Goal: Task Accomplishment & Management: Manage account settings

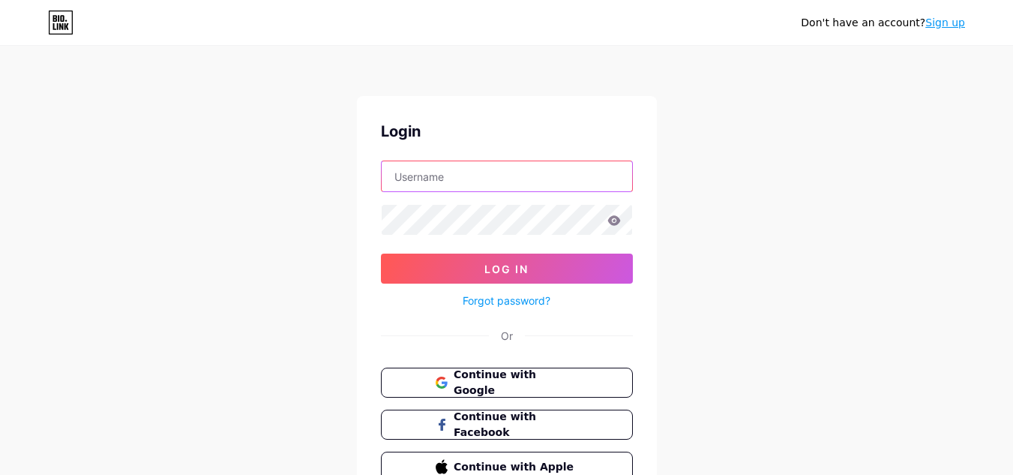
click at [547, 181] on input "text" at bounding box center [507, 176] width 250 height 30
type input "[EMAIL_ADDRESS][DOMAIN_NAME]"
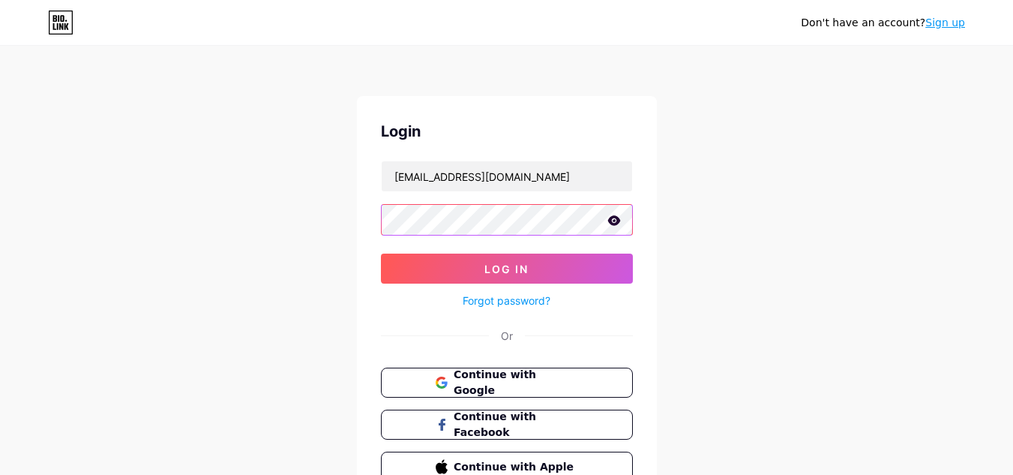
click at [381, 253] on button "Log In" at bounding box center [507, 268] width 252 height 30
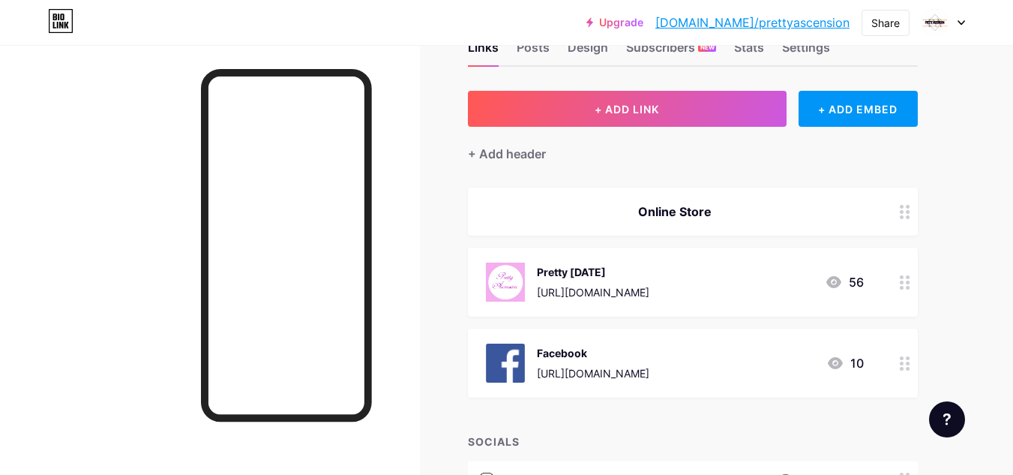
scroll to position [47, 0]
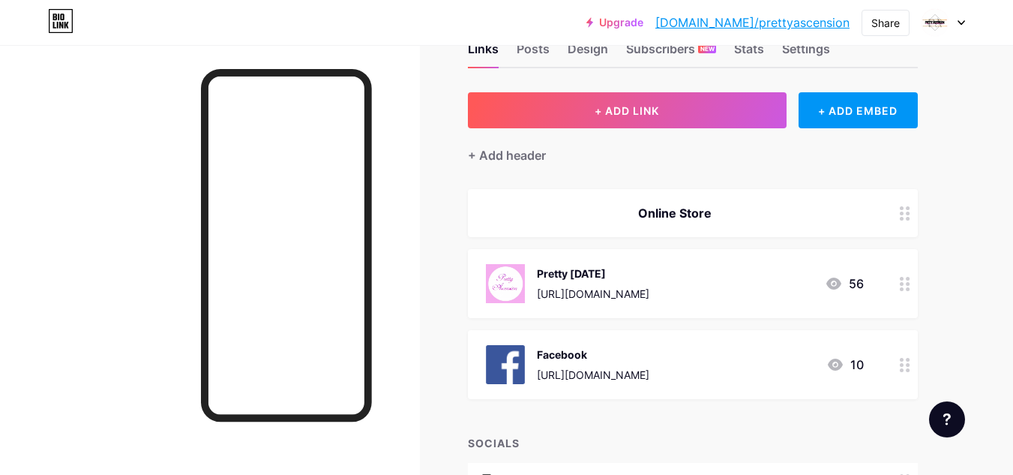
click at [840, 282] on icon at bounding box center [833, 283] width 15 height 12
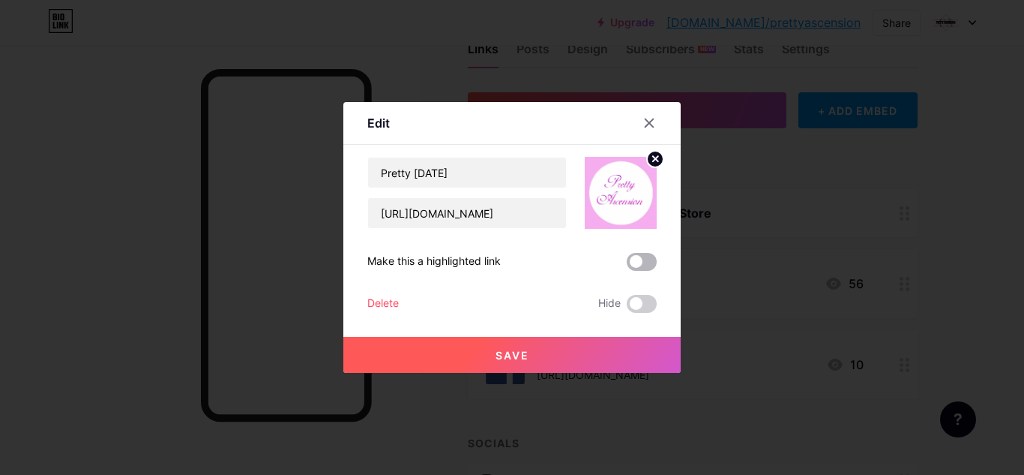
click at [641, 256] on span at bounding box center [642, 262] width 30 height 18
click at [627, 265] on input "checkbox" at bounding box center [627, 265] width 0 height 0
click at [508, 352] on span "Save" at bounding box center [513, 355] width 34 height 13
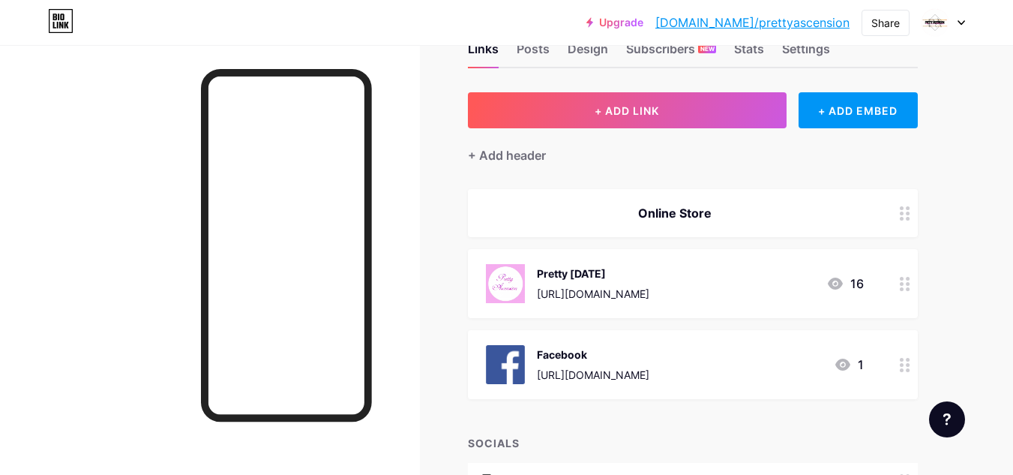
click at [846, 284] on div "16" at bounding box center [844, 283] width 37 height 18
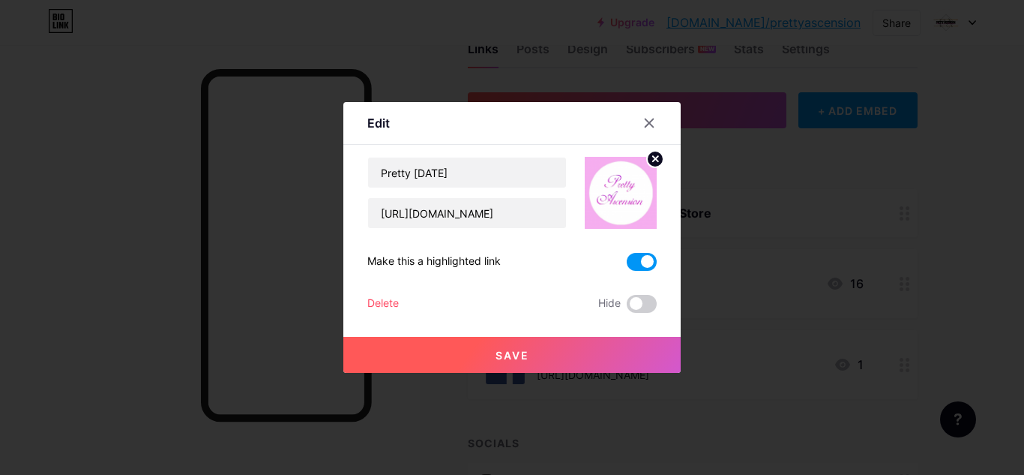
click at [639, 262] on span at bounding box center [642, 262] width 30 height 18
click at [627, 265] on input "checkbox" at bounding box center [627, 265] width 0 height 0
click at [498, 355] on span "Save" at bounding box center [513, 355] width 34 height 13
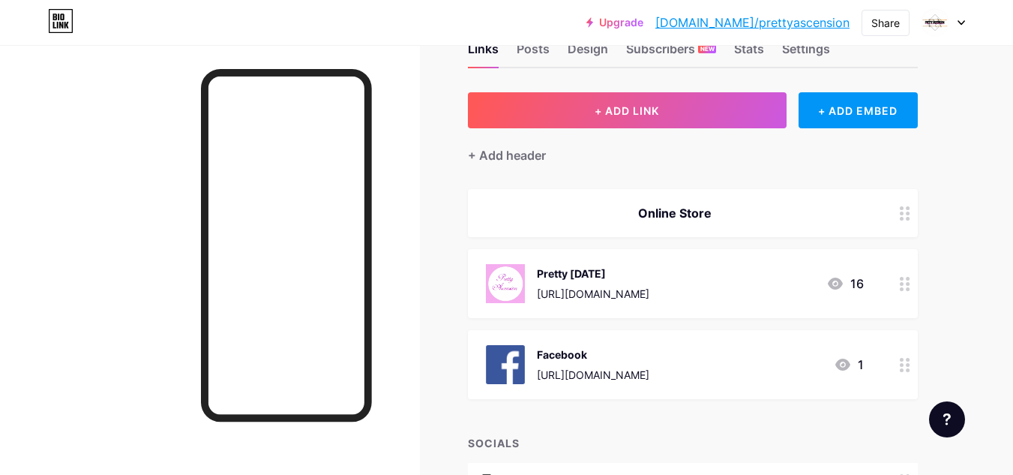
click at [200, 442] on div at bounding box center [210, 282] width 420 height 475
click at [913, 291] on div at bounding box center [904, 283] width 25 height 69
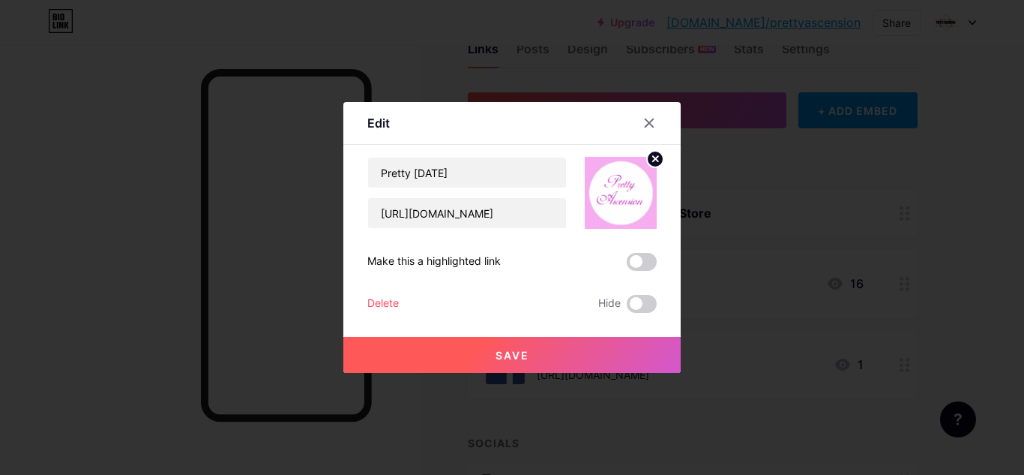
click at [647, 160] on circle at bounding box center [655, 159] width 16 height 16
click at [623, 195] on rect at bounding box center [629, 193] width 12 height 7
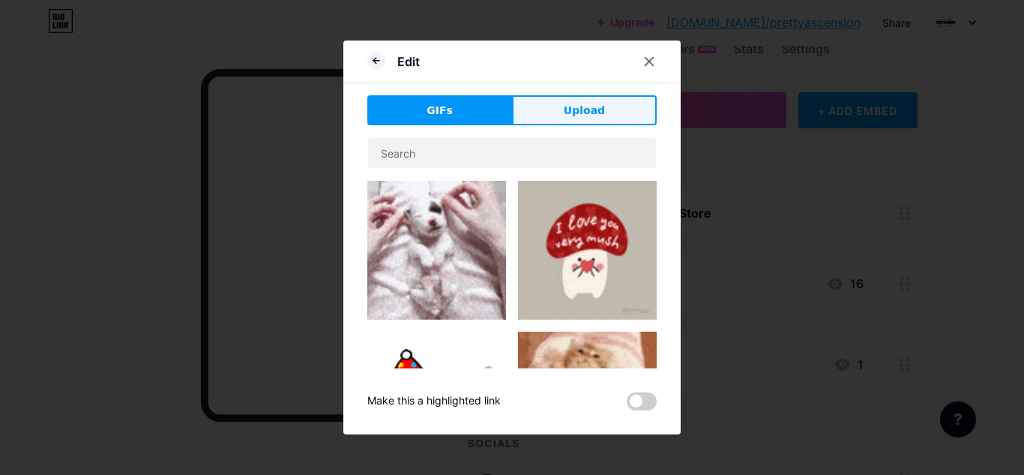
click at [568, 117] on span "Upload" at bounding box center [584, 111] width 41 height 16
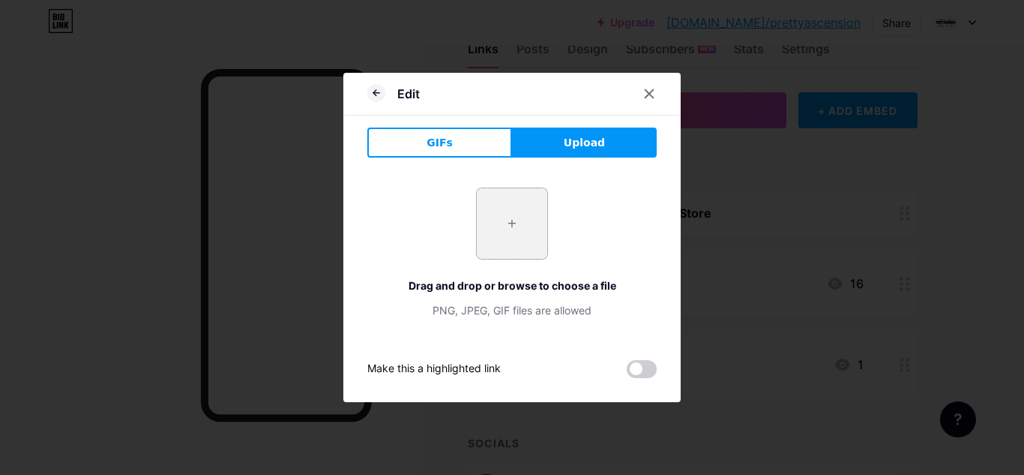
click at [490, 223] on input "file" at bounding box center [512, 223] width 70 height 70
type input "C:\fakepath\20230102_194851[1].png"
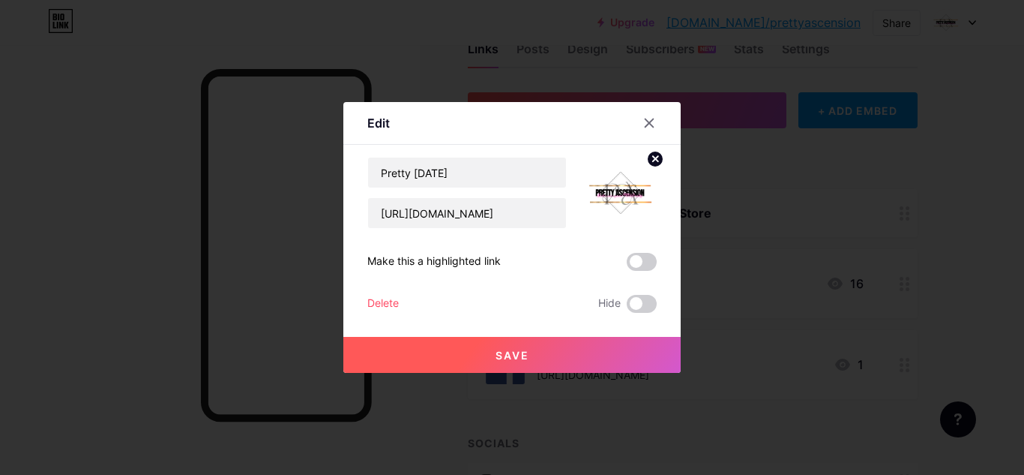
click at [523, 355] on span "Save" at bounding box center [513, 355] width 34 height 13
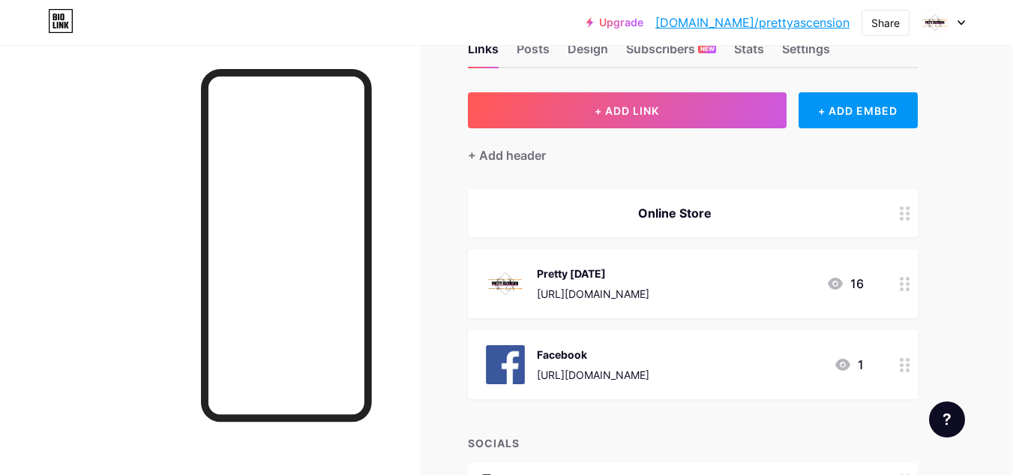
scroll to position [0, 0]
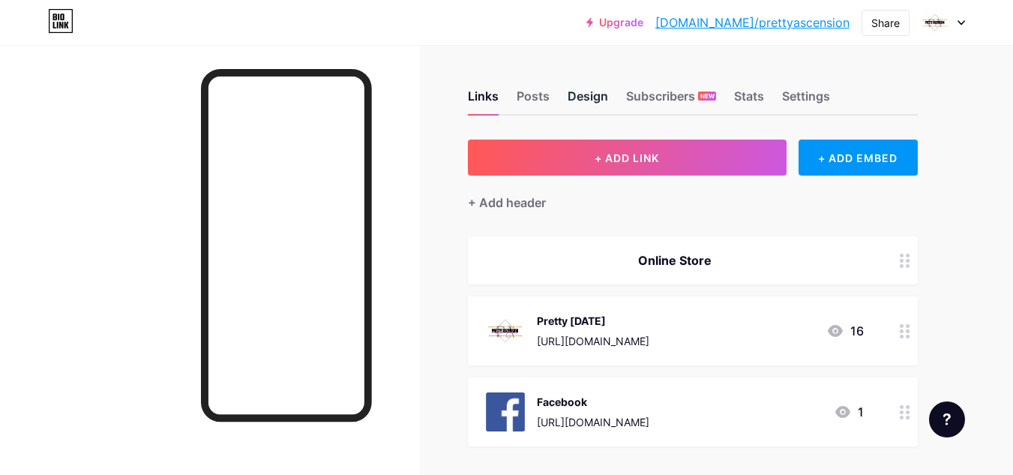
click at [598, 97] on div "Design" at bounding box center [588, 100] width 40 height 27
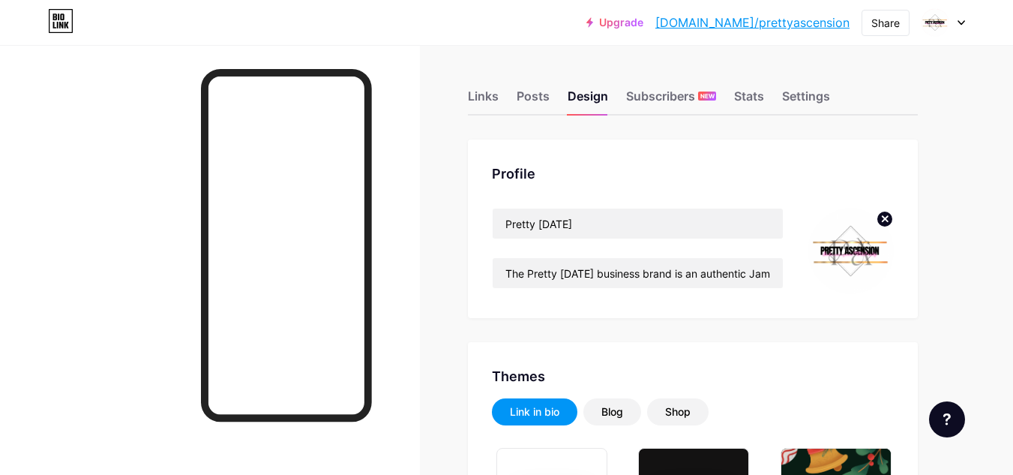
type input "#ffffff"
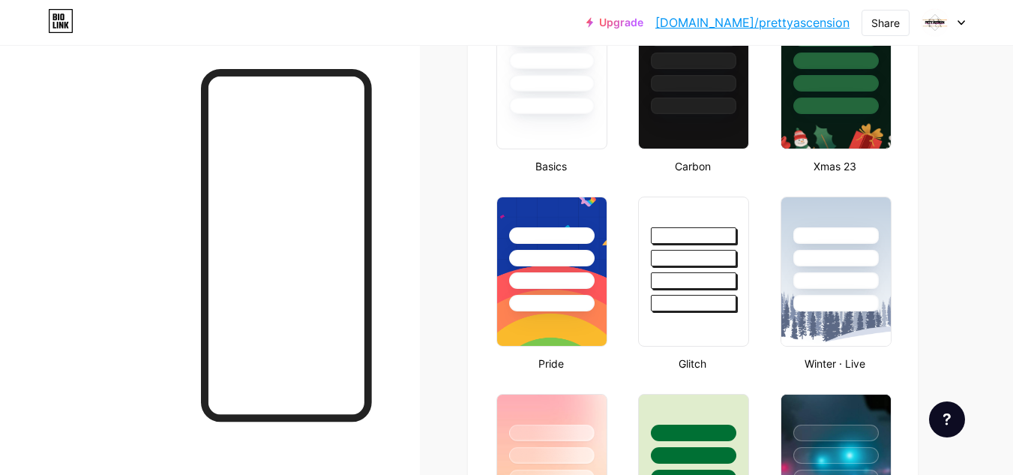
scroll to position [454, 0]
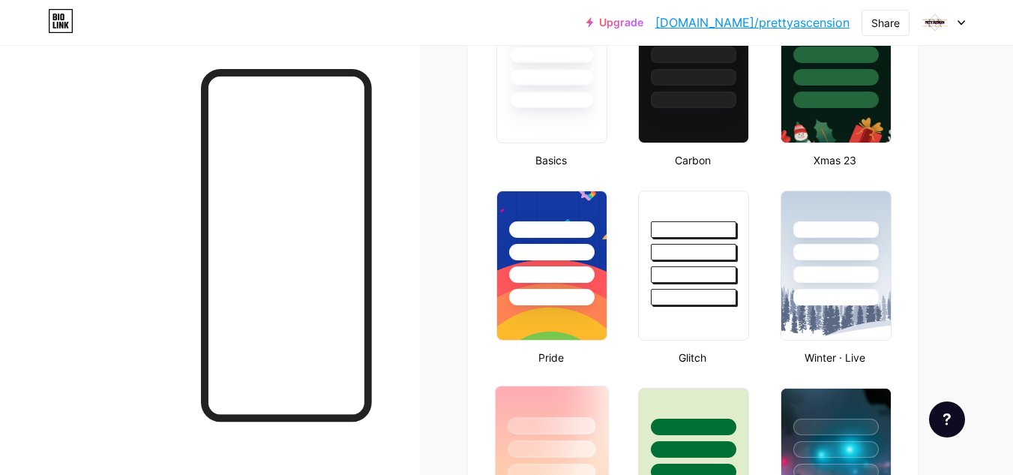
click at [557, 397] on div at bounding box center [552, 445] width 112 height 118
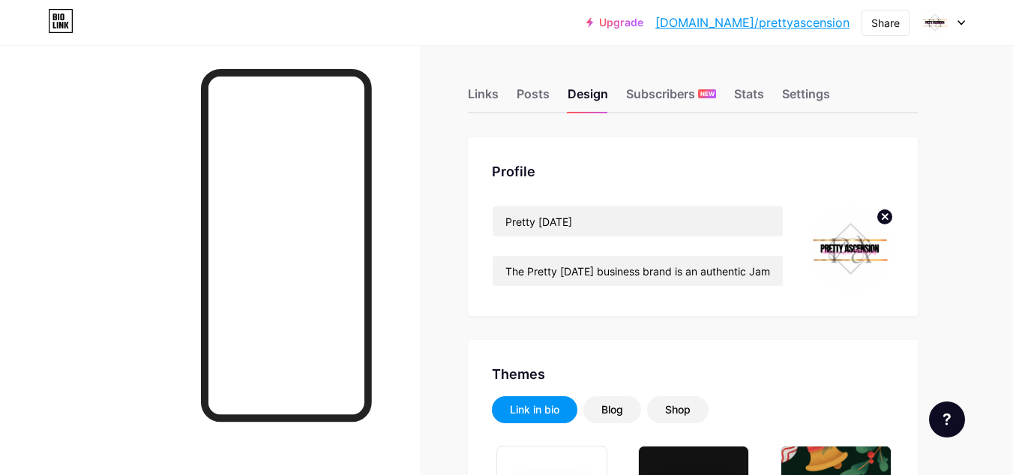
scroll to position [0, 0]
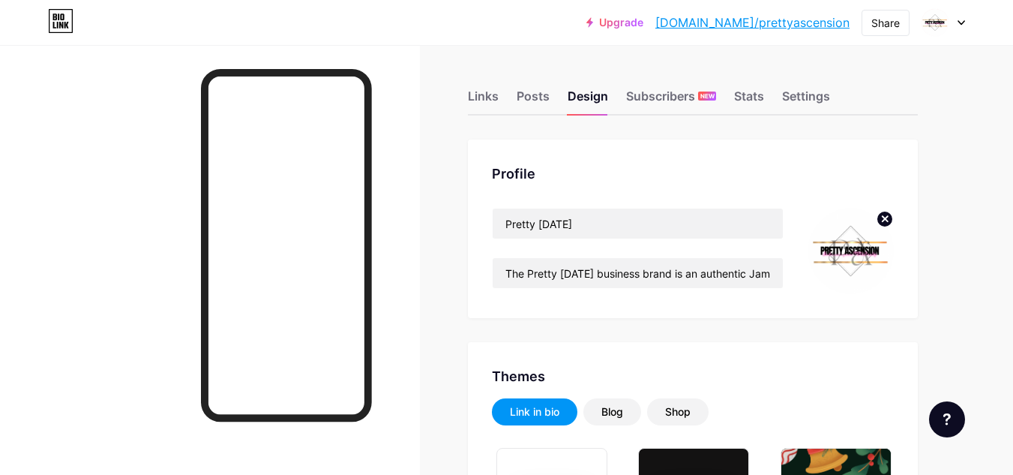
click at [962, 21] on icon at bounding box center [960, 22] width 7 height 5
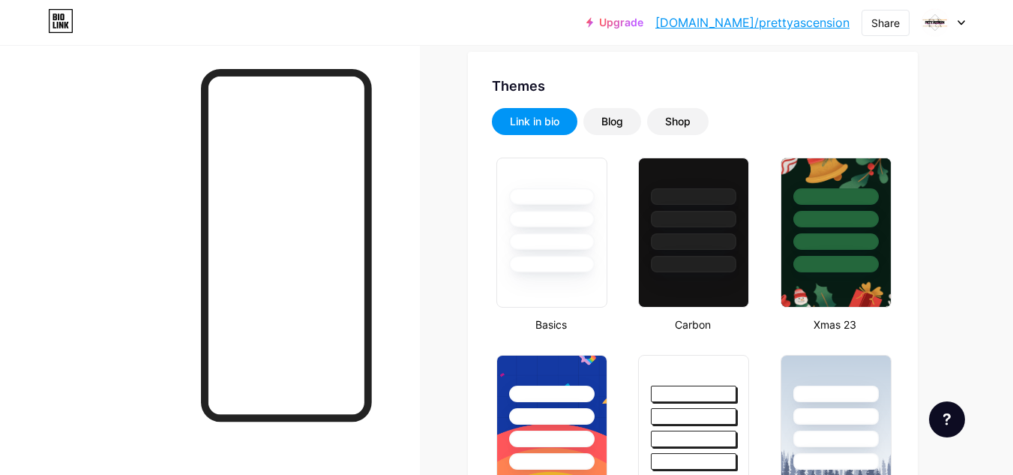
scroll to position [298, 0]
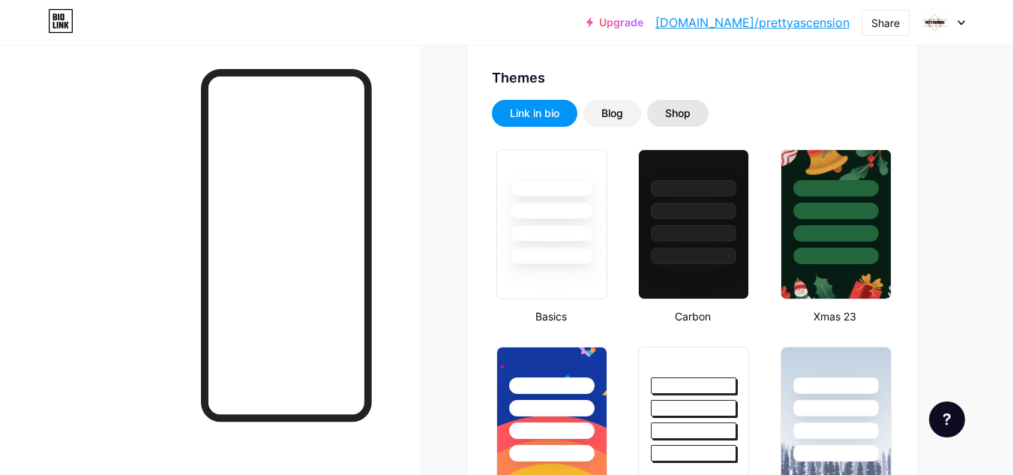
click at [674, 116] on div "Shop" at bounding box center [677, 113] width 25 height 15
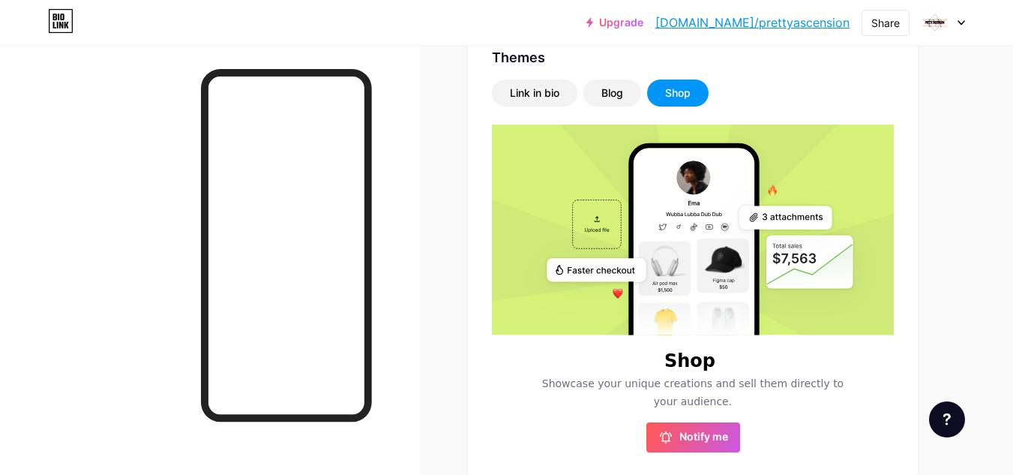
scroll to position [314, 0]
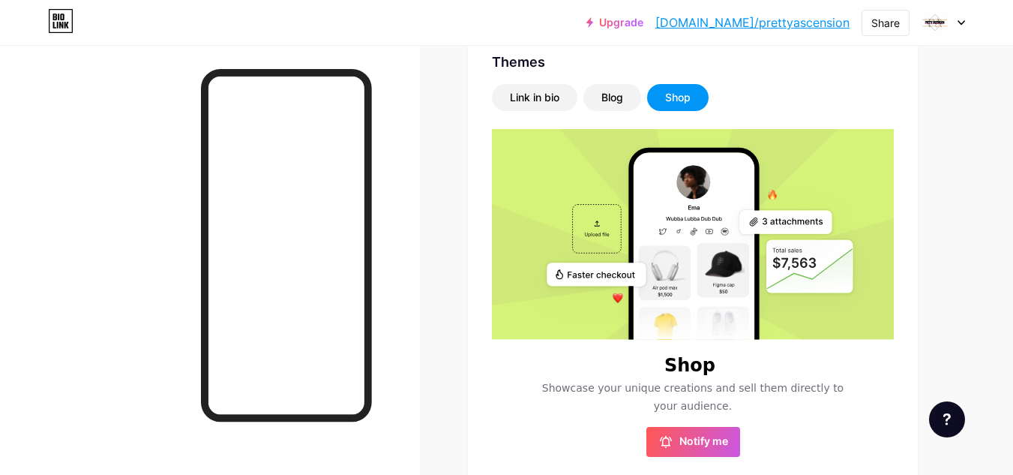
click at [604, 220] on rect at bounding box center [688, 277] width 452 height 301
click at [724, 231] on rect at bounding box center [694, 283] width 121 height 262
click at [865, 198] on rect at bounding box center [688, 277] width 452 height 301
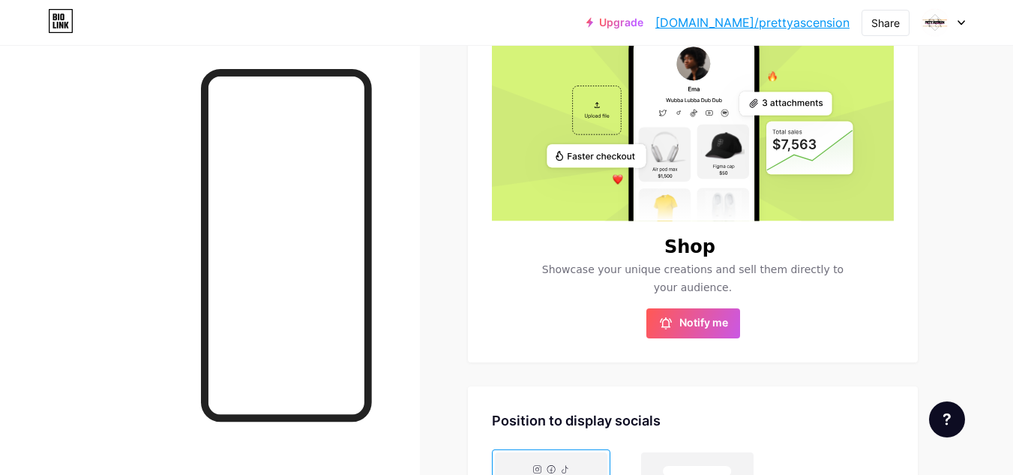
scroll to position [446, 0]
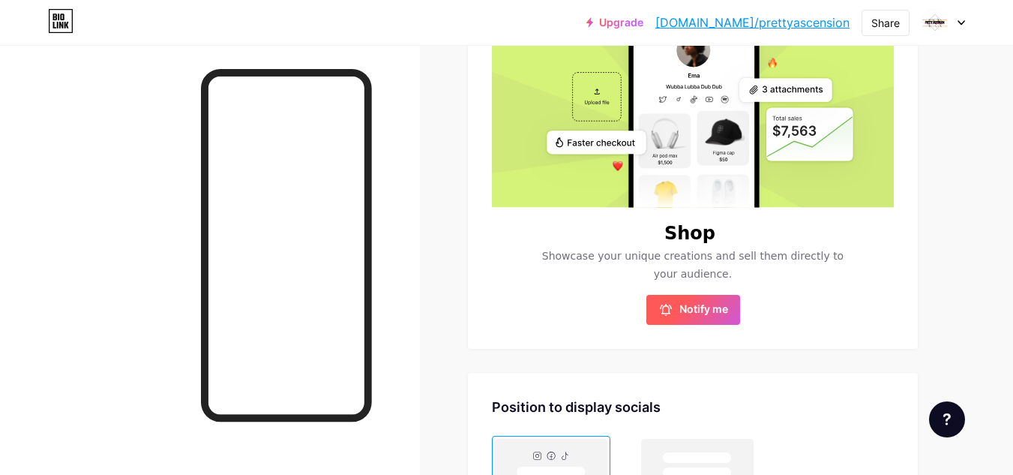
click at [726, 316] on span "Notify me" at bounding box center [703, 309] width 49 height 15
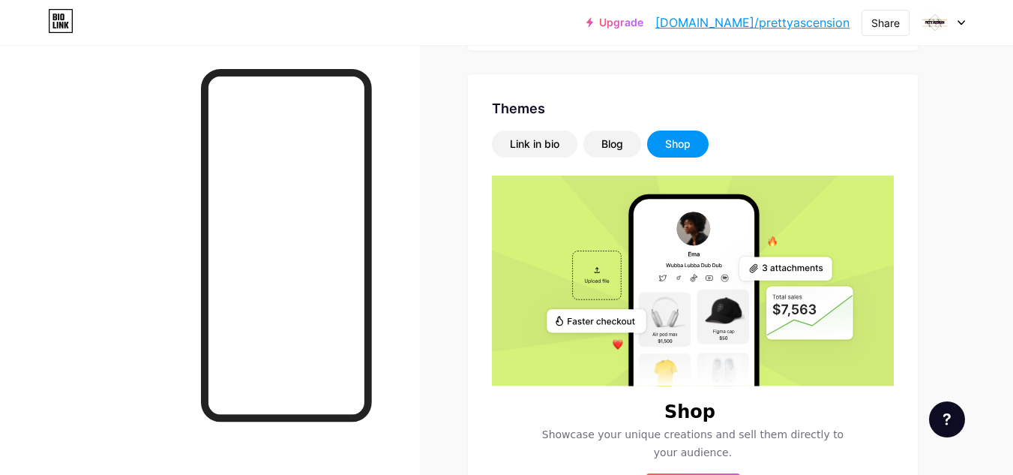
scroll to position [265, 0]
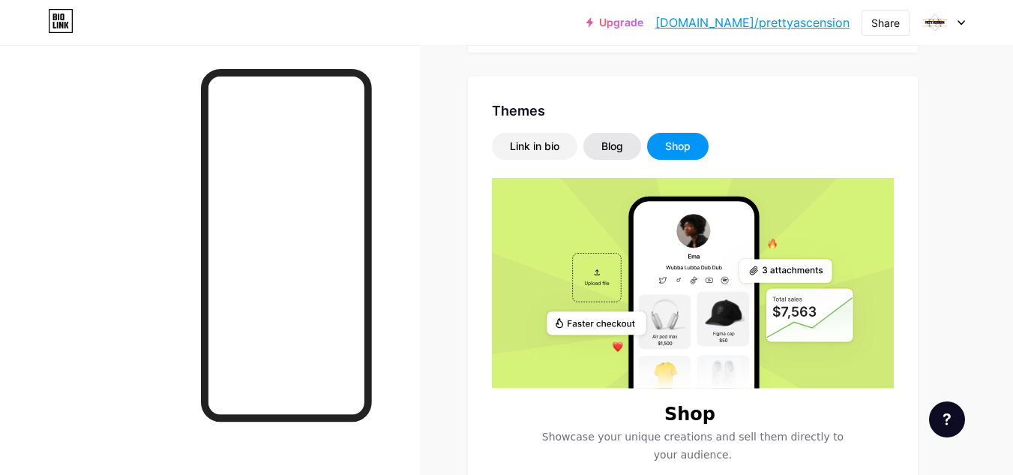
click at [607, 147] on div "Blog" at bounding box center [612, 146] width 22 height 15
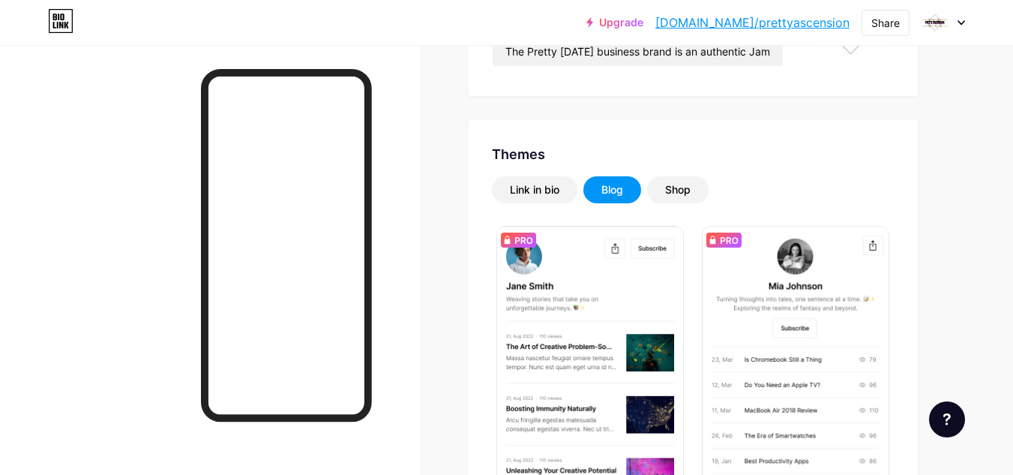
scroll to position [208, 0]
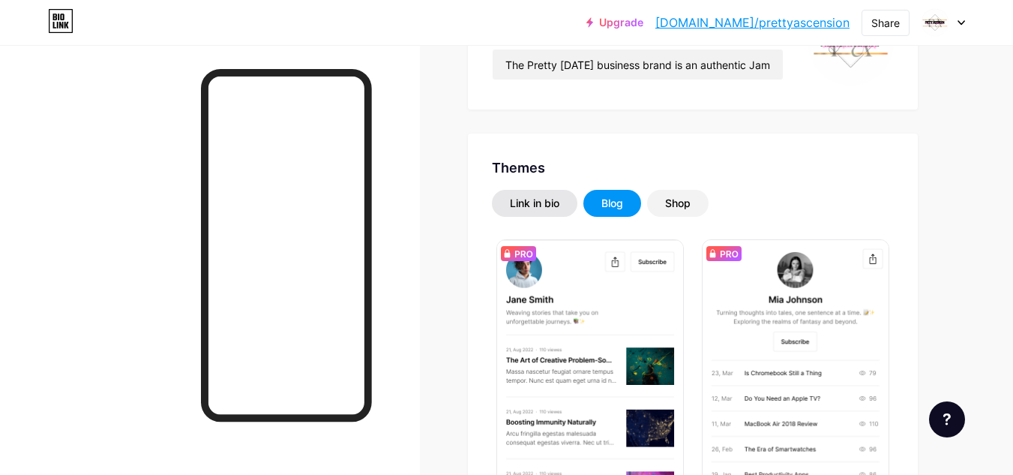
click at [530, 205] on div "Link in bio" at bounding box center [534, 203] width 49 height 15
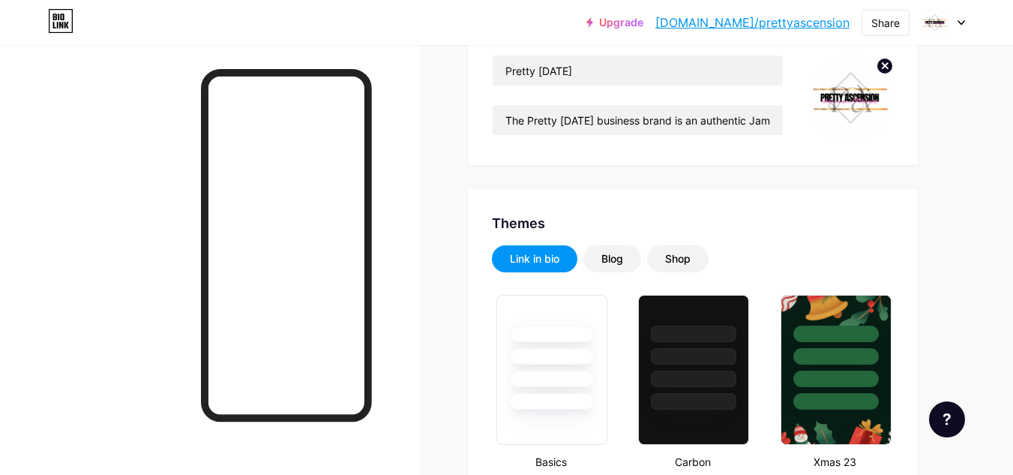
scroll to position [140, 0]
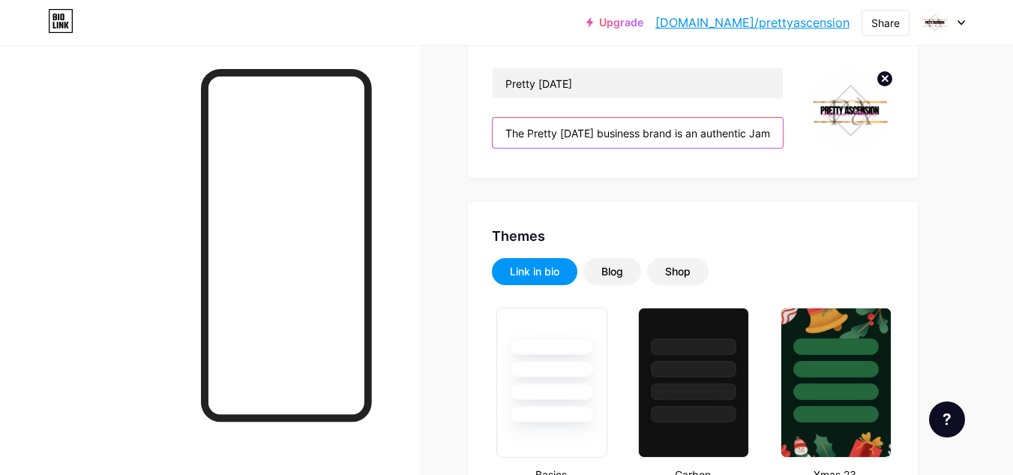
drag, startPoint x: 660, startPoint y: 137, endPoint x: 439, endPoint y: 141, distance: 220.5
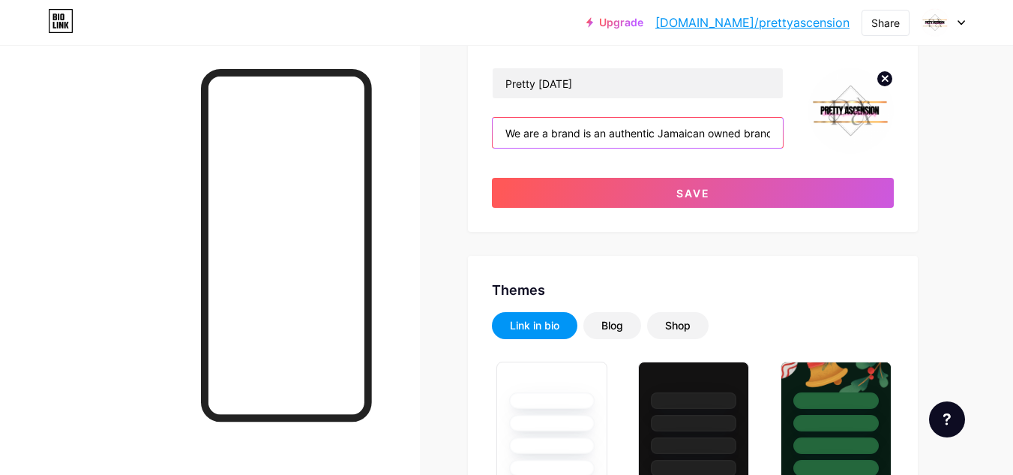
click at [582, 139] on input "We are a brand is an authentic Jamaican owned brand 🇯🇲 💕" at bounding box center [638, 133] width 290 height 30
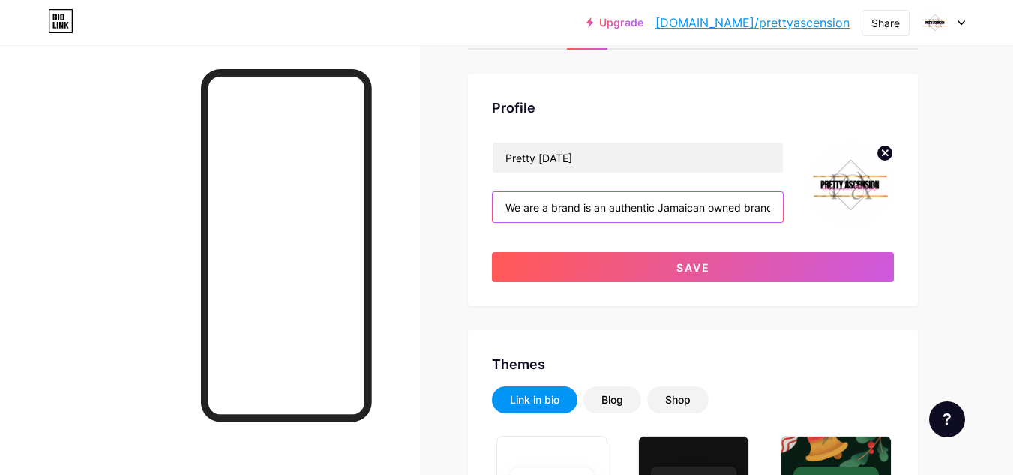
scroll to position [0, 0]
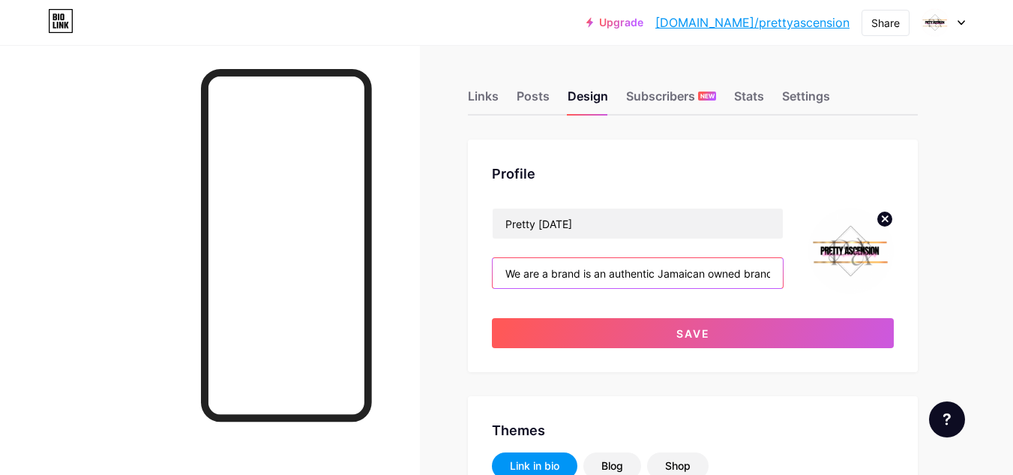
type input "We are a brand is an authentic Jamaican owned brand 🇯🇲 💕"
click at [501, 99] on div "Links Posts Design Subscribers NEW Stats Settings" at bounding box center [693, 89] width 450 height 52
click at [483, 99] on div "Links" at bounding box center [483, 100] width 31 height 27
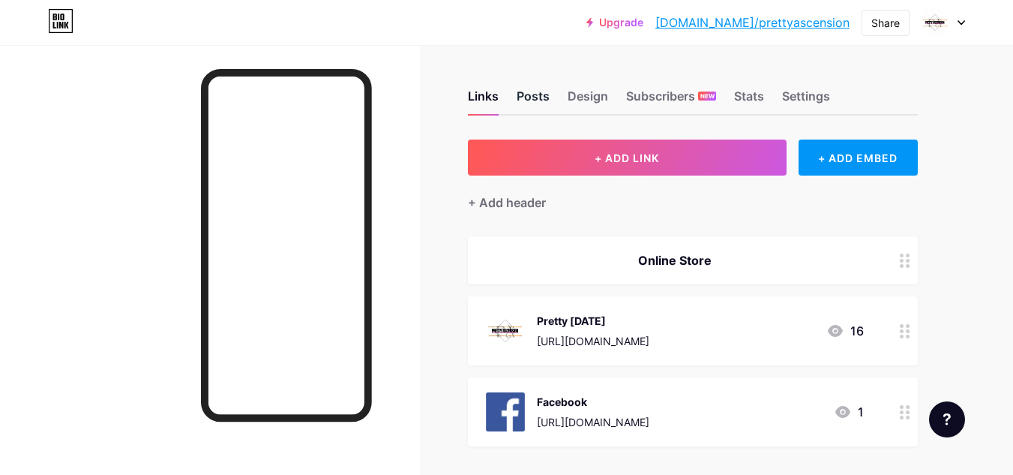
click at [534, 97] on div "Posts" at bounding box center [533, 100] width 33 height 27
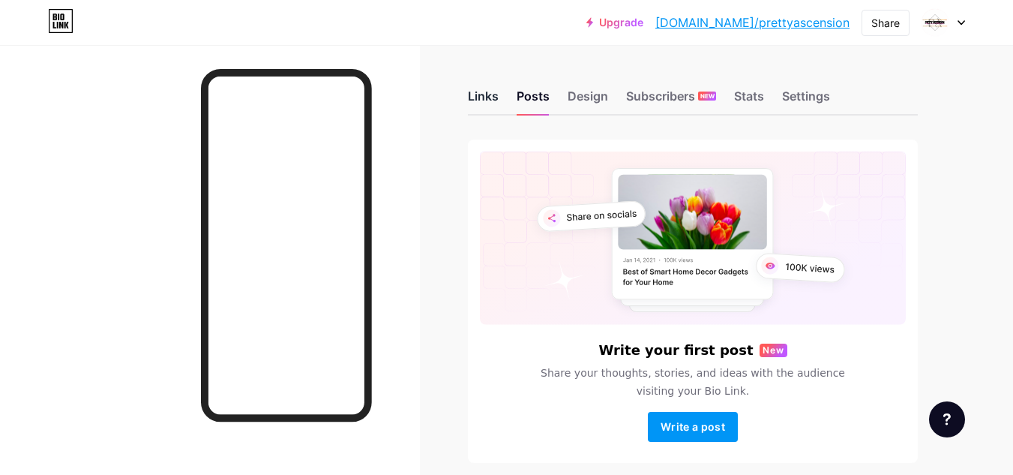
click at [488, 103] on div "Links" at bounding box center [483, 100] width 31 height 27
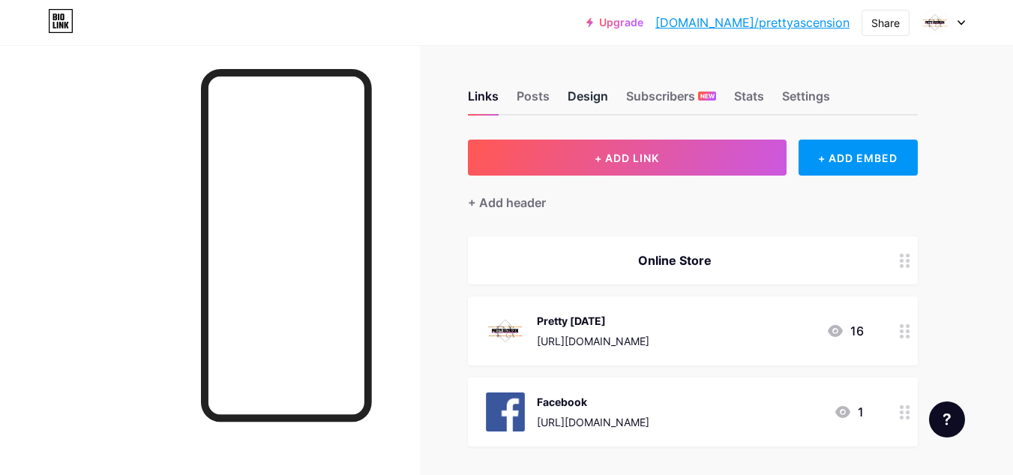
click at [590, 106] on div "Design" at bounding box center [588, 100] width 40 height 27
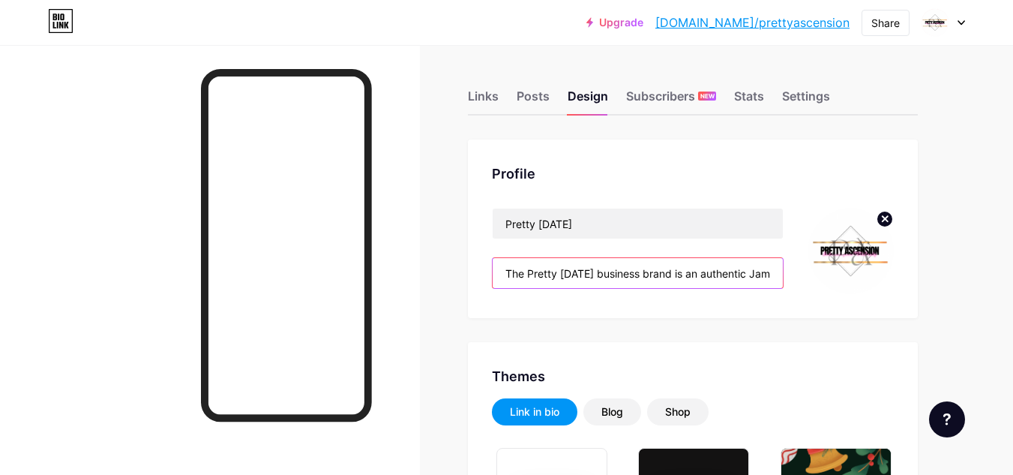
click at [529, 274] on input "The Pretty [DATE] business brand is an authentic Jamaican owned brand 🇯🇲 💕" at bounding box center [638, 273] width 290 height 30
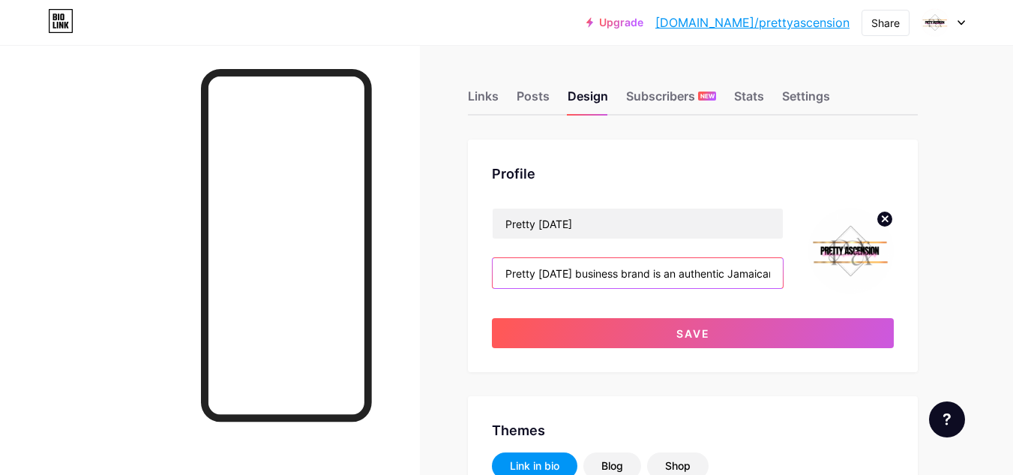
click at [670, 277] on input "Pretty [DATE] business brand is an authentic Jamaican owned brand 🇯🇲 💕" at bounding box center [638, 273] width 290 height 30
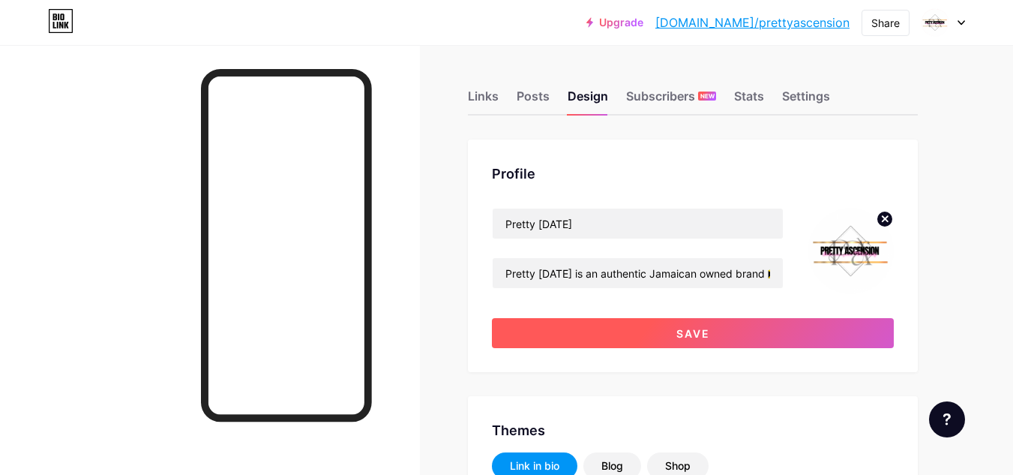
click at [775, 345] on button "Save" at bounding box center [693, 333] width 402 height 30
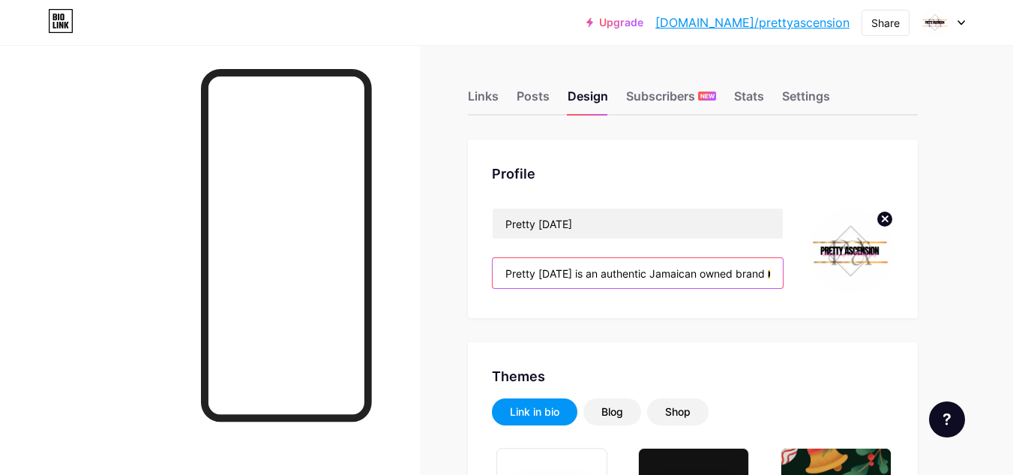
drag, startPoint x: 588, startPoint y: 275, endPoint x: 511, endPoint y: 283, distance: 77.6
click at [511, 283] on input "Pretty [DATE] is an authentic Jamaican owned brand 🇯🇲 💕" at bounding box center [638, 273] width 290 height 30
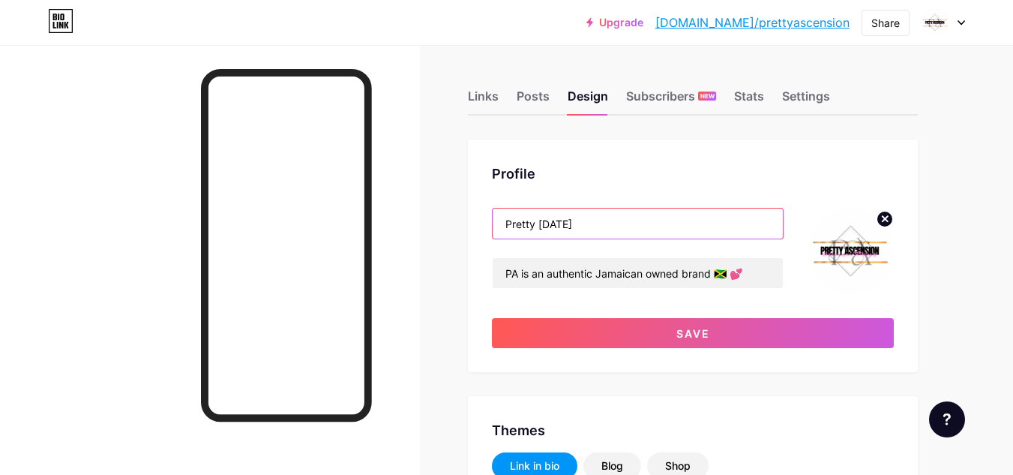
click at [504, 221] on input "Pretty [DATE]" at bounding box center [638, 223] width 290 height 30
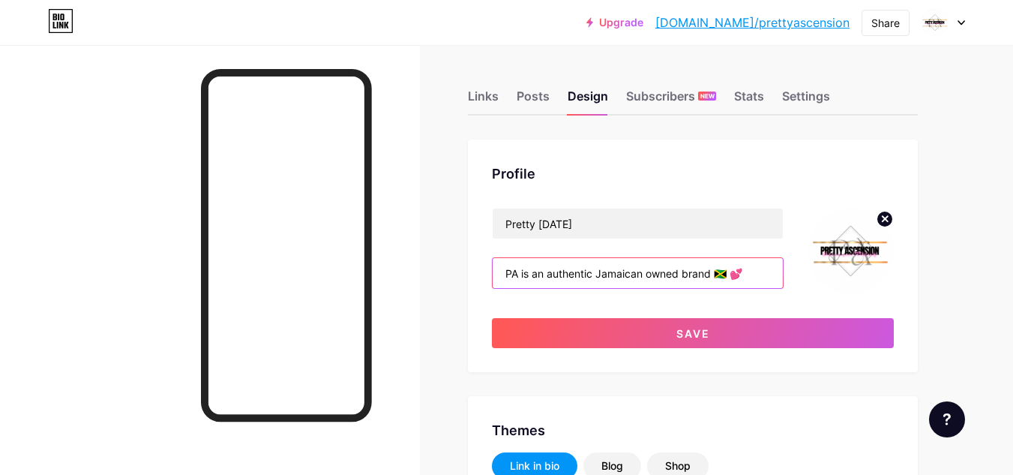
click at [619, 277] on input "PA is an authentic Jamaican owned brand 🇯🇲 💕" at bounding box center [638, 273] width 290 height 30
click at [710, 273] on input "PA is an authentic Jamaican owned brand 🇯🇲 💕" at bounding box center [638, 273] width 290 height 30
drag, startPoint x: 715, startPoint y: 276, endPoint x: 425, endPoint y: 277, distance: 290.2
click at [502, 273] on input "Embrace your true self 🇯🇲 💕" at bounding box center [638, 273] width 290 height 30
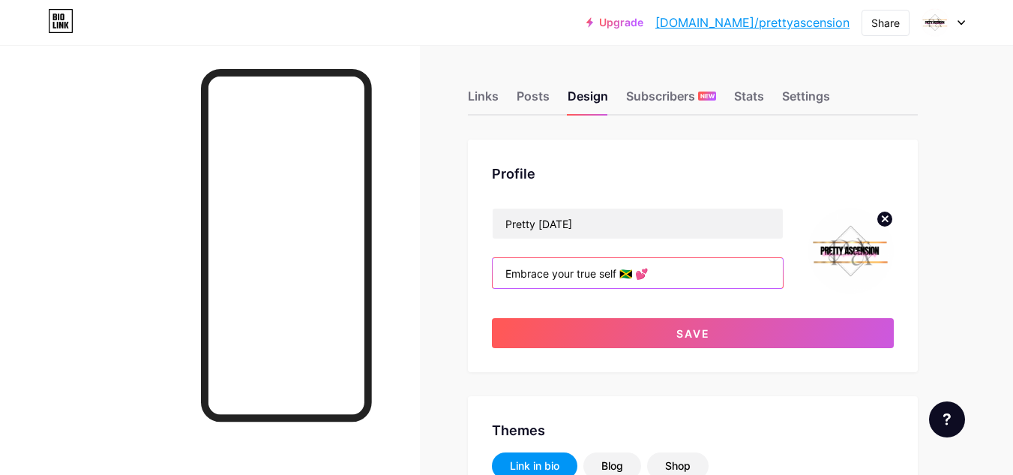
click at [622, 275] on input "Embrace your true self 🇯🇲 💕" at bounding box center [638, 273] width 290 height 30
click at [623, 276] on input "Embrace your true self- Fun, Authentic, 🇯🇲 💕" at bounding box center [638, 273] width 290 height 30
click at [626, 275] on input "Embrace your true self- Fun, Authentic, 🇯🇲 💕" at bounding box center [638, 273] width 290 height 30
click at [729, 279] on input "Embrace your true self- Redefining YOU -Fun, Authentic, 🇯🇲 💕" at bounding box center [638, 273] width 290 height 30
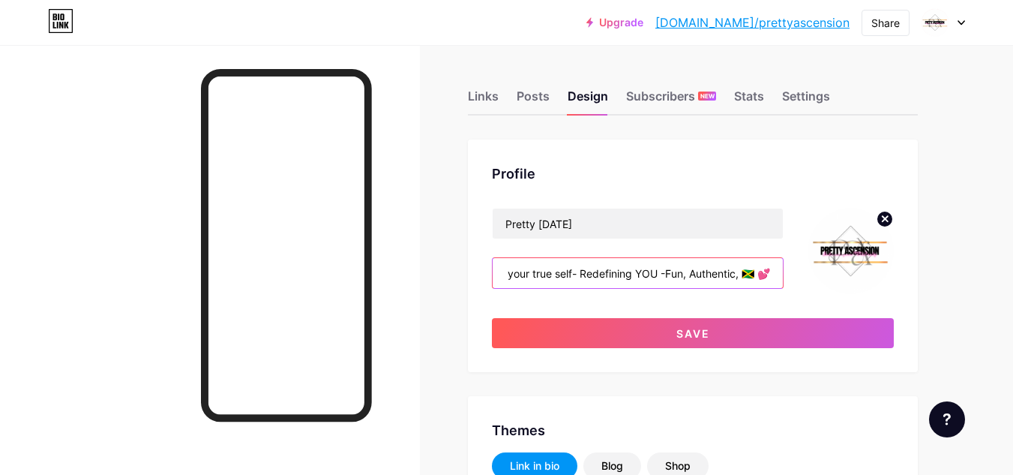
click at [741, 273] on input "Embrace your true self- Redefining YOU -Fun, Authentic, 🇯🇲 💕" at bounding box center [638, 273] width 290 height 30
click at [660, 272] on input "Embrace your true self- Redefining YOU -Fun, Authentic, Classy🇯🇲 💕" at bounding box center [638, 273] width 290 height 30
click at [728, 277] on input "Embrace your true self- Redefining YOU -Be Fun, Authentic, Classy🇯🇲 💕" at bounding box center [638, 273] width 290 height 30
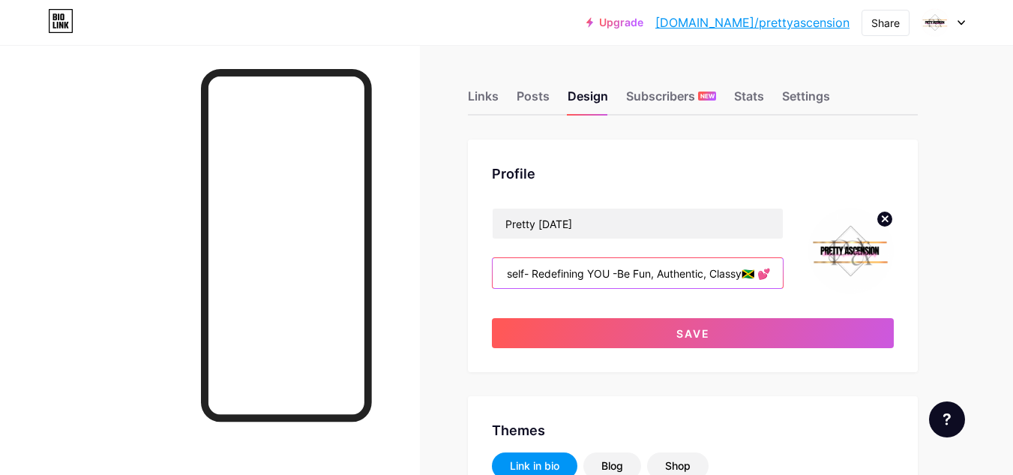
click at [745, 280] on input "Embrace your true self- Redefining YOU -Be Fun, Authentic, Classy🇯🇲 💕" at bounding box center [638, 273] width 290 height 30
click at [738, 273] on input "Embrace your true self- Redefining YOU -Be Fun, Authentic, Classy Brand🇯🇲 💕" at bounding box center [638, 273] width 290 height 30
click at [741, 277] on input "Embrace your true self- Redefining YOU -Be Fun, Authentic, Classy Brand🇯🇲 💕" at bounding box center [638, 273] width 290 height 30
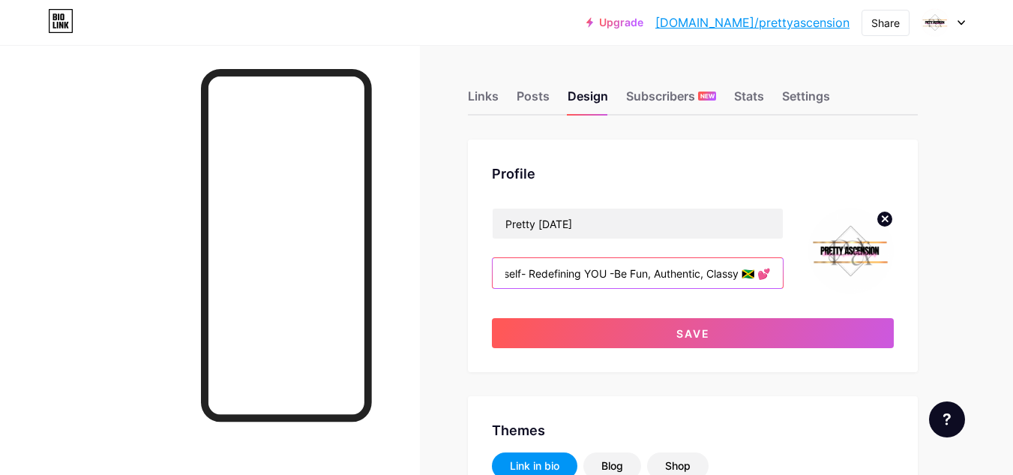
scroll to position [0, 98]
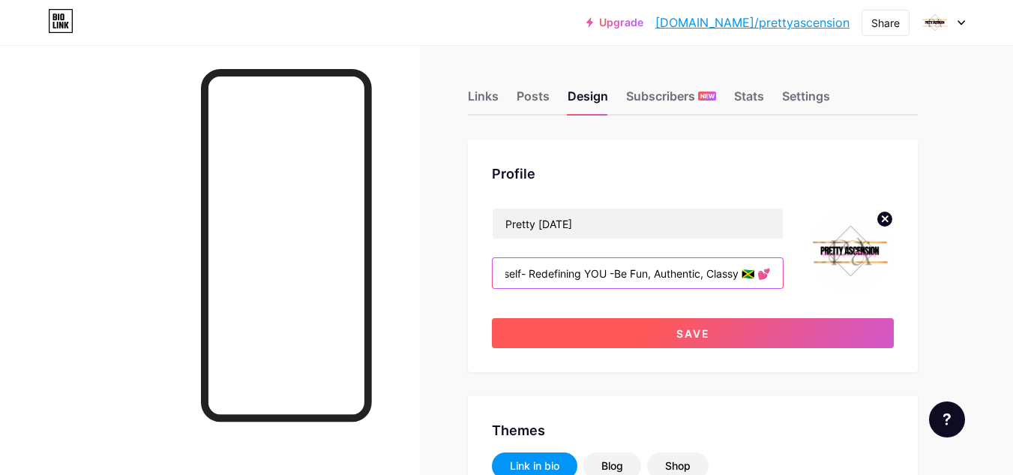
type input "Embrace your true self- Redefining YOU -Be Fun, Authentic, Classy 🇯🇲 💕"
click at [692, 331] on span "Save" at bounding box center [693, 333] width 34 height 13
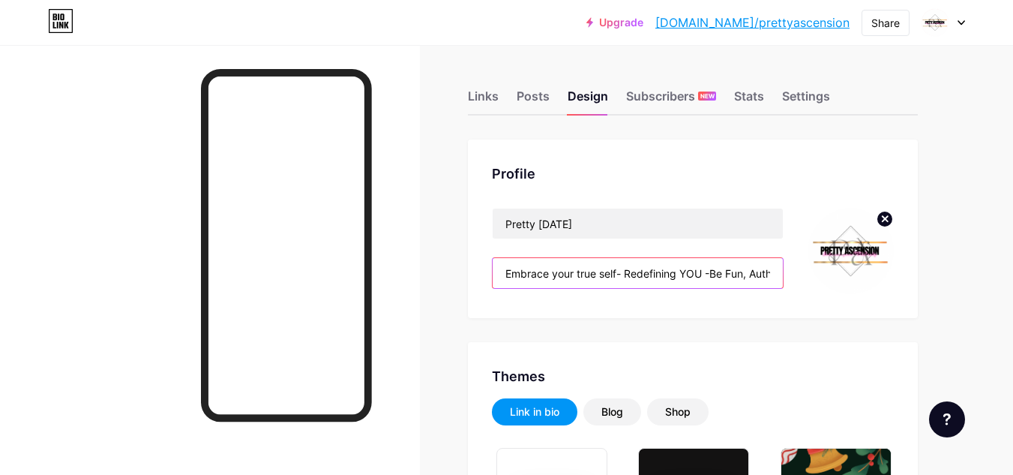
click at [728, 277] on input "Embrace your true self- Redefining YOU -Be Fun, Authentic, Classy 🇯🇲 💕" at bounding box center [638, 273] width 290 height 30
click at [758, 280] on input "Embrace your true self- Redefining YOU -Be Fun, Authentic, Classy 🇯🇲 💕" at bounding box center [638, 273] width 290 height 30
click at [742, 277] on input "Embrace your true self- Redefining YOU -Be Fun, Authentic, Classy 🇯🇲 💕" at bounding box center [638, 273] width 290 height 30
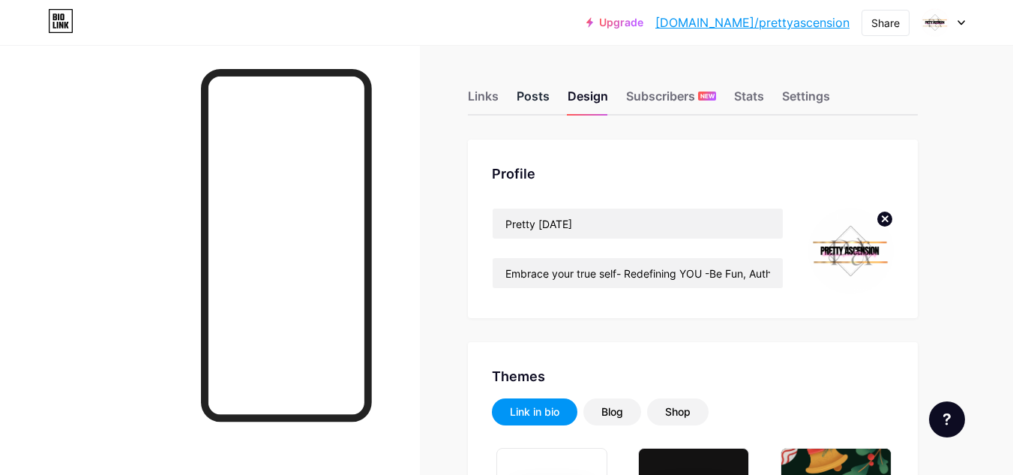
click at [523, 97] on div "Posts" at bounding box center [533, 100] width 33 height 27
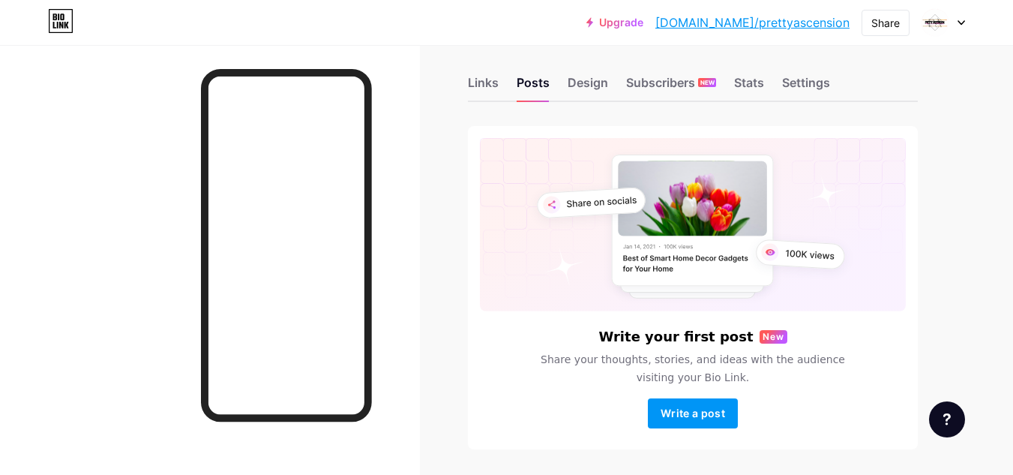
scroll to position [13, 0]
click at [475, 90] on div "Links" at bounding box center [483, 87] width 31 height 27
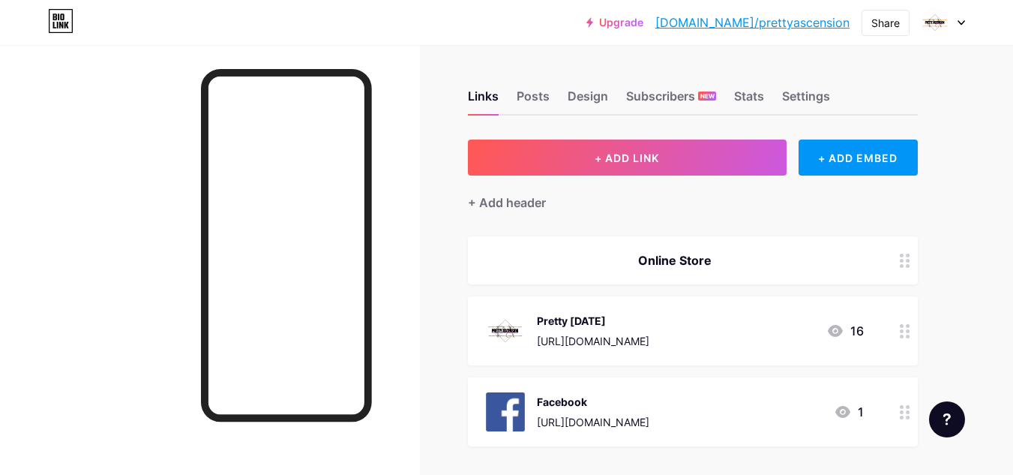
click at [904, 264] on icon at bounding box center [905, 260] width 10 height 14
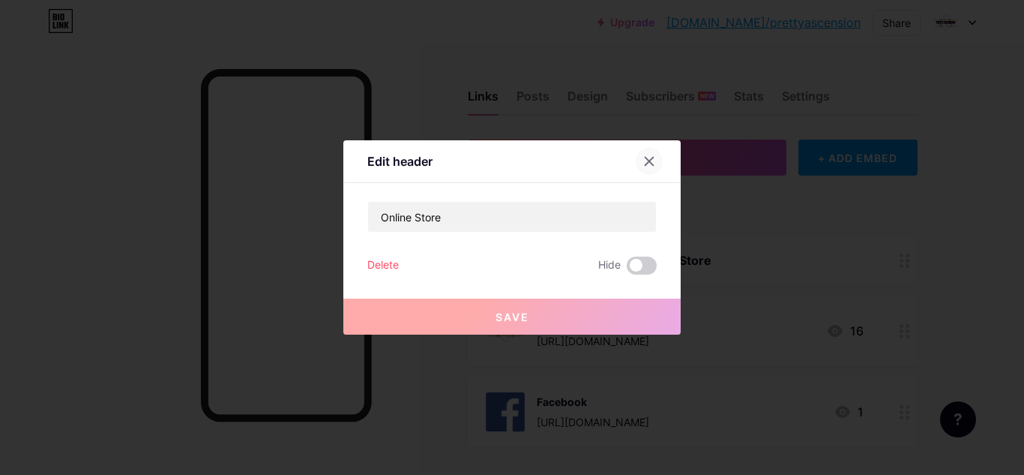
click at [649, 158] on icon at bounding box center [649, 161] width 12 height 12
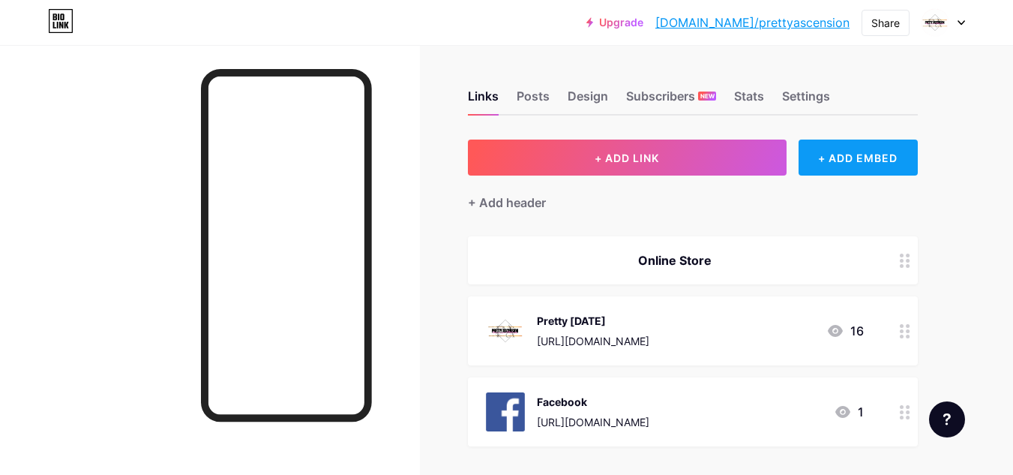
click at [849, 151] on div "+ ADD EMBED" at bounding box center [857, 157] width 119 height 36
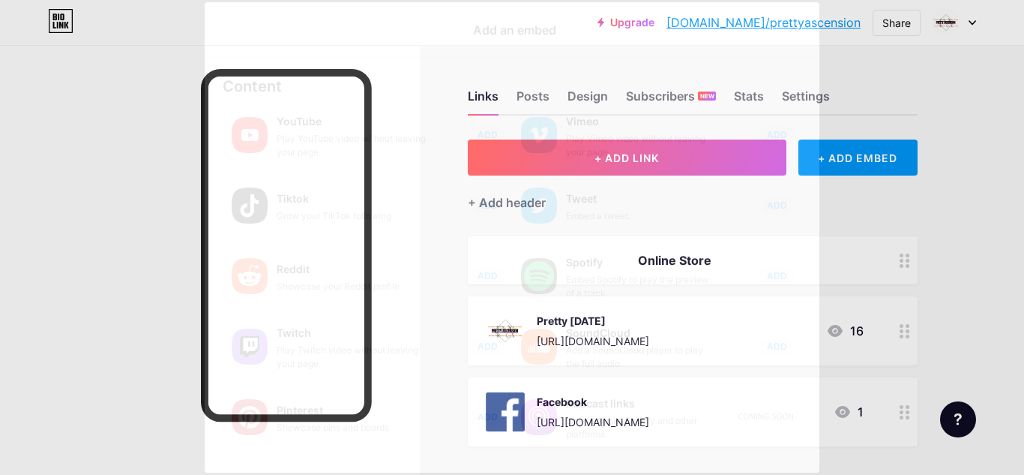
click at [790, 29] on icon at bounding box center [794, 27] width 8 height 8
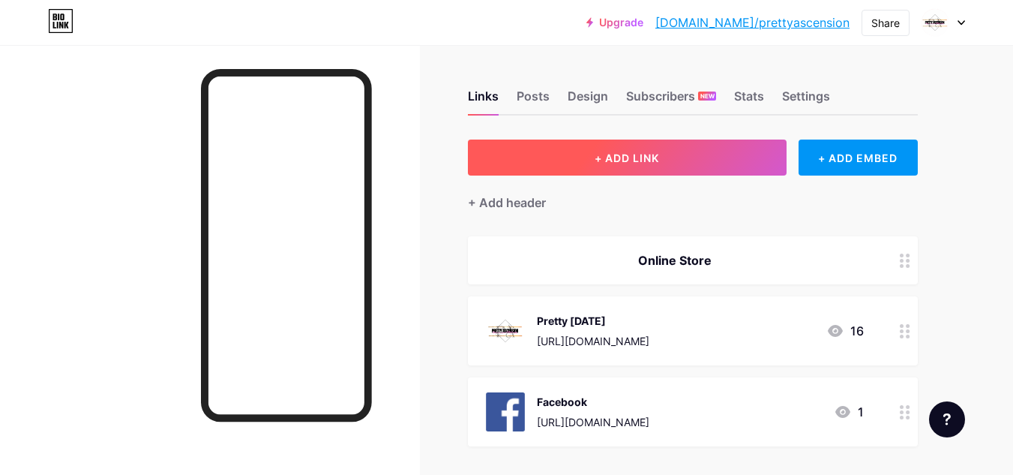
click at [647, 166] on button "+ ADD LINK" at bounding box center [627, 157] width 319 height 36
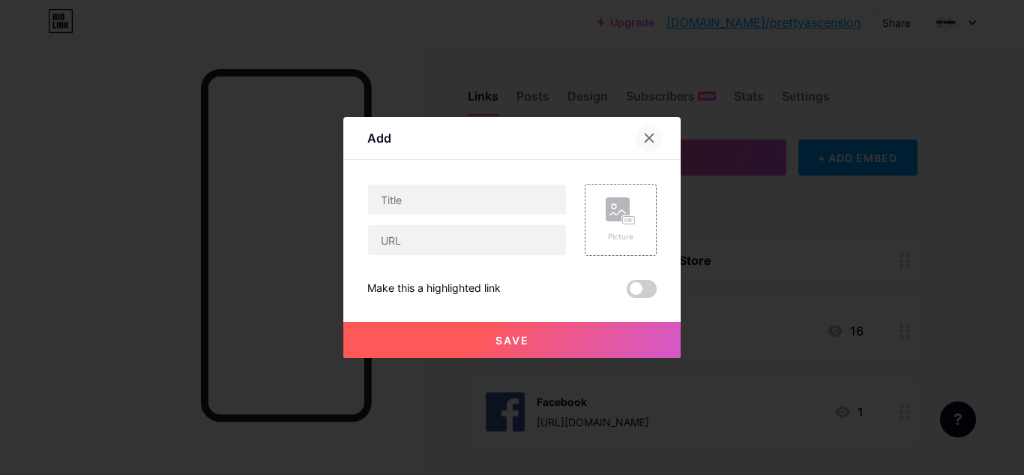
click at [649, 142] on icon at bounding box center [649, 138] width 12 height 12
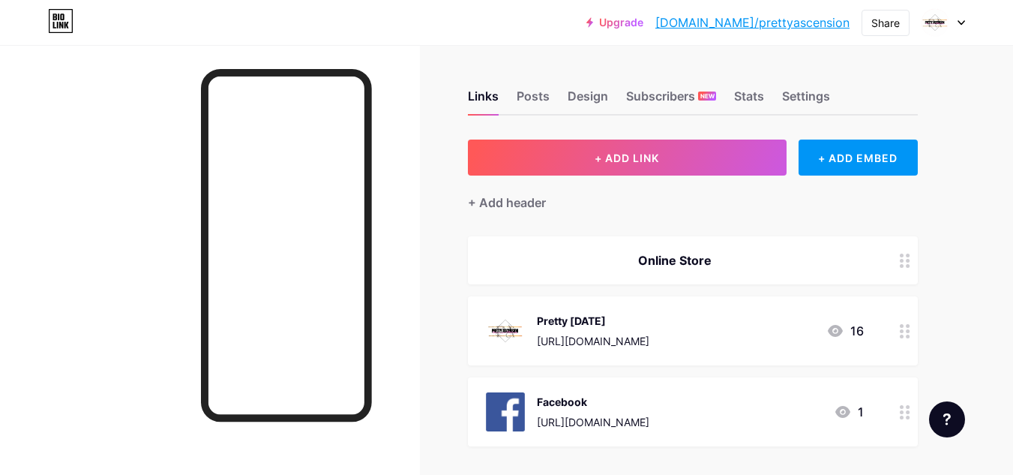
click at [748, 263] on div "Online Store" at bounding box center [675, 260] width 378 height 18
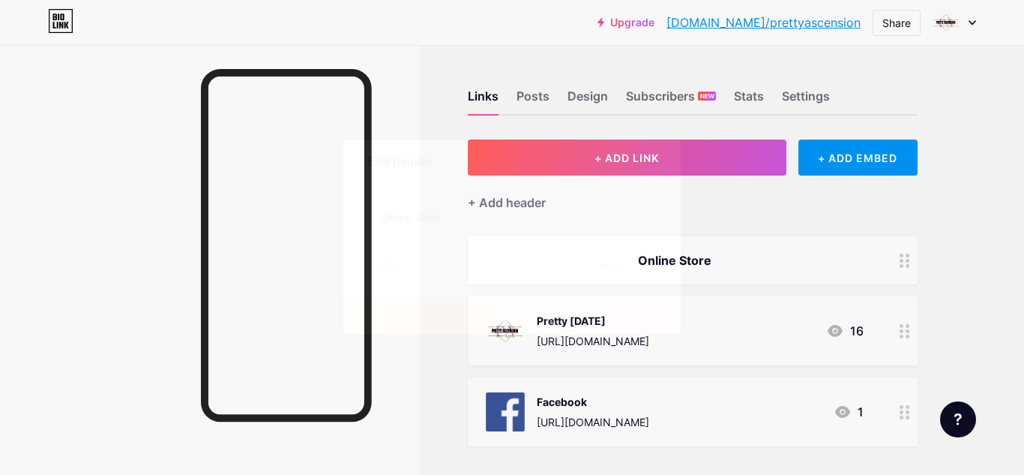
click at [748, 263] on div at bounding box center [512, 237] width 1024 height 475
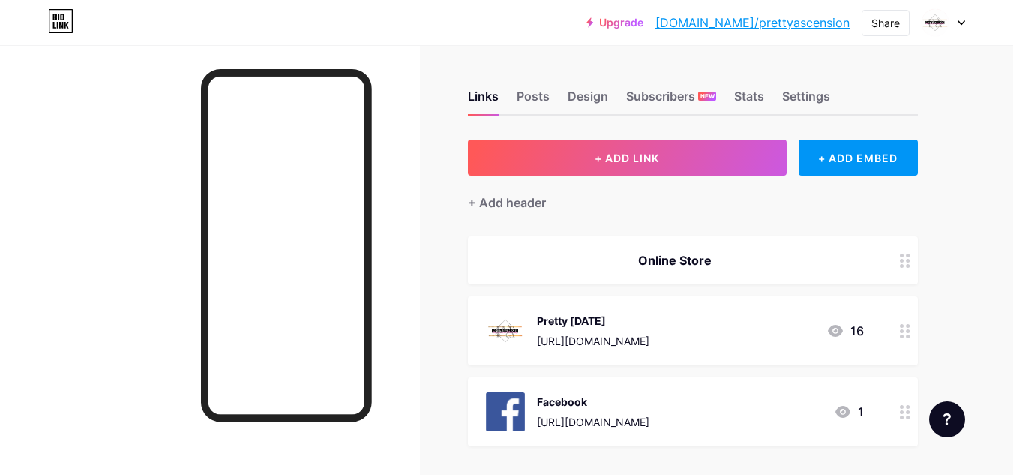
click at [748, 263] on div "Online Store" at bounding box center [675, 260] width 378 height 18
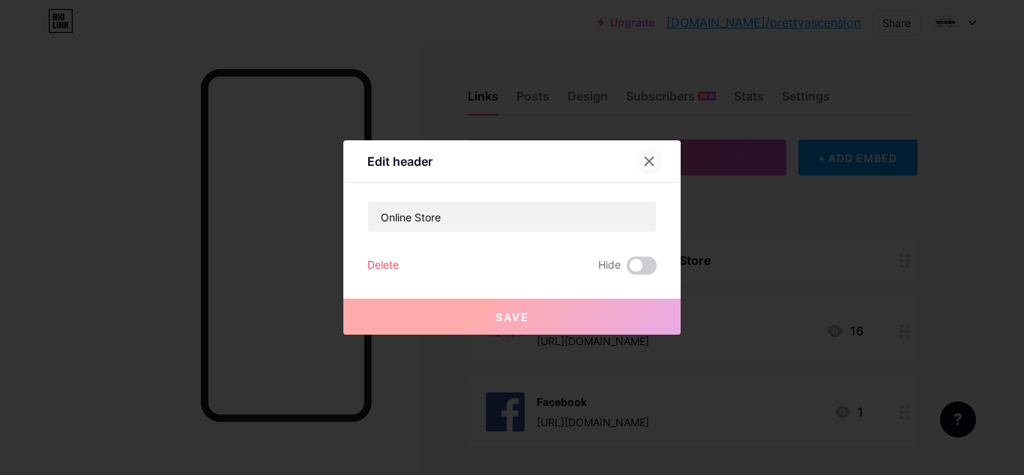
click at [649, 166] on icon at bounding box center [649, 161] width 12 height 12
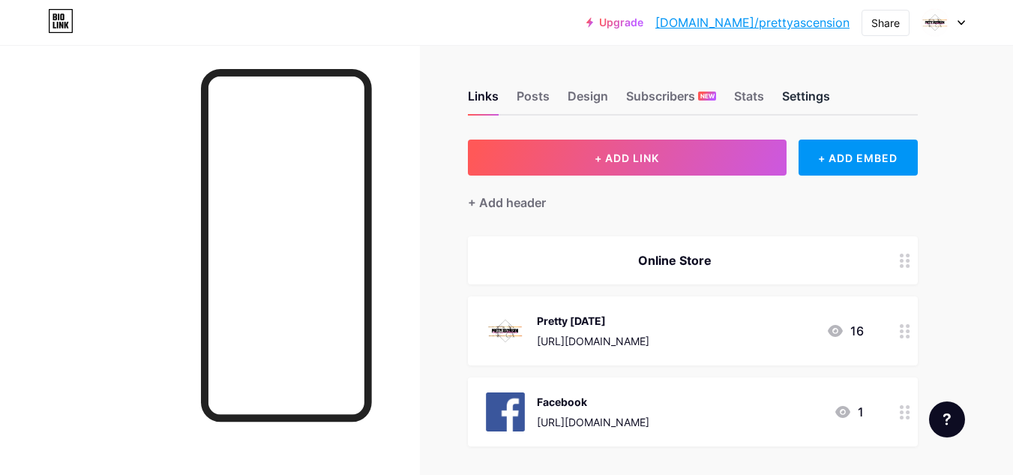
click at [820, 93] on div "Settings" at bounding box center [806, 100] width 48 height 27
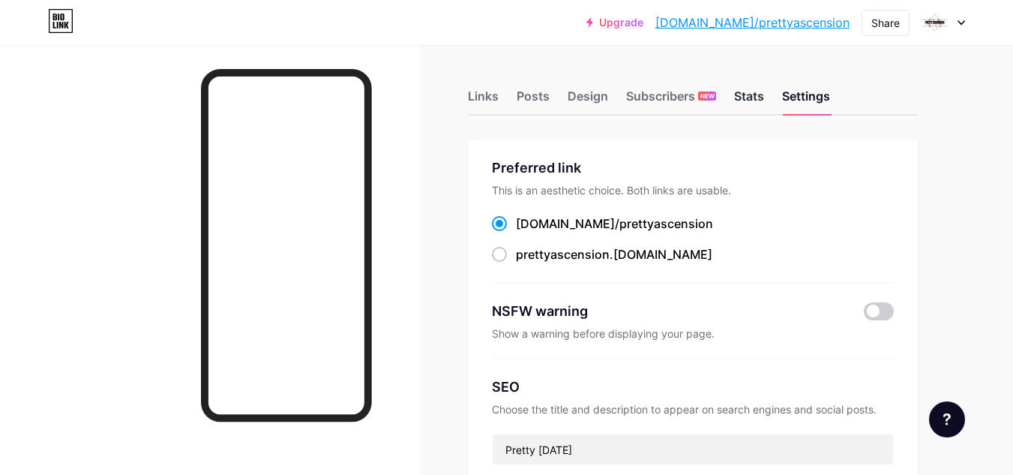
click at [754, 98] on div "Stats" at bounding box center [749, 100] width 30 height 27
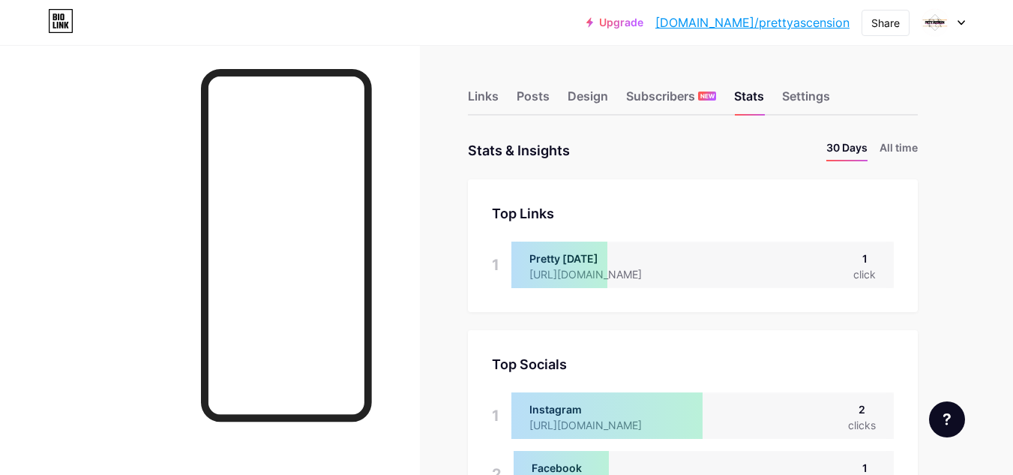
scroll to position [475, 1013]
click at [613, 92] on div "Links Posts Design Subscribers NEW Stats Settings" at bounding box center [693, 89] width 450 height 52
click at [601, 95] on div "Design" at bounding box center [588, 100] width 40 height 27
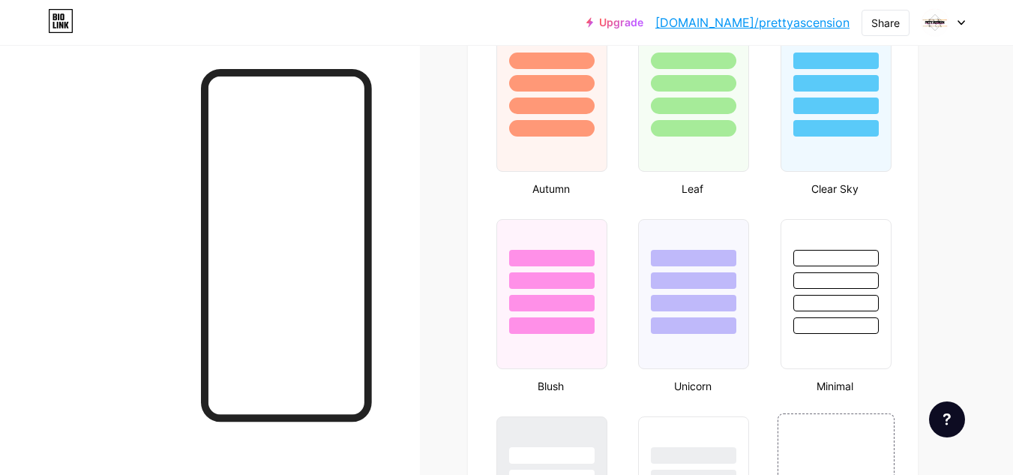
scroll to position [1599, 0]
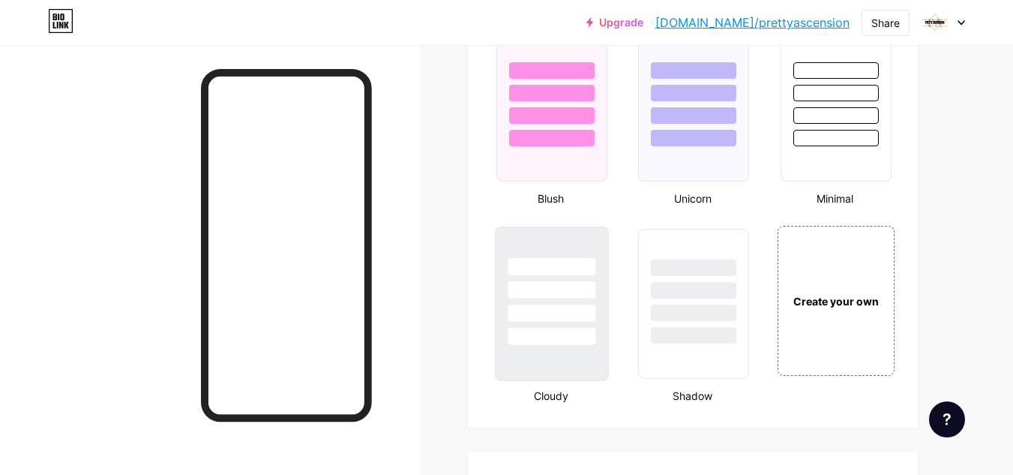
click at [565, 333] on div at bounding box center [552, 336] width 88 height 17
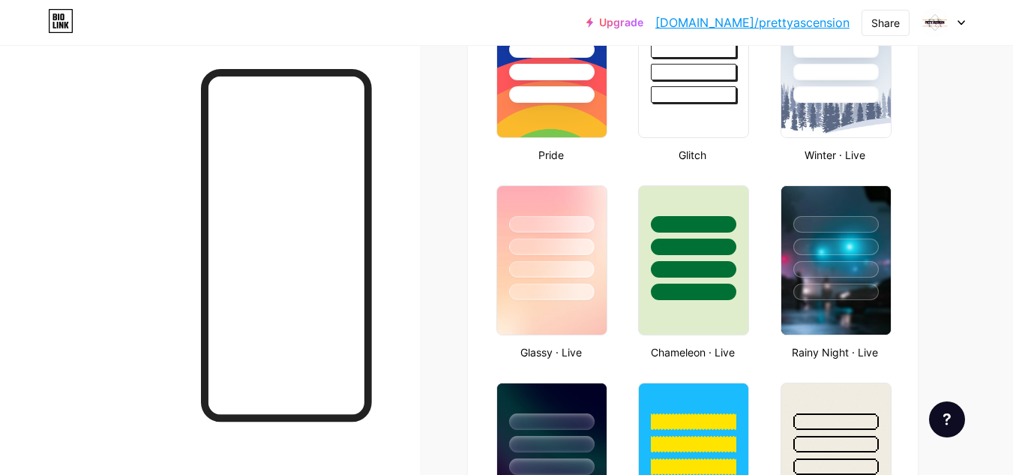
scroll to position [649, 0]
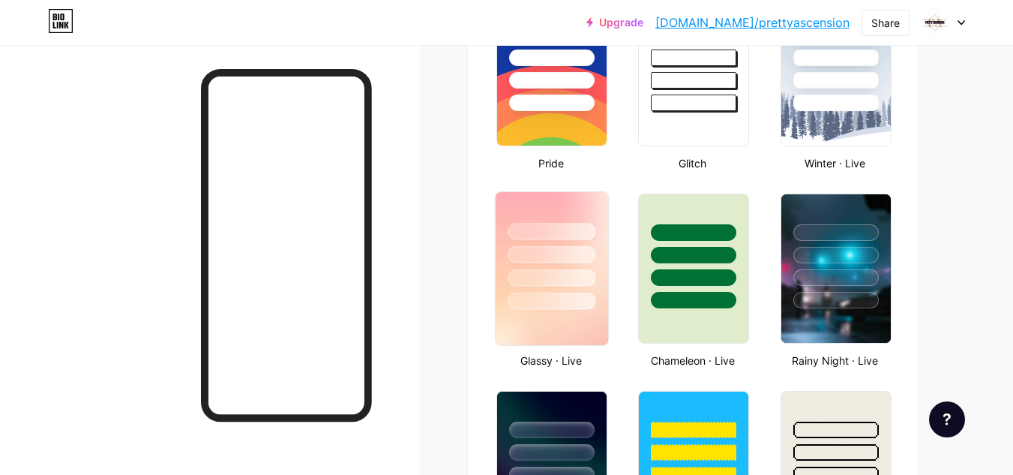
click at [566, 259] on div at bounding box center [552, 254] width 88 height 17
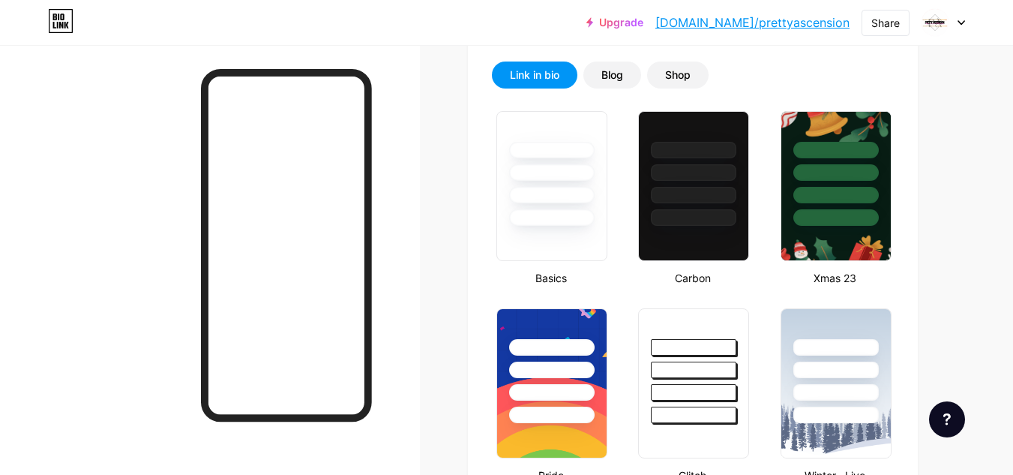
scroll to position [273, 0]
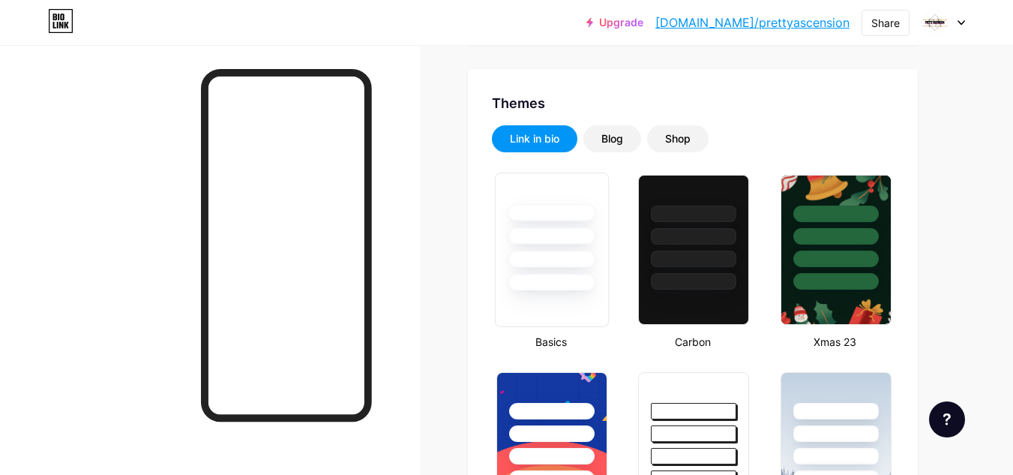
click at [568, 262] on div at bounding box center [552, 258] width 88 height 17
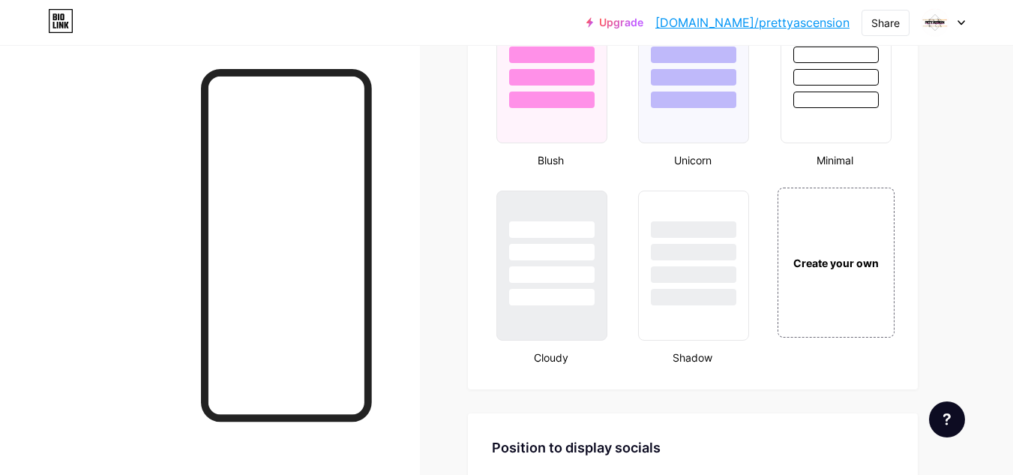
scroll to position [1629, 0]
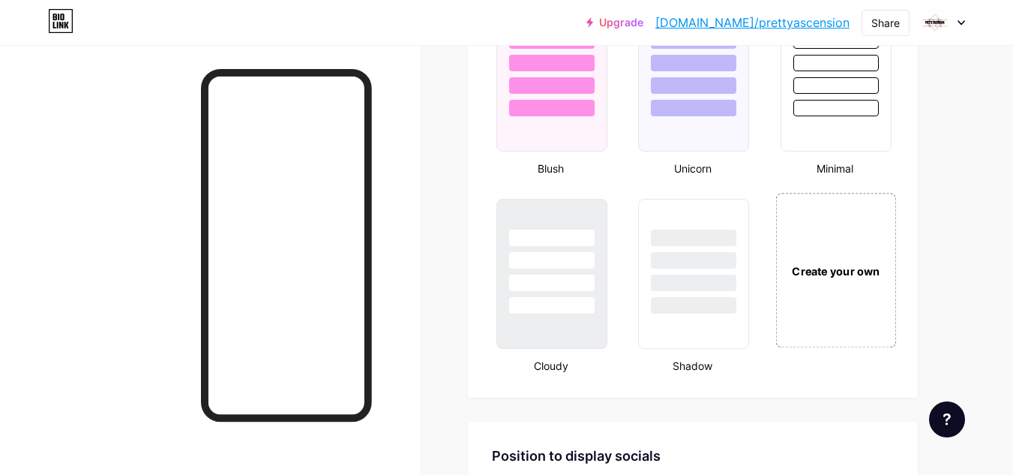
click at [834, 270] on div "Create your own" at bounding box center [835, 270] width 112 height 16
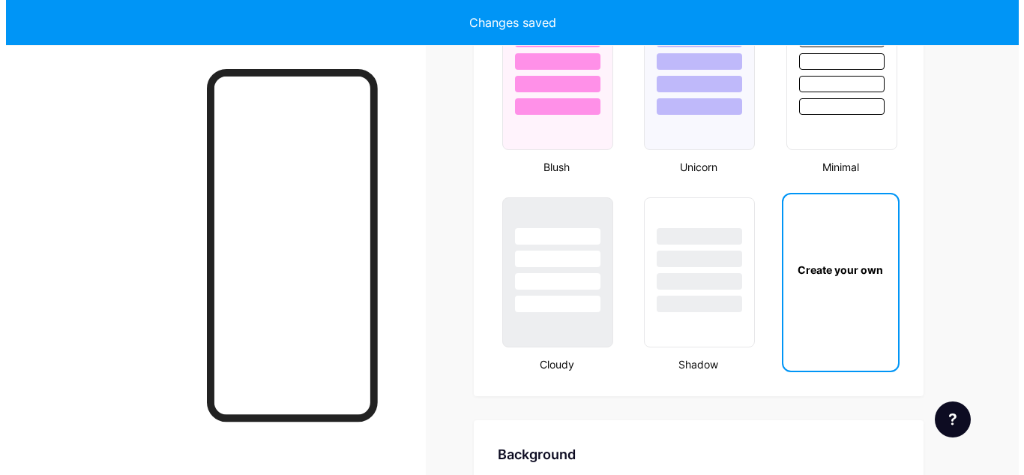
scroll to position [1991, 0]
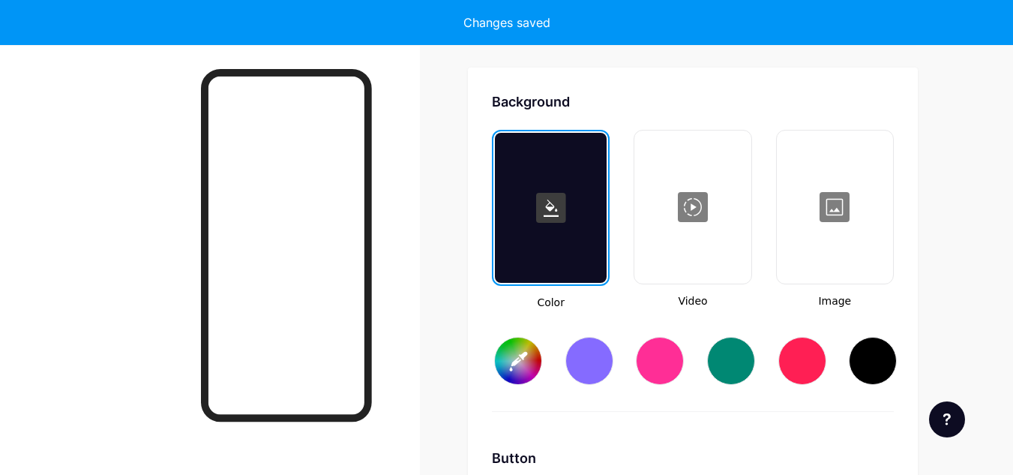
type input "#ffffff"
type input "#000000"
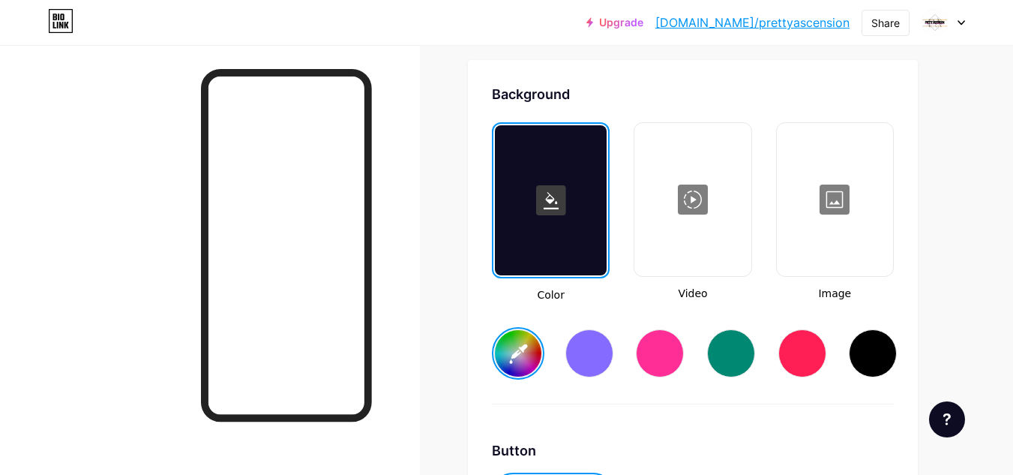
click at [851, 193] on div at bounding box center [834, 199] width 113 height 150
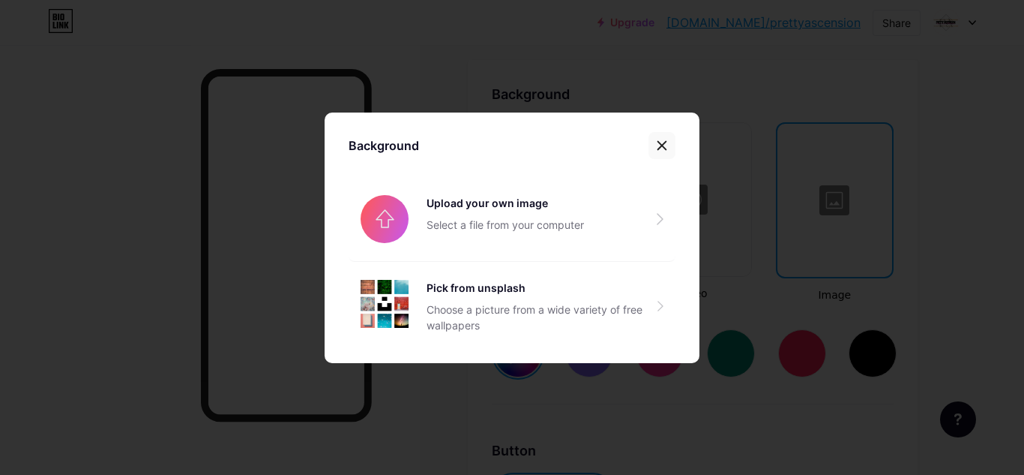
click at [664, 152] on div at bounding box center [662, 145] width 27 height 27
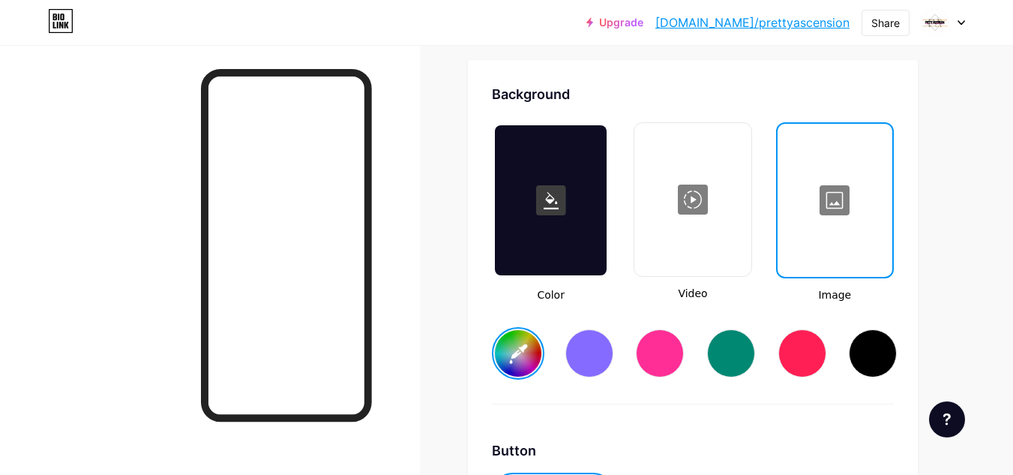
click at [700, 199] on div at bounding box center [692, 199] width 113 height 150
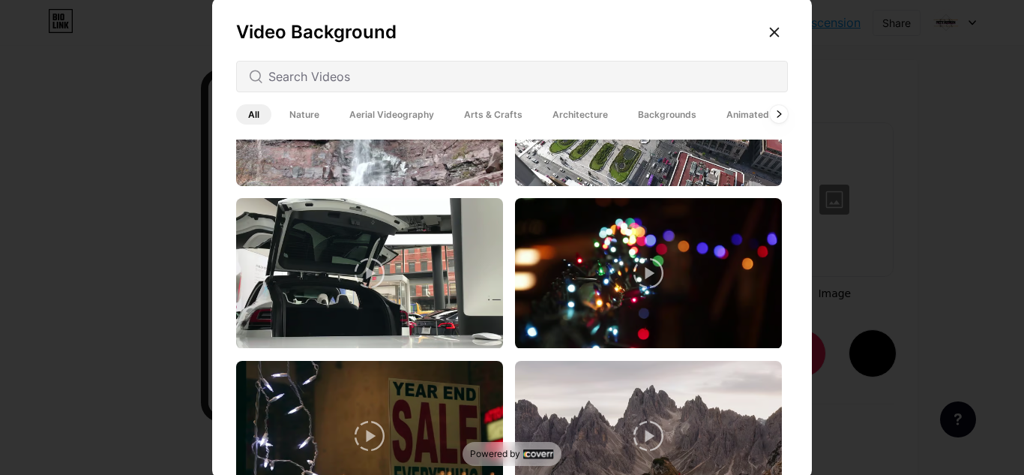
scroll to position [0, 0]
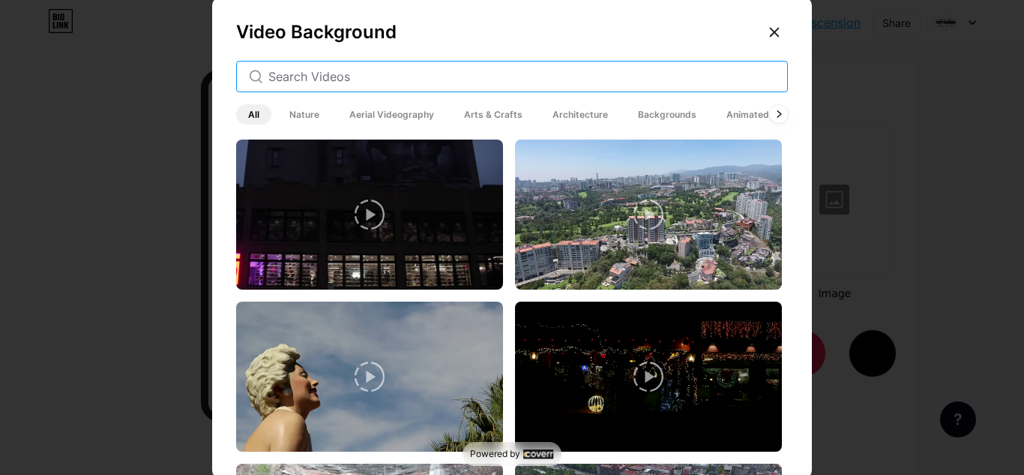
click at [507, 76] on input "text" at bounding box center [521, 76] width 507 height 18
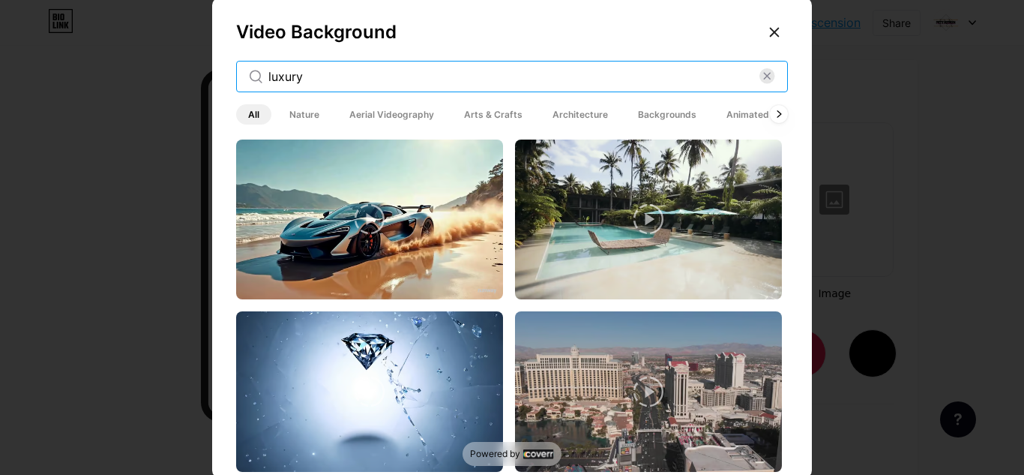
type input "luxury"
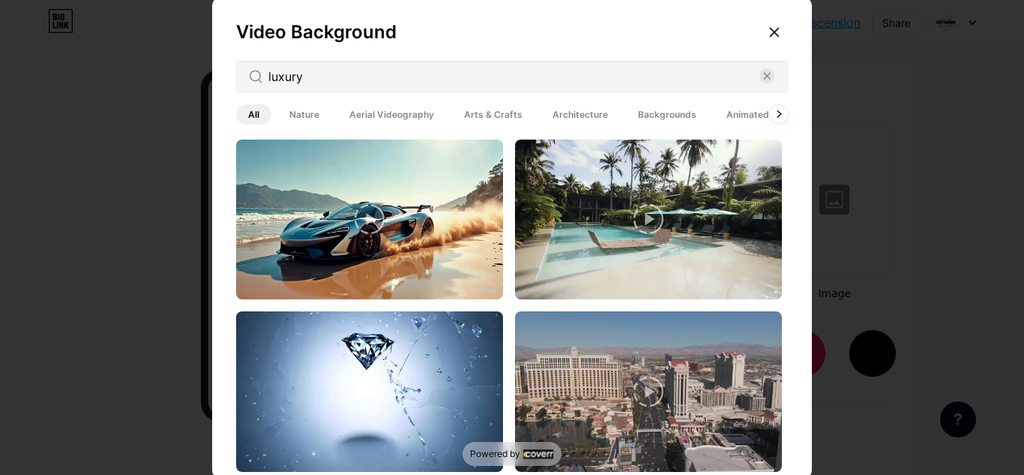
click at [669, 112] on span "Backgrounds" at bounding box center [667, 114] width 82 height 20
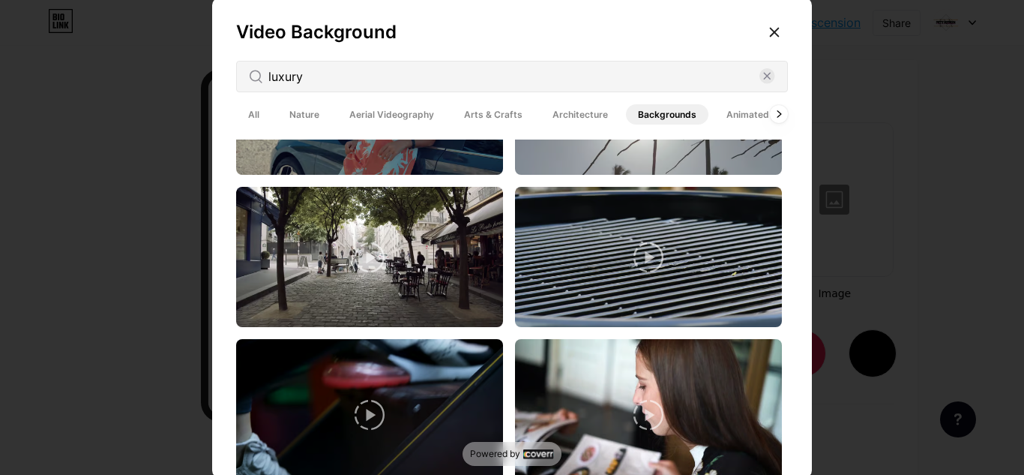
scroll to position [899, 0]
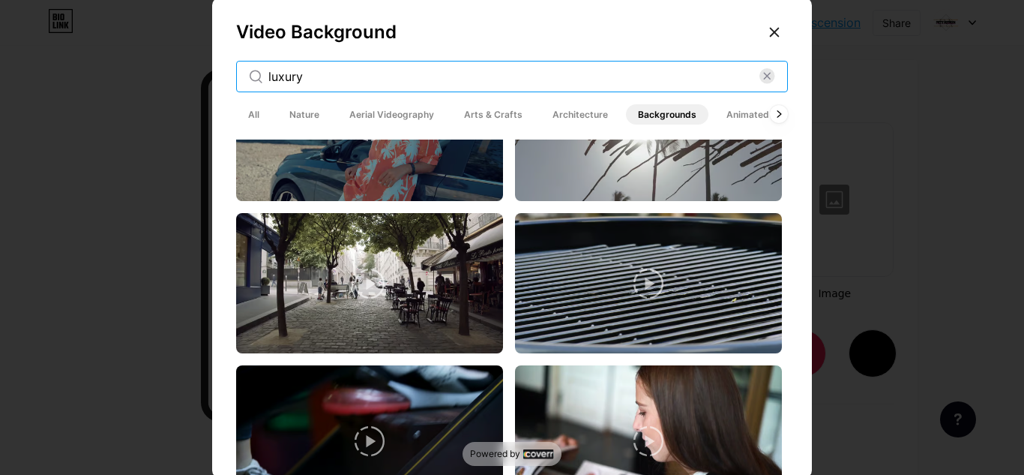
click at [430, 76] on input "luxury" at bounding box center [513, 76] width 491 height 18
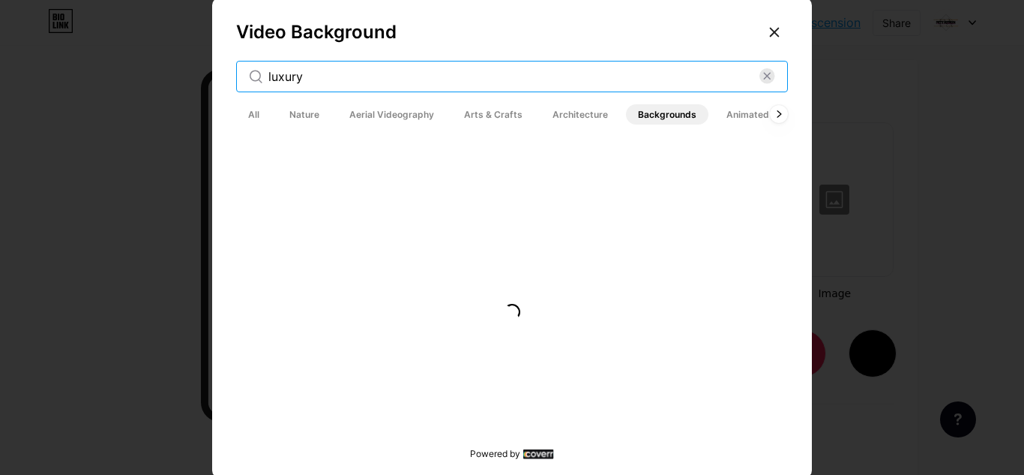
scroll to position [0, 0]
drag, startPoint x: 430, startPoint y: 76, endPoint x: 244, endPoint y: 87, distance: 186.2
click at [244, 87] on div "luxury" at bounding box center [512, 76] width 552 height 31
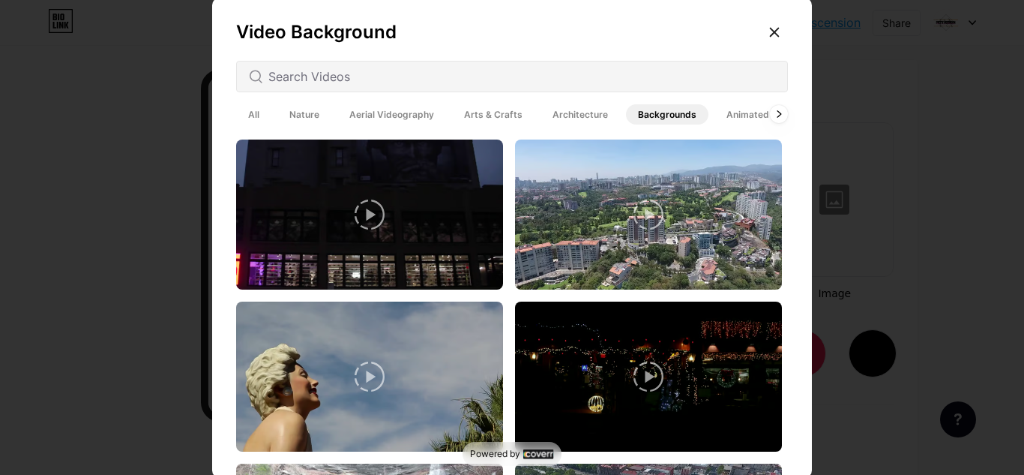
click at [247, 121] on span "All" at bounding box center [253, 114] width 35 height 20
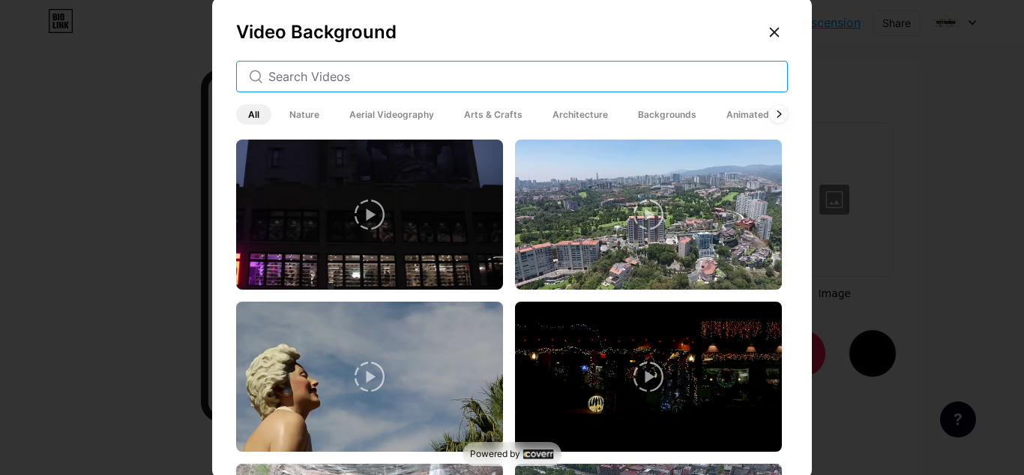
click at [355, 70] on input "text" at bounding box center [521, 76] width 507 height 18
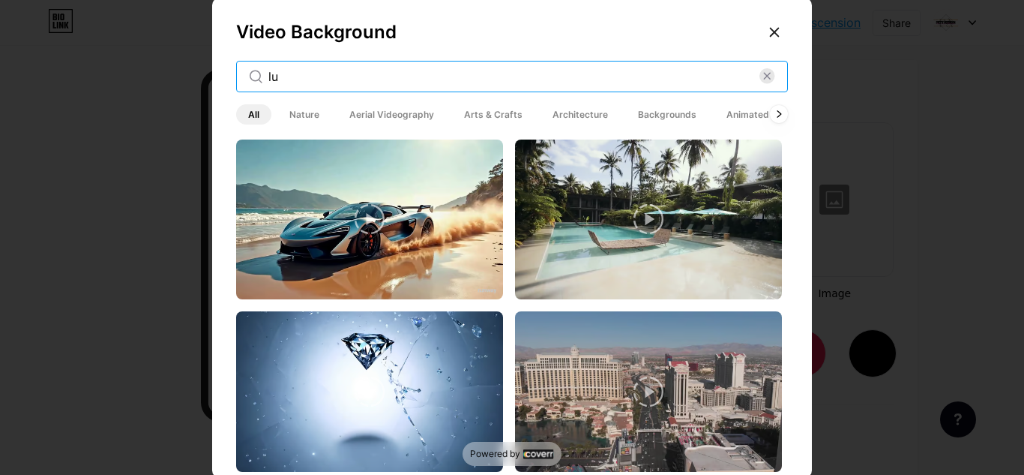
type input "l"
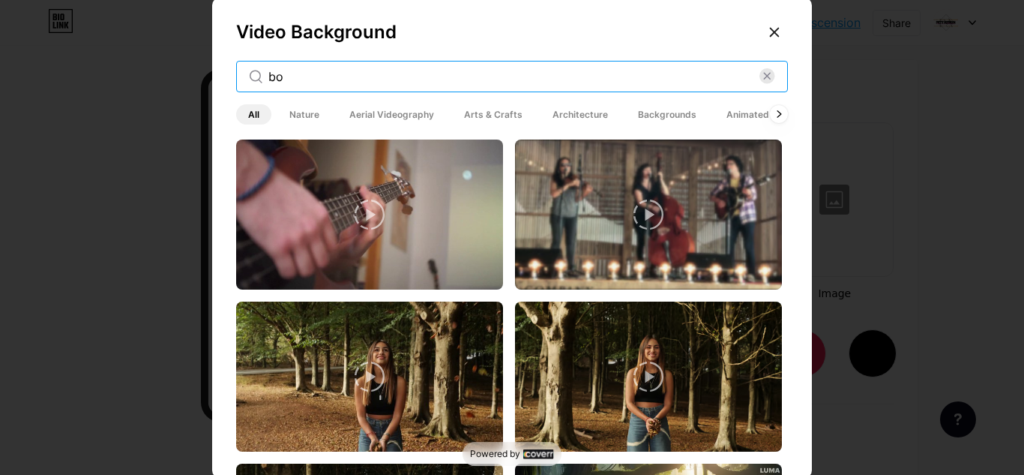
type input "b"
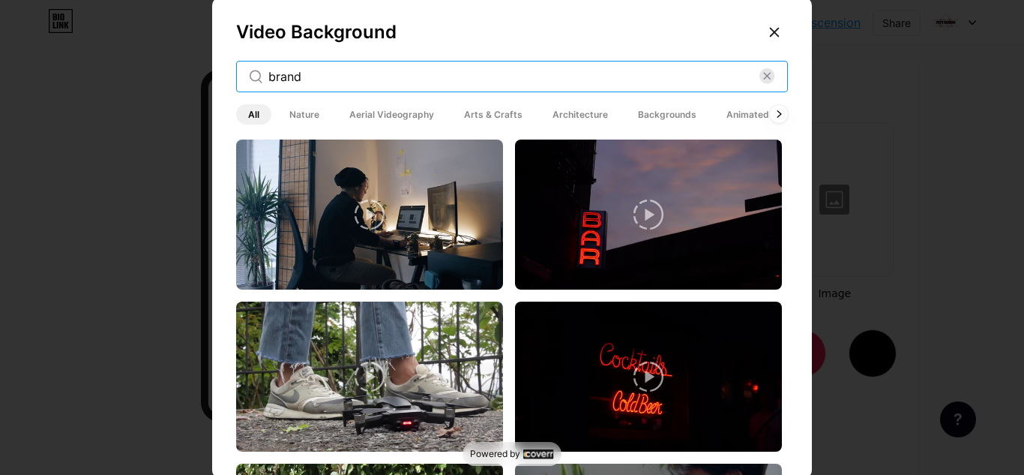
type input "brand"
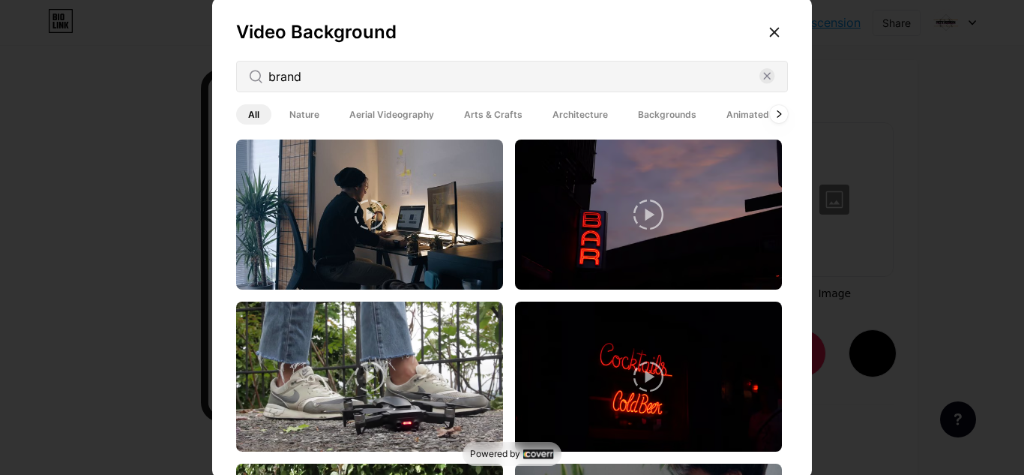
drag, startPoint x: 776, startPoint y: 169, endPoint x: 778, endPoint y: 187, distance: 18.9
click at [778, 187] on div at bounding box center [512, 311] width 552 height 345
click at [769, 37] on icon at bounding box center [775, 32] width 12 height 12
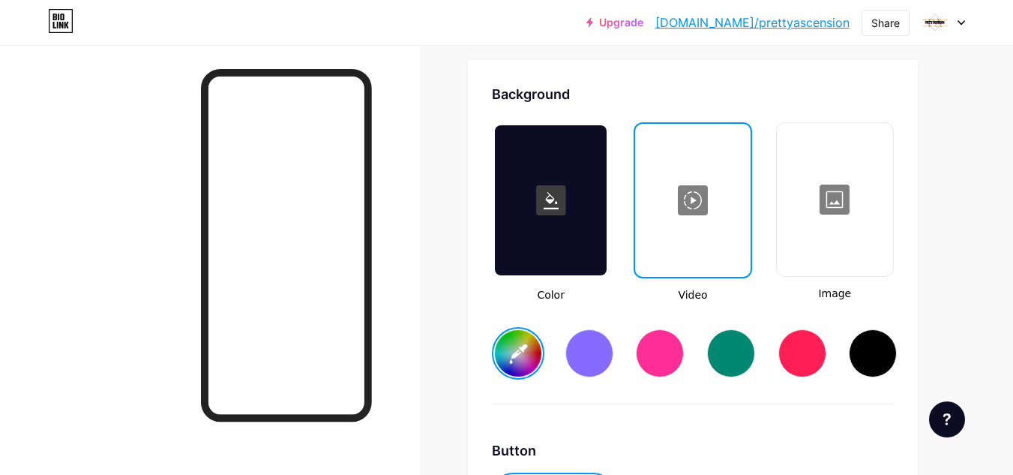
click at [840, 198] on div at bounding box center [834, 199] width 113 height 150
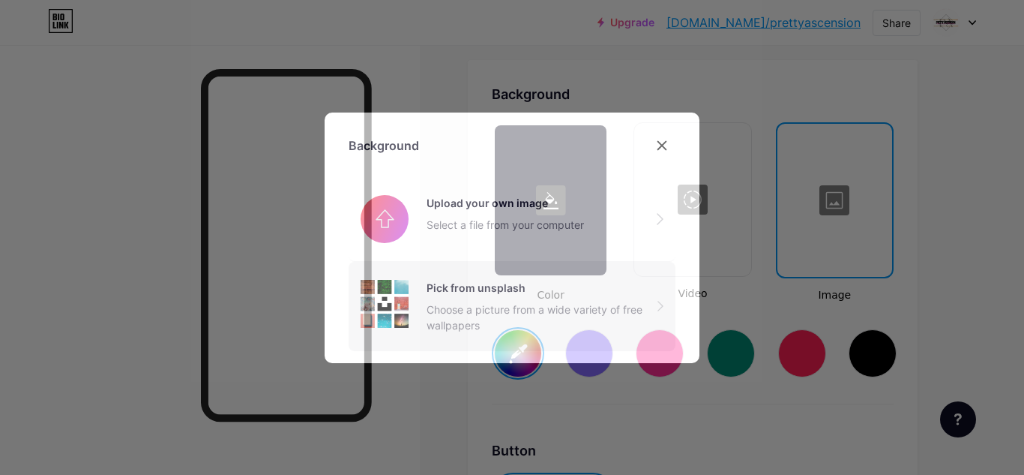
click at [598, 301] on div "Choose a picture from a wide variety of free wallpapers" at bounding box center [542, 316] width 231 height 31
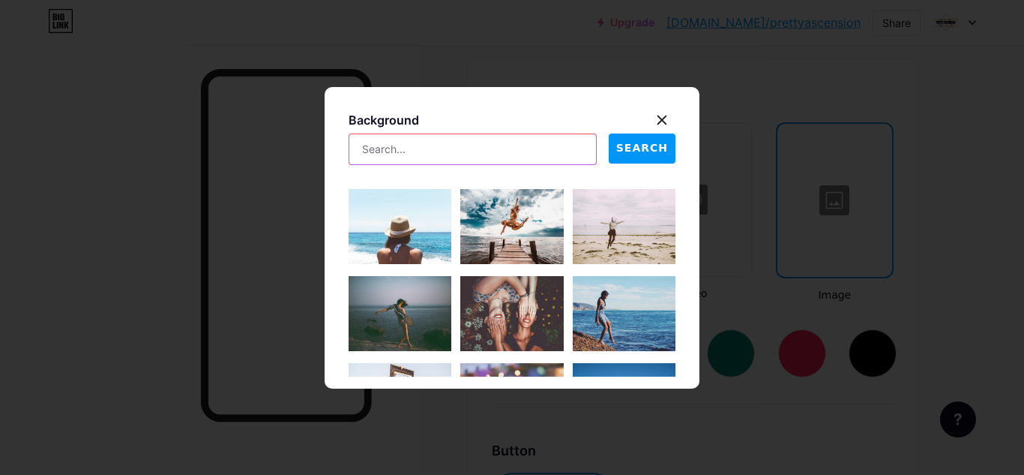
click at [514, 145] on input "text" at bounding box center [472, 149] width 247 height 30
type input "luxury"
click at [655, 141] on span "SEARCH" at bounding box center [642, 148] width 52 height 16
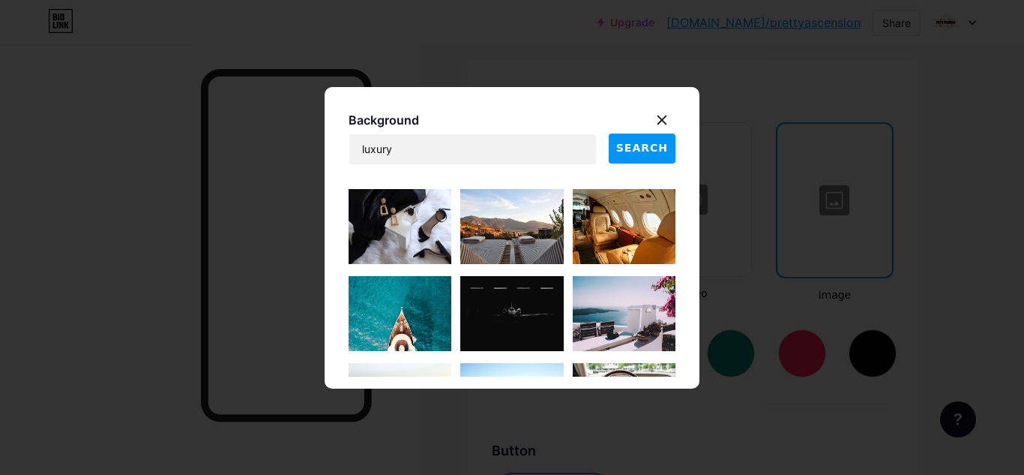
click at [400, 223] on img at bounding box center [400, 226] width 103 height 75
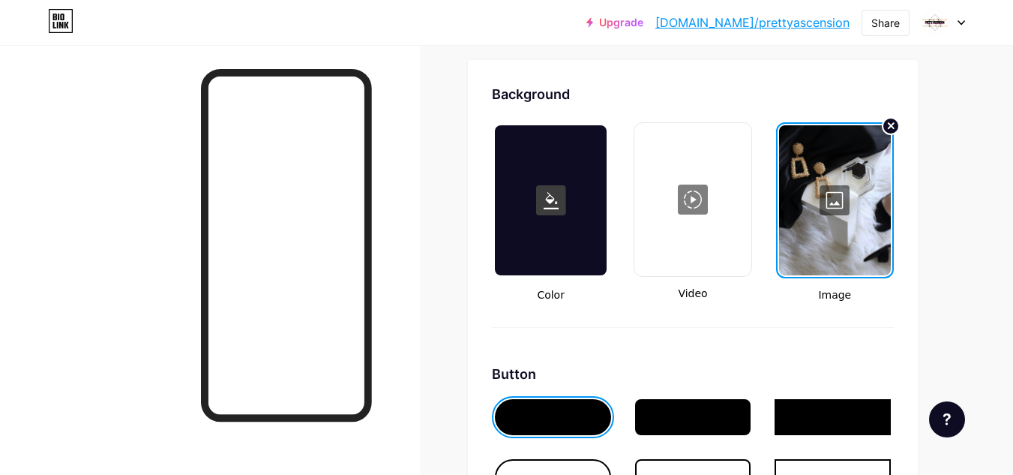
click at [844, 193] on div at bounding box center [835, 200] width 112 height 150
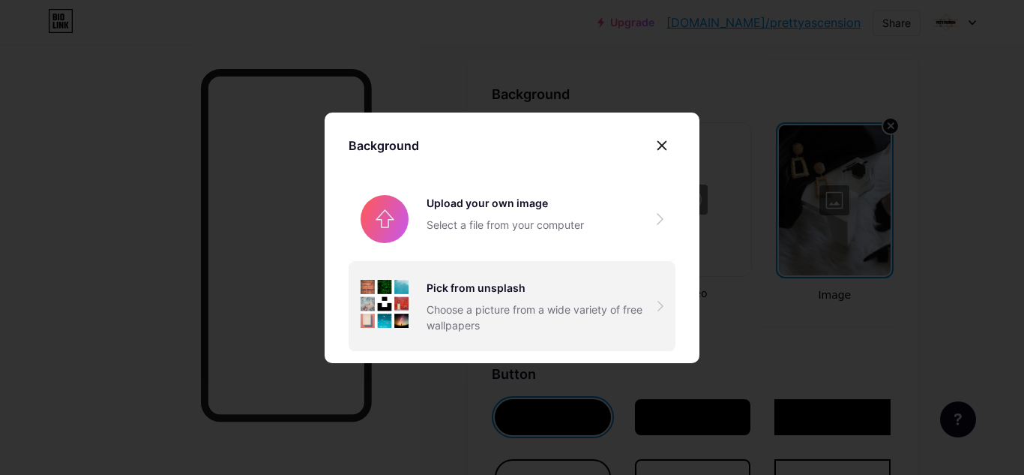
click at [554, 296] on div "Pick from unsplash Choose a picture from a wide variety of free wallpapers" at bounding box center [542, 306] width 231 height 53
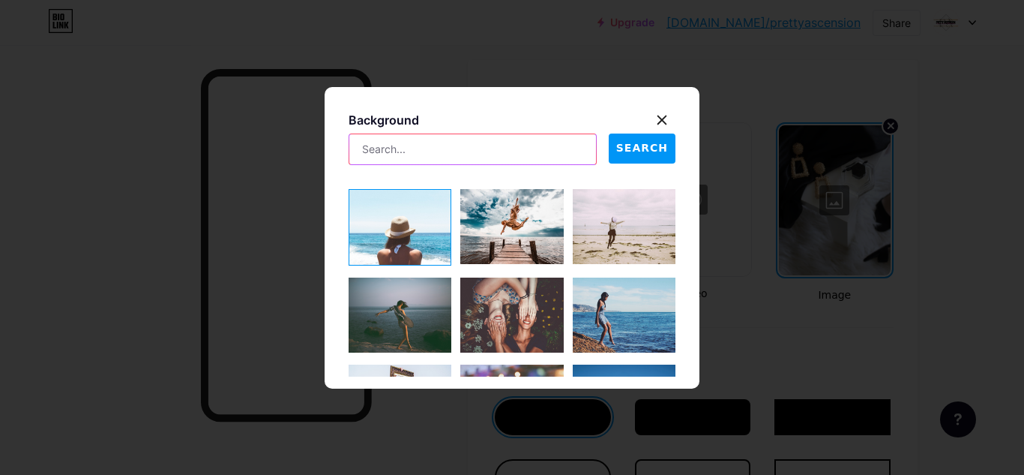
click at [526, 154] on input "text" at bounding box center [472, 149] width 247 height 30
click at [624, 148] on span "SEARCH" at bounding box center [642, 148] width 52 height 16
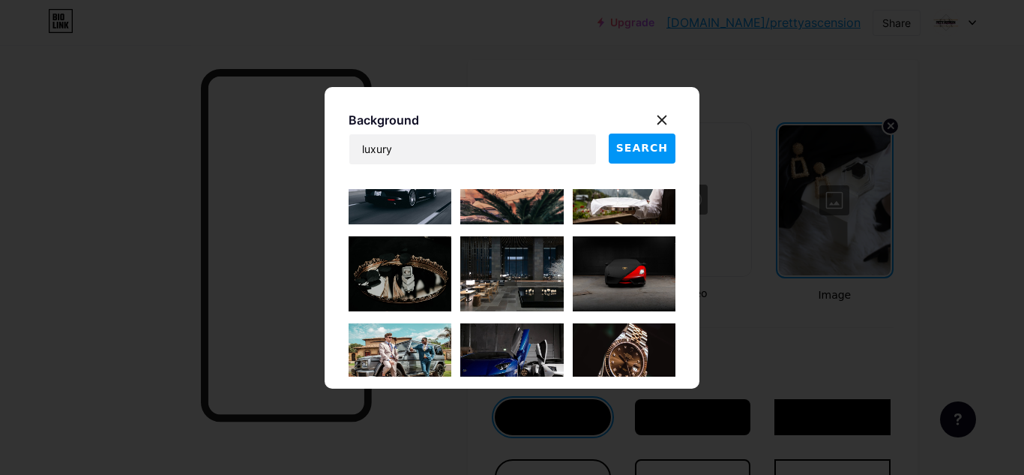
scroll to position [1724, 0]
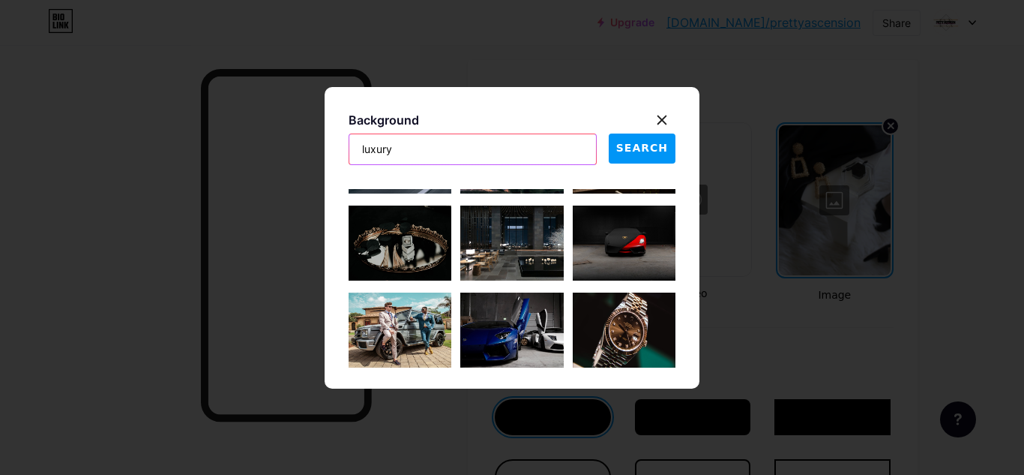
drag, startPoint x: 484, startPoint y: 152, endPoint x: 313, endPoint y: 160, distance: 171.9
click at [313, 160] on div "Background luxury SEARCH" at bounding box center [512, 237] width 1024 height 475
click at [630, 155] on span "SEARCH" at bounding box center [642, 148] width 52 height 16
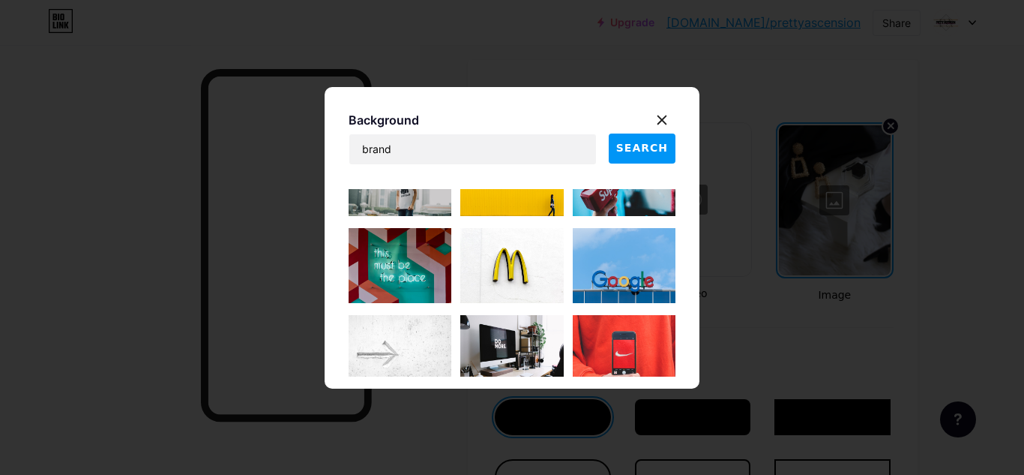
scroll to position [0, 0]
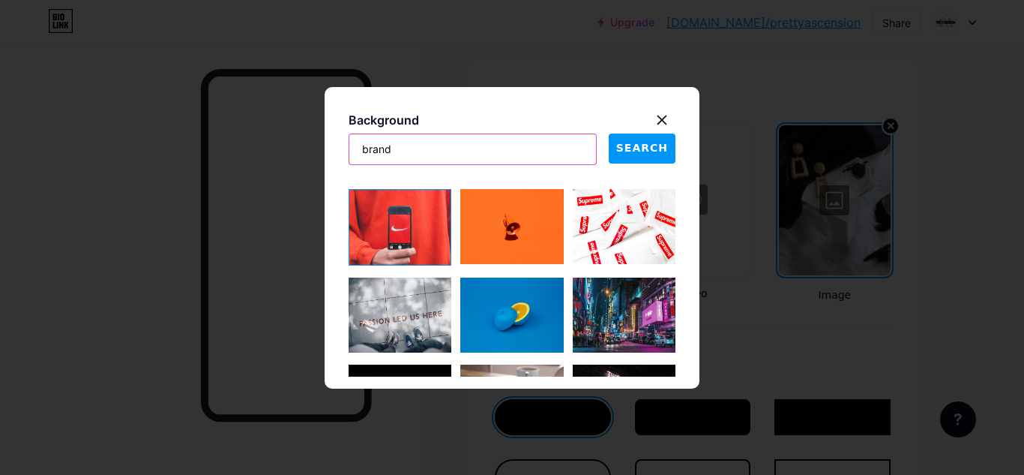
drag, startPoint x: 497, startPoint y: 154, endPoint x: 315, endPoint y: 168, distance: 182.7
click at [315, 168] on div "Background brand SEARCH" at bounding box center [512, 237] width 1024 height 475
click at [628, 156] on button "SEARCH" at bounding box center [642, 148] width 67 height 30
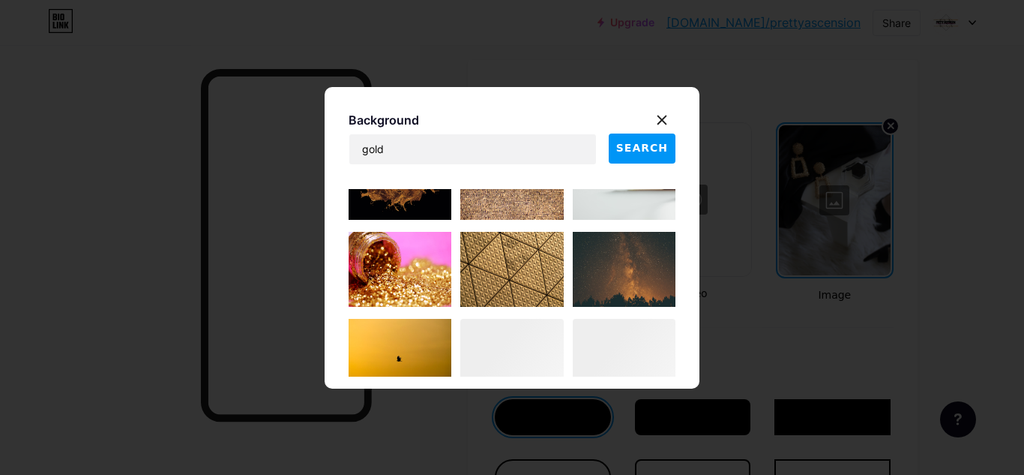
scroll to position [1009, 0]
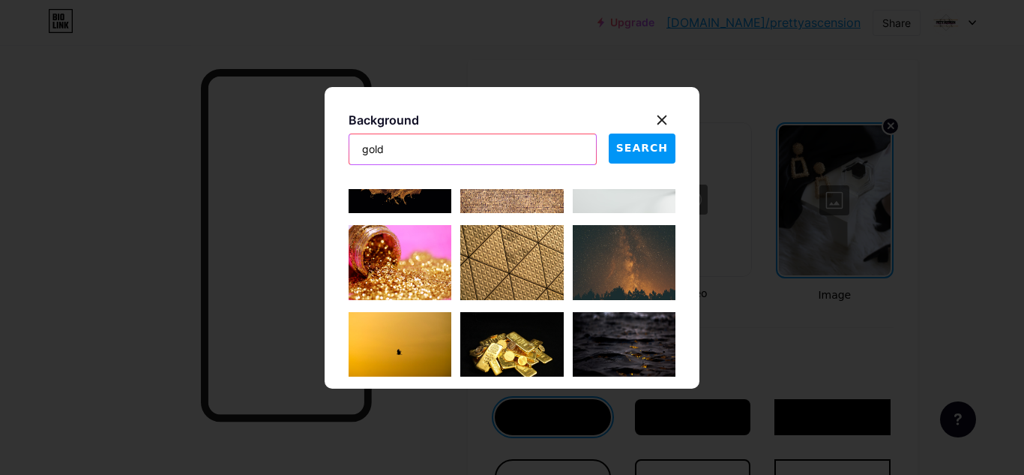
drag, startPoint x: 498, startPoint y: 145, endPoint x: 304, endPoint y: 157, distance: 193.8
click at [304, 157] on div "Background gold SEARCH" at bounding box center [512, 237] width 1024 height 475
click at [637, 149] on span "SEARCH" at bounding box center [642, 148] width 52 height 16
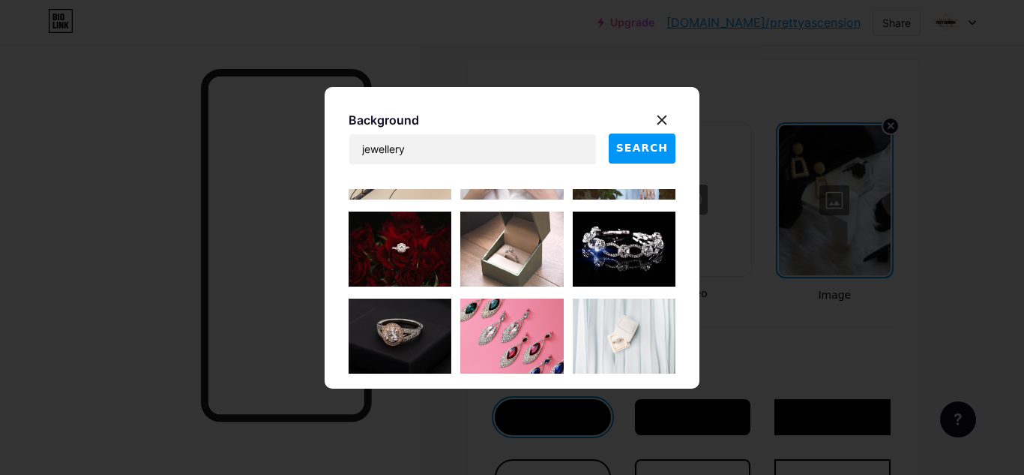
scroll to position [0, 0]
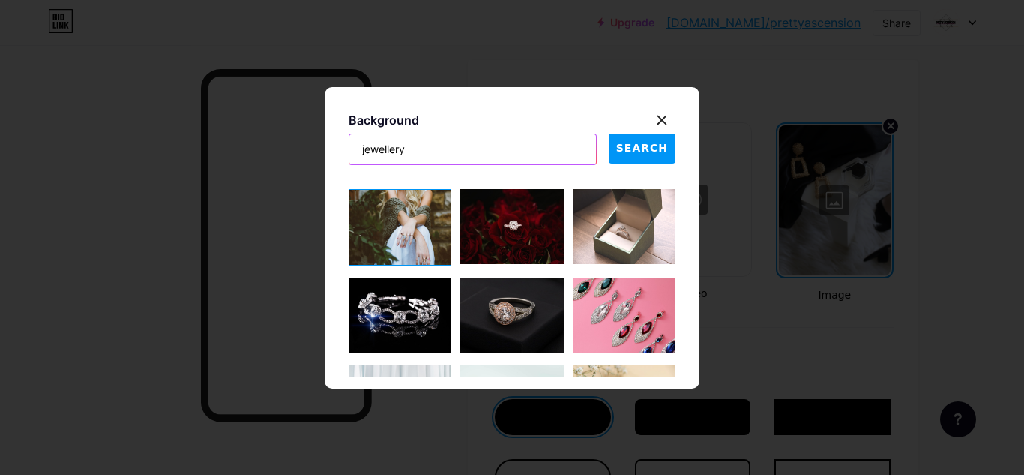
drag, startPoint x: 459, startPoint y: 148, endPoint x: 286, endPoint y: 145, distance: 172.5
click at [286, 145] on div "Background jewellery SEARCH" at bounding box center [512, 237] width 1024 height 475
type input "shop"
click at [629, 144] on span "SEARCH" at bounding box center [642, 148] width 52 height 16
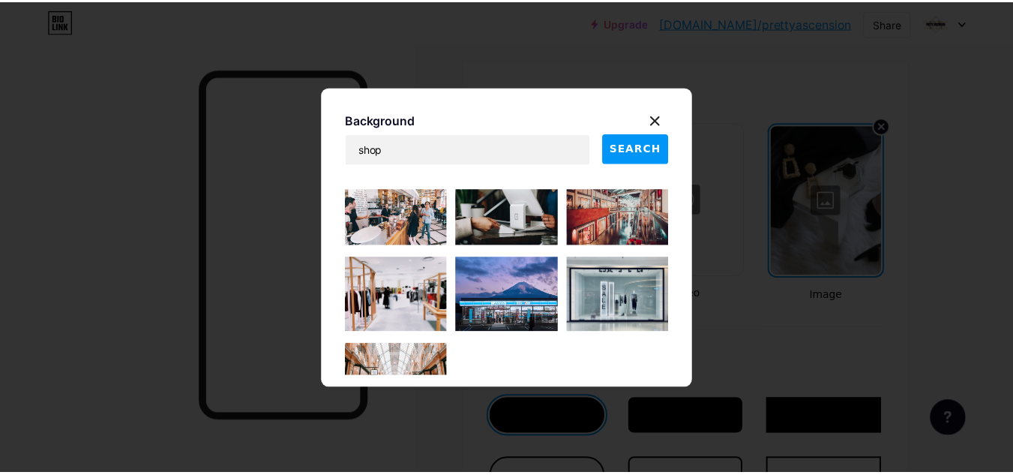
scroll to position [994, 0]
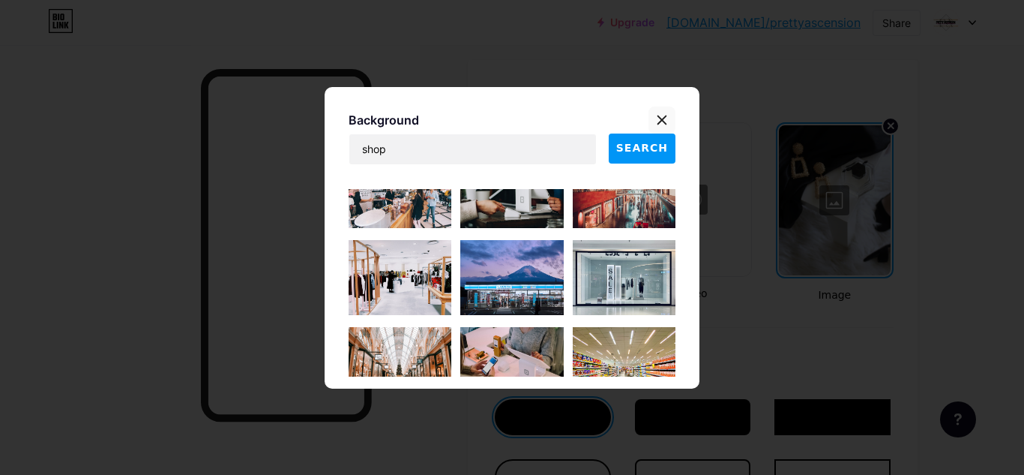
click at [656, 117] on icon at bounding box center [662, 120] width 12 height 12
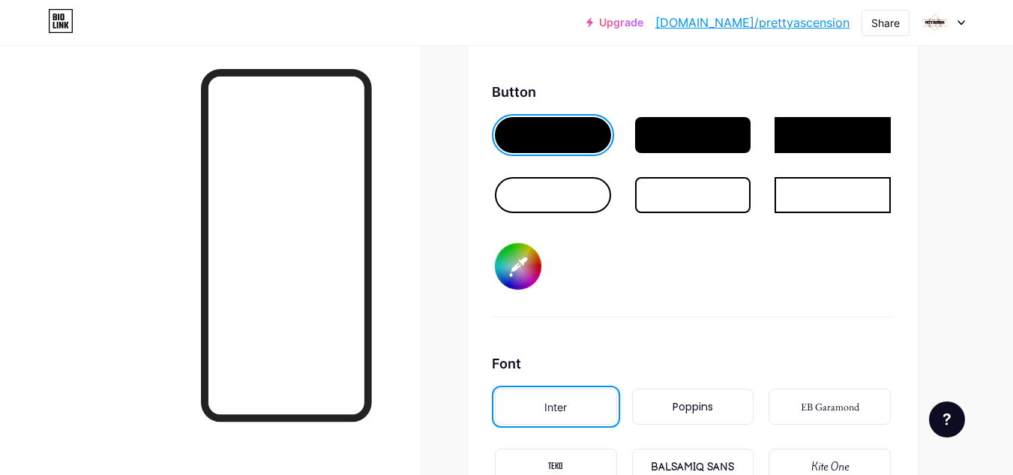
scroll to position [2399, 0]
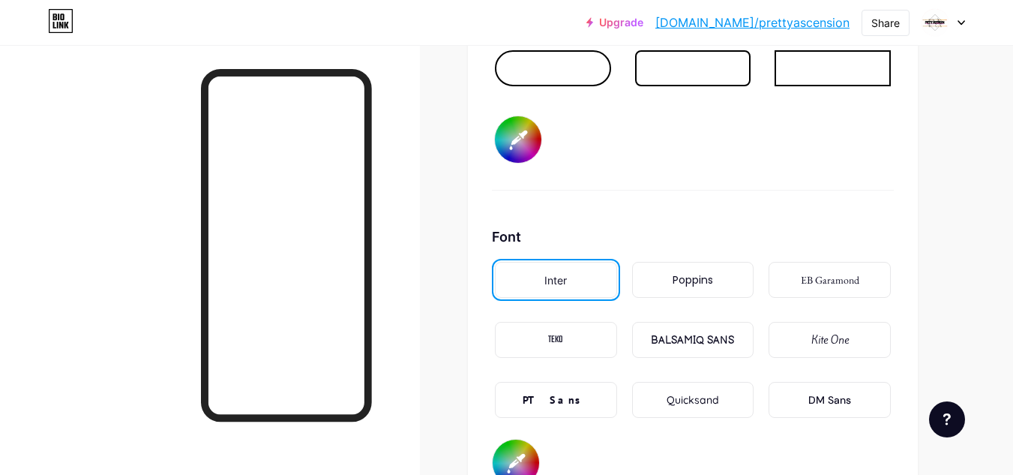
click at [527, 146] on input "#000000" at bounding box center [518, 139] width 46 height 46
type input "#ffd1e7"
click at [907, 187] on div "Background Color Video Image Button #ffd1e7 Font Inter Poppins EB Garamond TEKO…" at bounding box center [693, 80] width 450 height 859
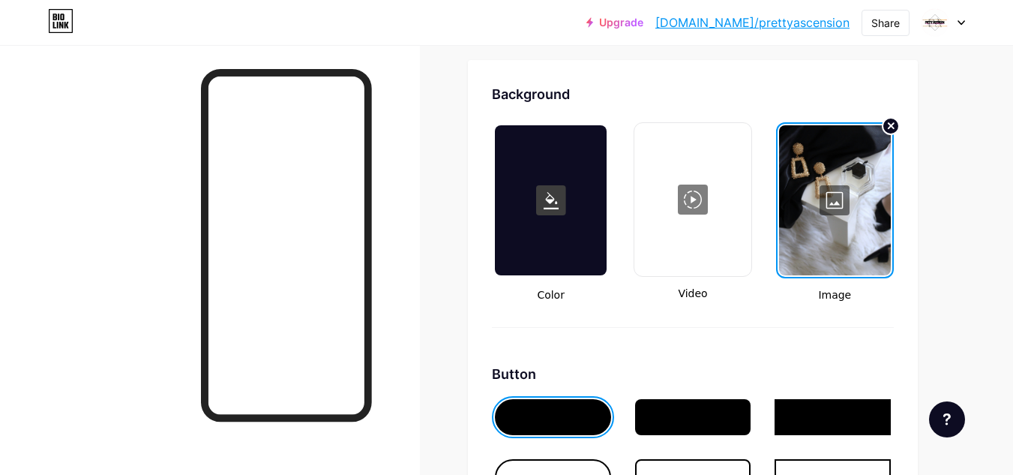
scroll to position [1997, 0]
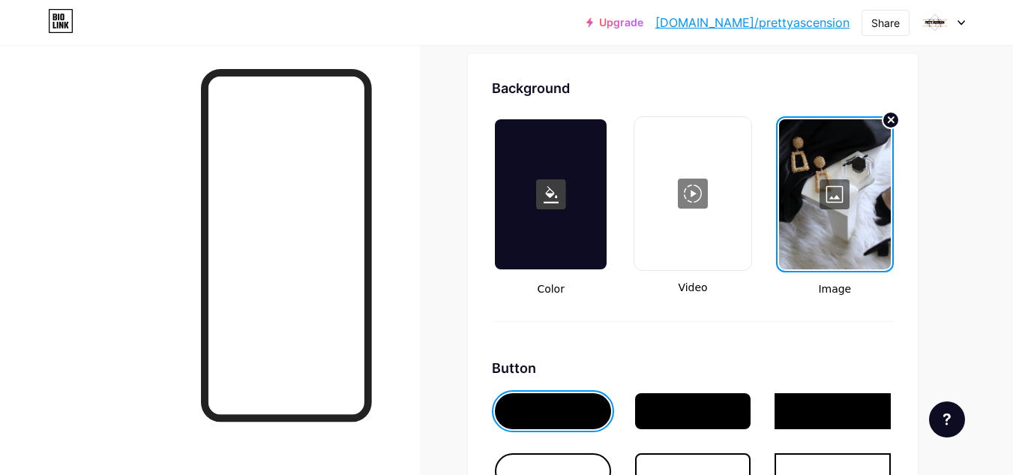
click at [824, 187] on div at bounding box center [835, 194] width 112 height 150
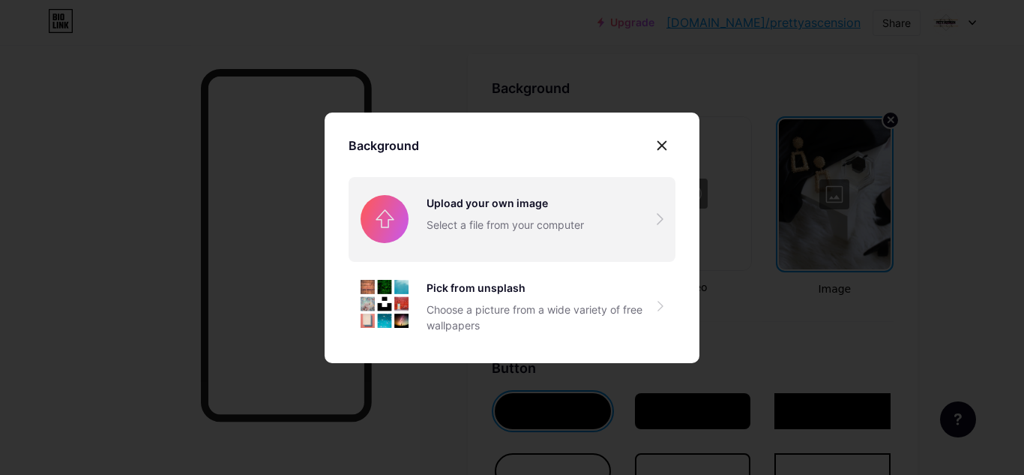
click at [526, 212] on input "file" at bounding box center [512, 219] width 327 height 84
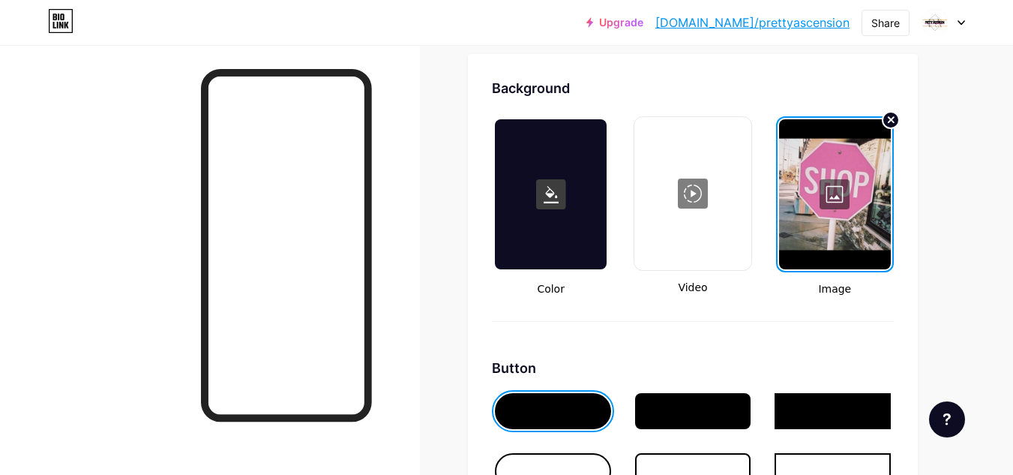
click at [833, 190] on div at bounding box center [835, 194] width 112 height 150
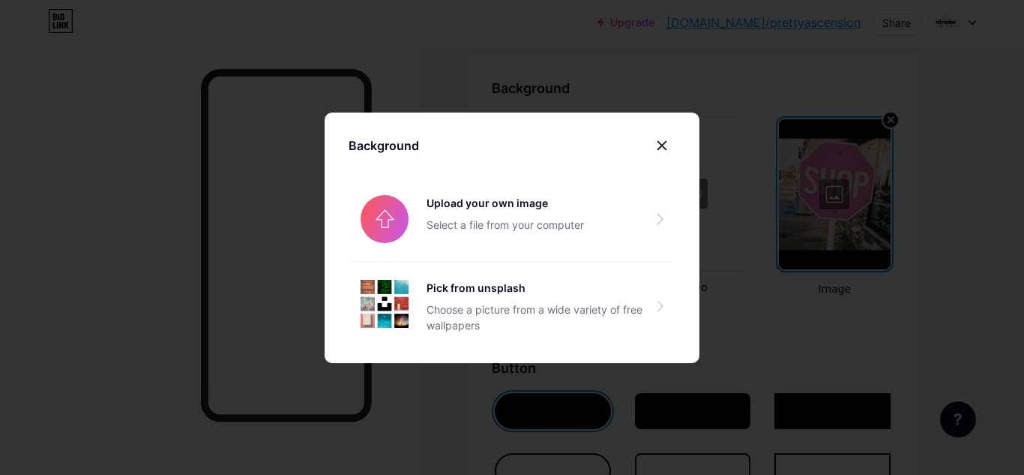
click at [706, 49] on div at bounding box center [512, 237] width 1024 height 475
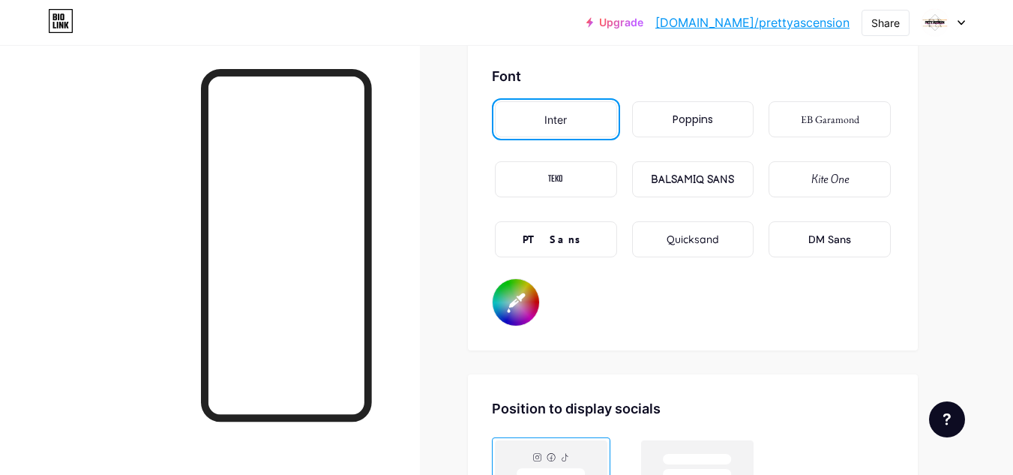
scroll to position [2572, 0]
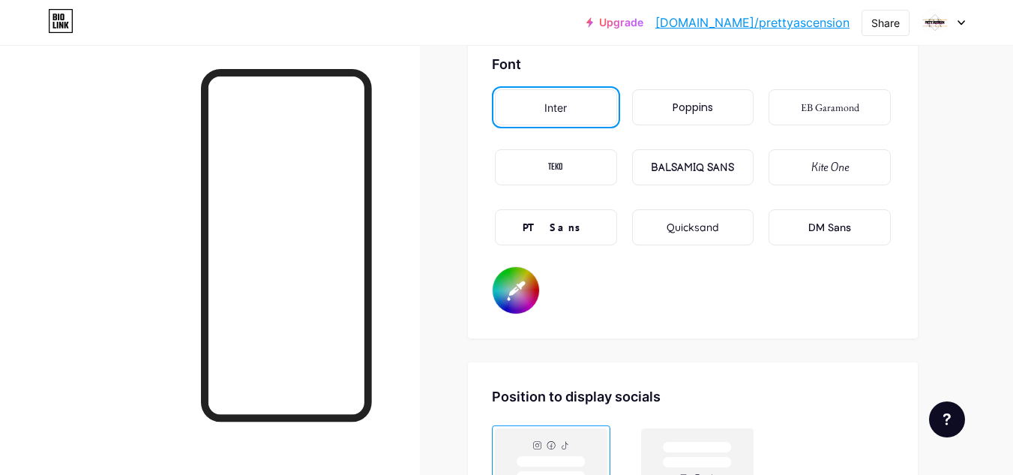
click at [515, 292] on input "#000000" at bounding box center [516, 290] width 46 height 46
type input "#000000"
click at [685, 312] on div "Font Inter Poppins EB Garamond TEKO BALSAMIQ SANS Kite One PT Sans Quicksand DM…" at bounding box center [693, 184] width 402 height 260
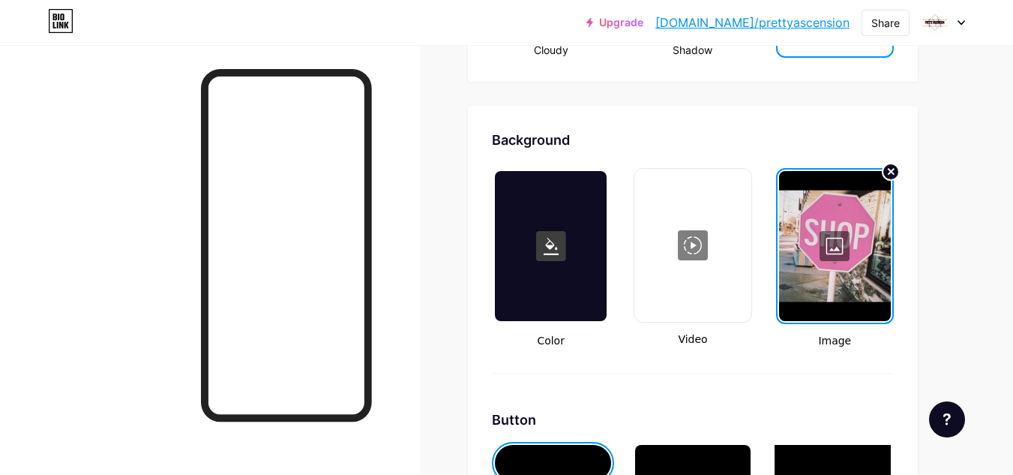
scroll to position [1939, 0]
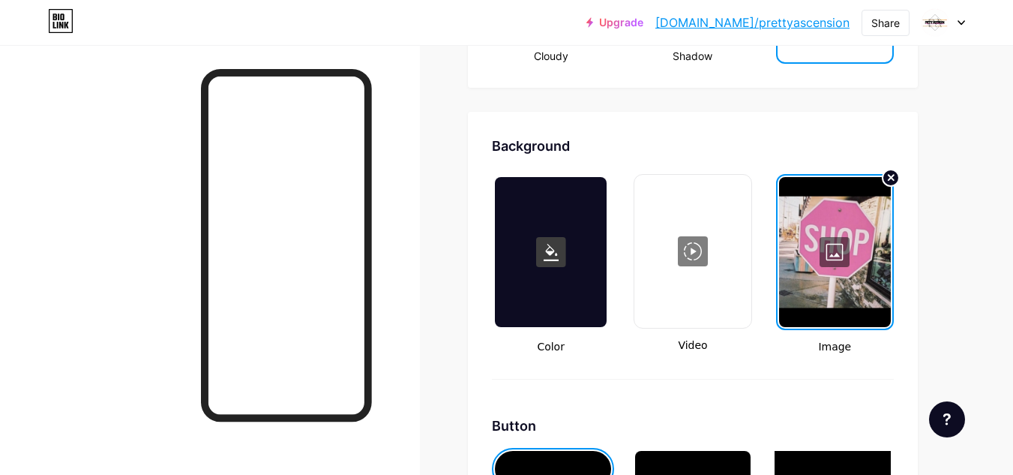
click at [834, 257] on div at bounding box center [835, 252] width 112 height 150
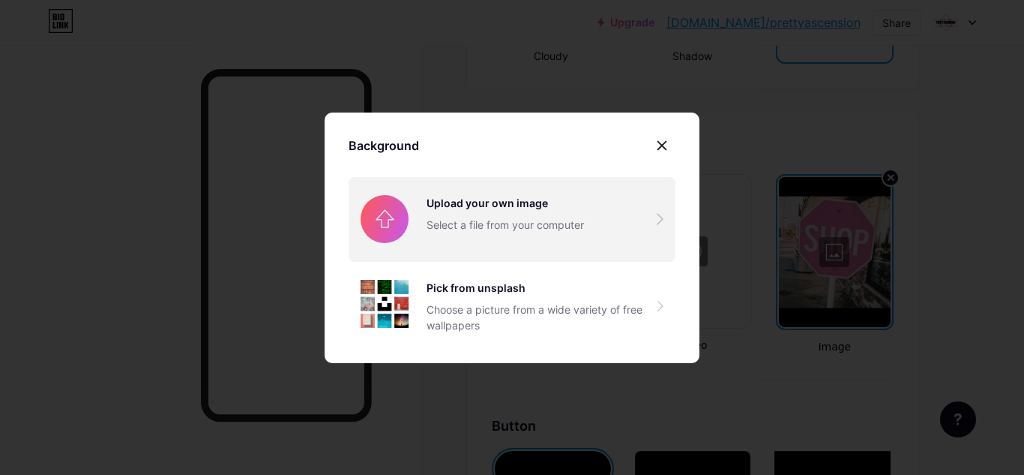
click at [589, 210] on input "file" at bounding box center [512, 219] width 327 height 84
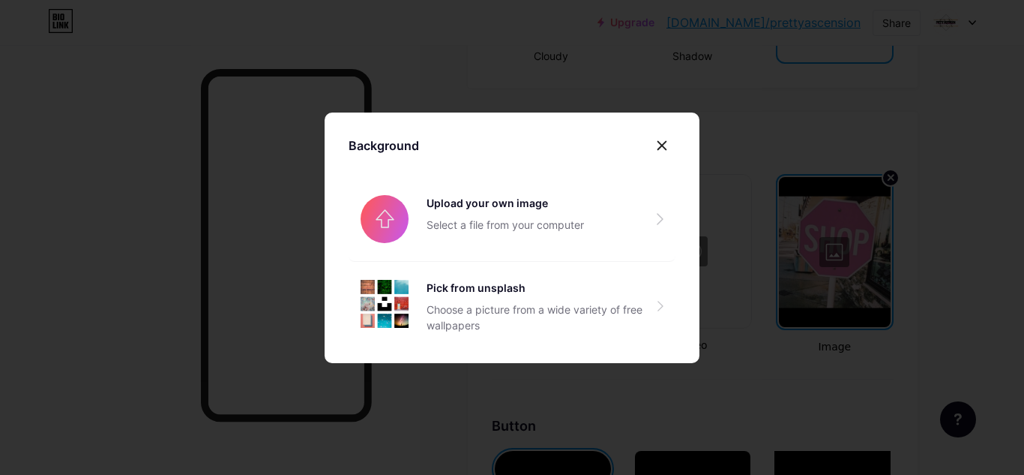
click at [66, 252] on div at bounding box center [512, 237] width 1024 height 475
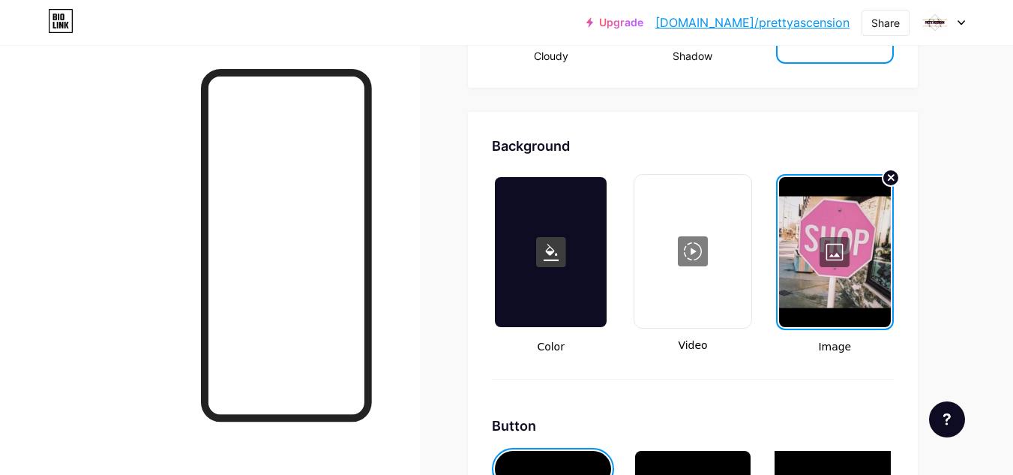
click at [834, 244] on div at bounding box center [835, 252] width 112 height 150
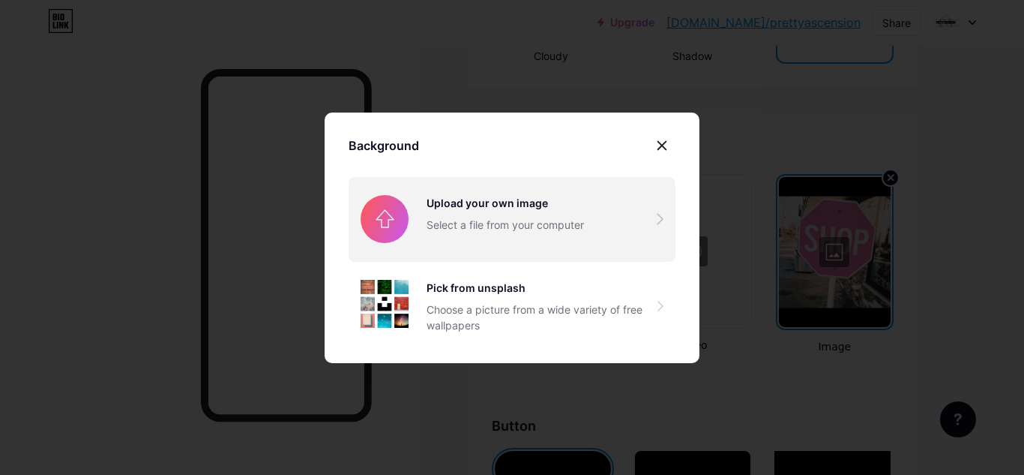
click at [640, 242] on input "file" at bounding box center [512, 219] width 327 height 84
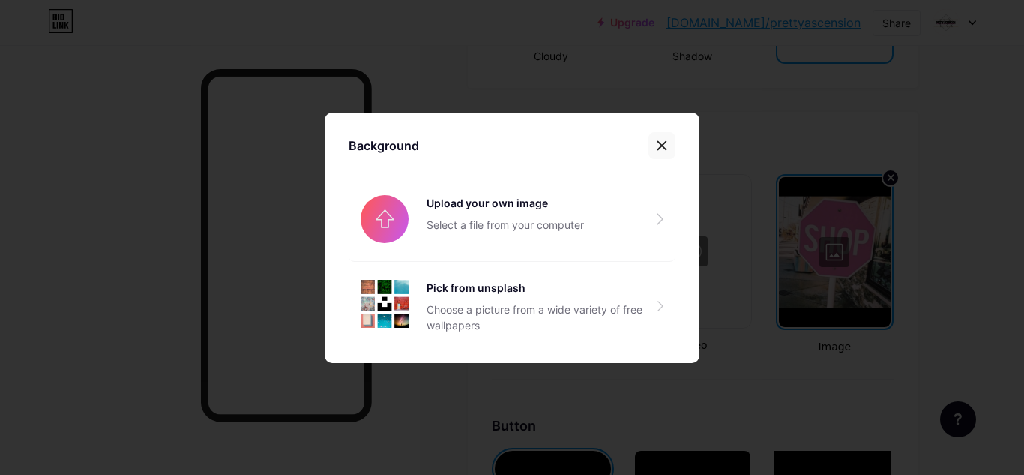
click at [658, 145] on icon at bounding box center [662, 145] width 8 height 8
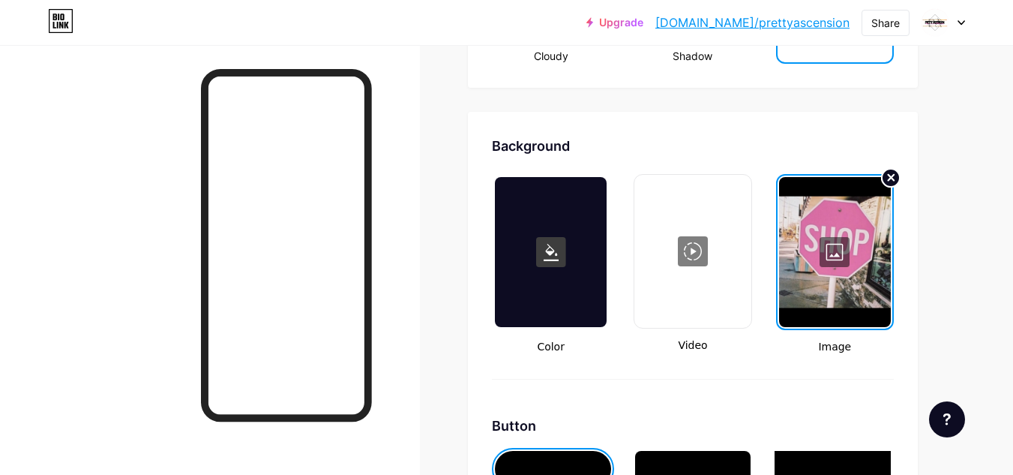
click at [888, 180] on icon at bounding box center [891, 178] width 6 height 6
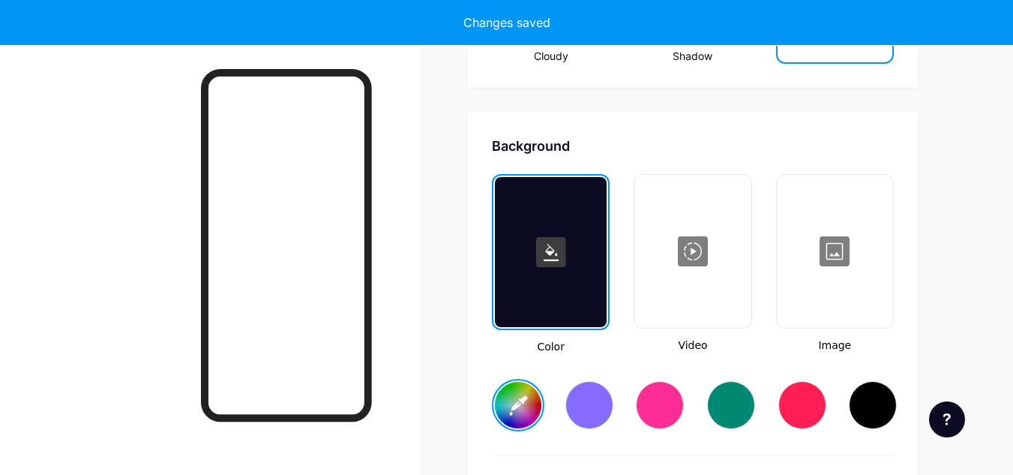
type input "#ffffff"
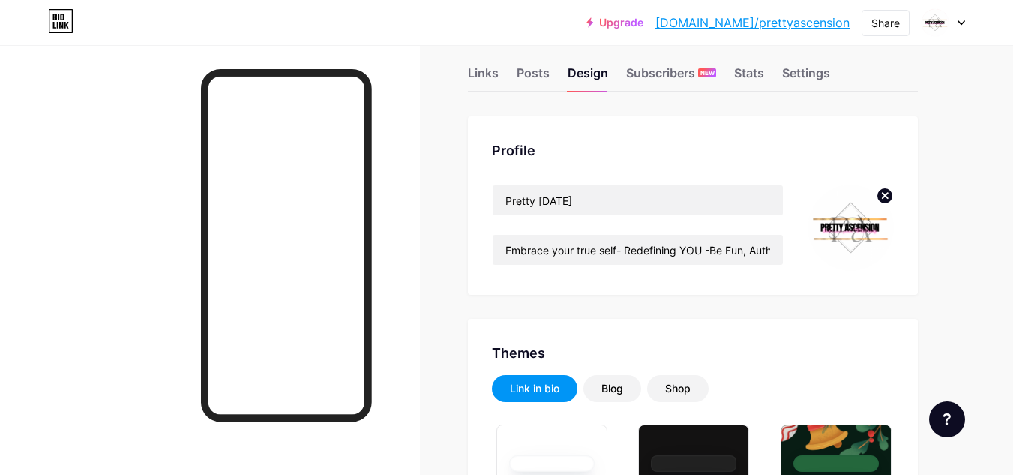
scroll to position [0, 0]
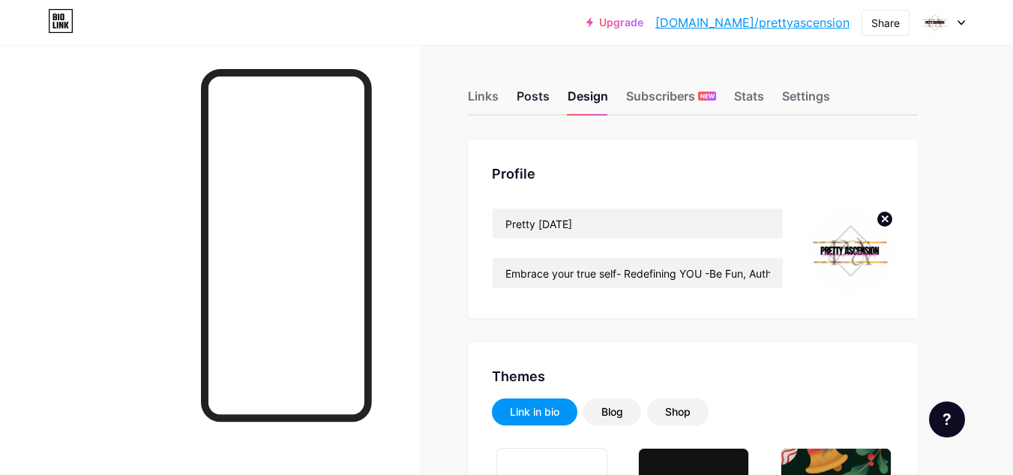
click at [530, 106] on div "Posts" at bounding box center [533, 100] width 33 height 27
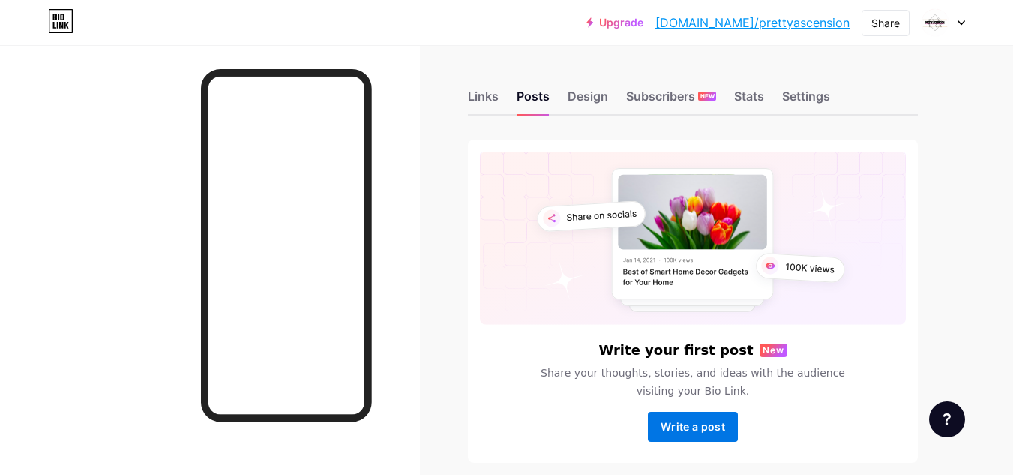
click at [694, 430] on span "Write a post" at bounding box center [693, 426] width 64 height 13
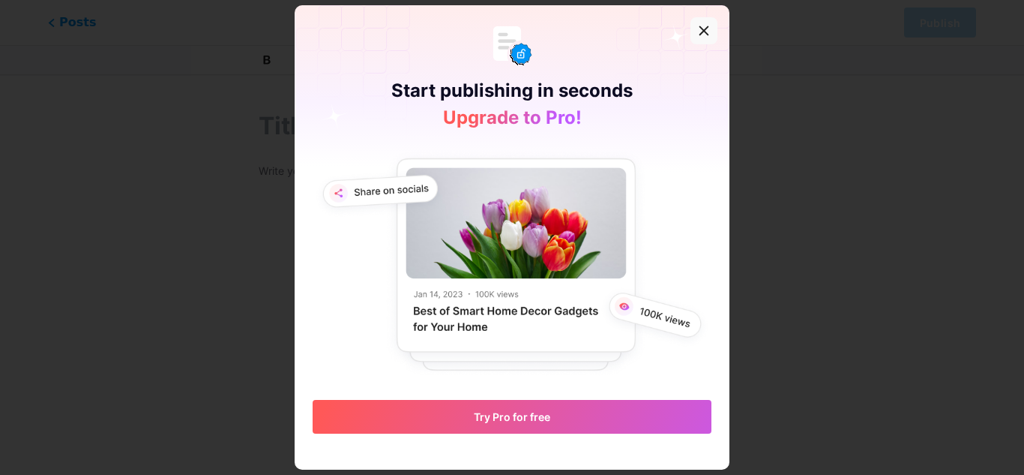
click at [704, 25] on icon at bounding box center [704, 31] width 12 height 12
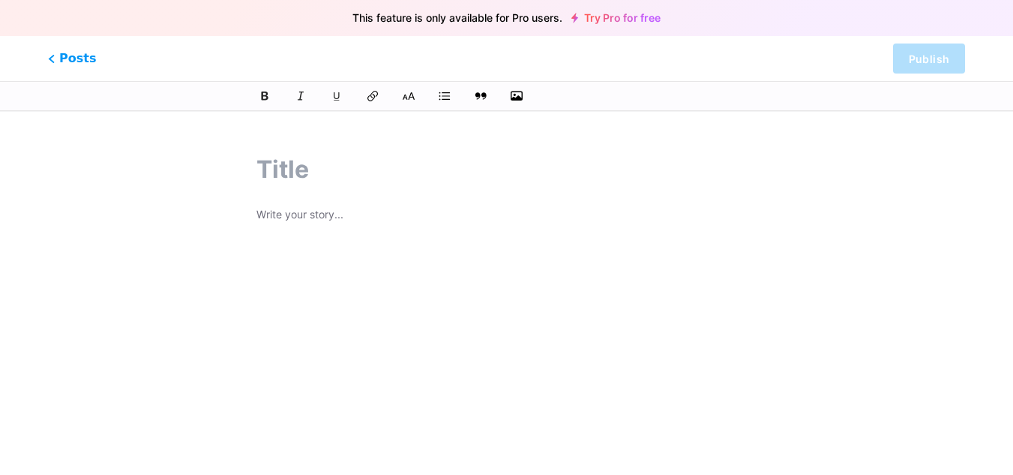
click at [304, 178] on input "text" at bounding box center [506, 169] width 500 height 36
type input "bjjhjk"
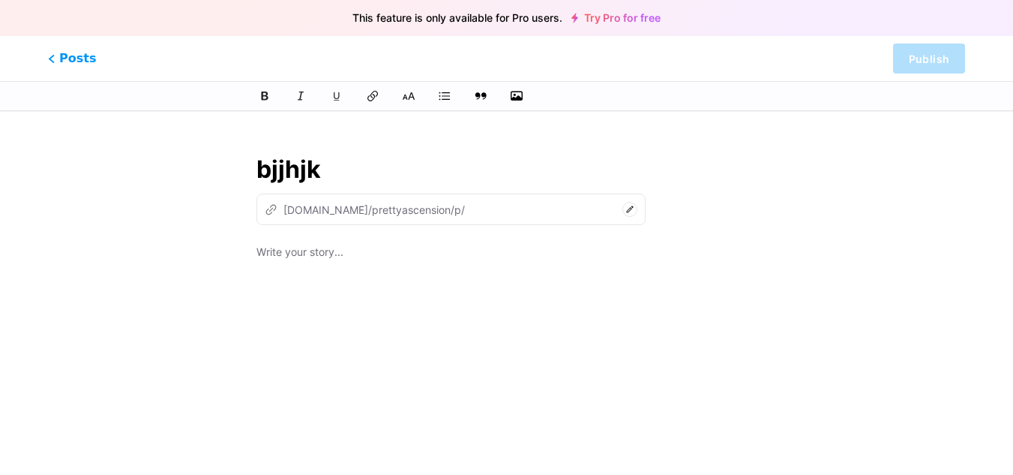
type input "bjjhjk"
click at [349, 255] on p at bounding box center [506, 253] width 500 height 21
click at [808, 223] on div "bjjhjk z [DOMAIN_NAME]/prettyascension/p/ bjjhjk hvjvjhgk" at bounding box center [506, 387] width 608 height 508
drag, startPoint x: 381, startPoint y: 187, endPoint x: 145, endPoint y: 210, distance: 237.3
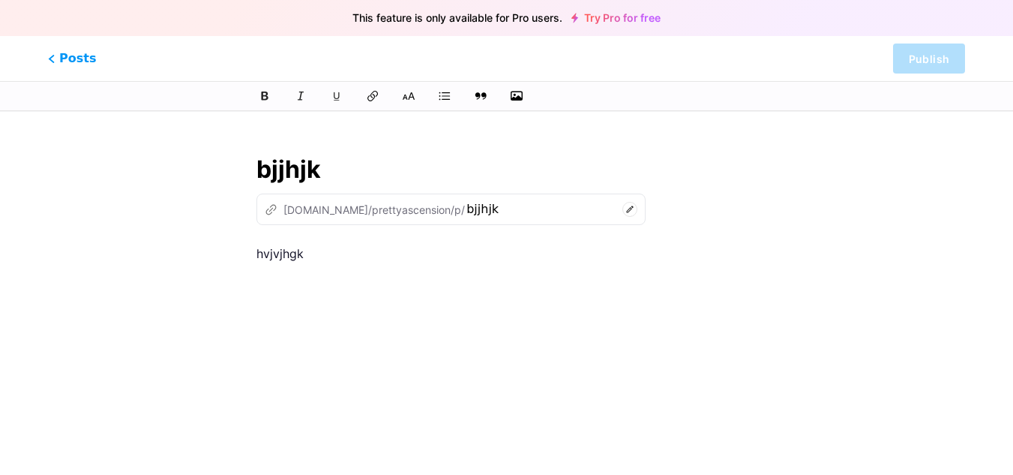
click at [145, 210] on div "This feature is only available for Pro users. Try Pro for free Posts Publish bj…" at bounding box center [506, 387] width 1013 height 508
drag, startPoint x: 422, startPoint y: 253, endPoint x: 169, endPoint y: 282, distance: 254.4
click at [169, 282] on div "This feature is only available for Pro users. Try Pro for free Posts Publish z …" at bounding box center [506, 387] width 1013 height 508
click at [52, 52] on span "Posts" at bounding box center [72, 58] width 53 height 19
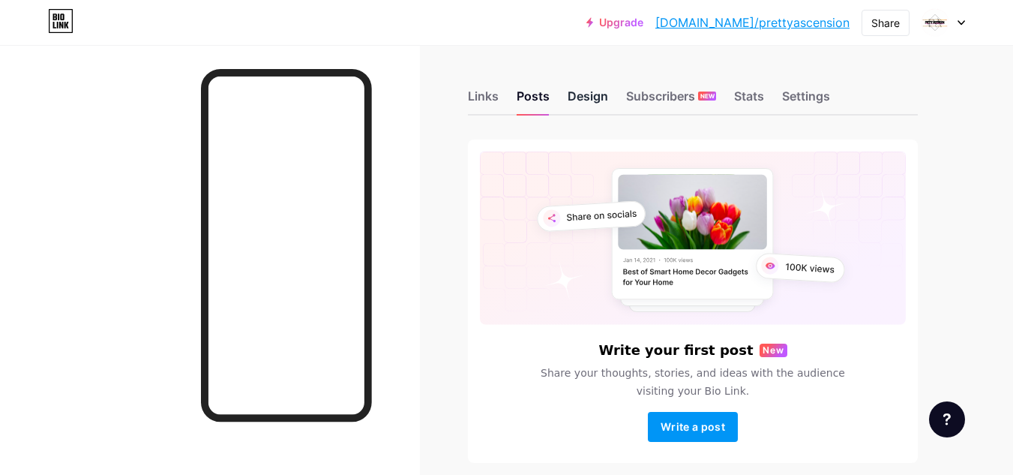
click at [589, 102] on div "Design" at bounding box center [588, 100] width 40 height 27
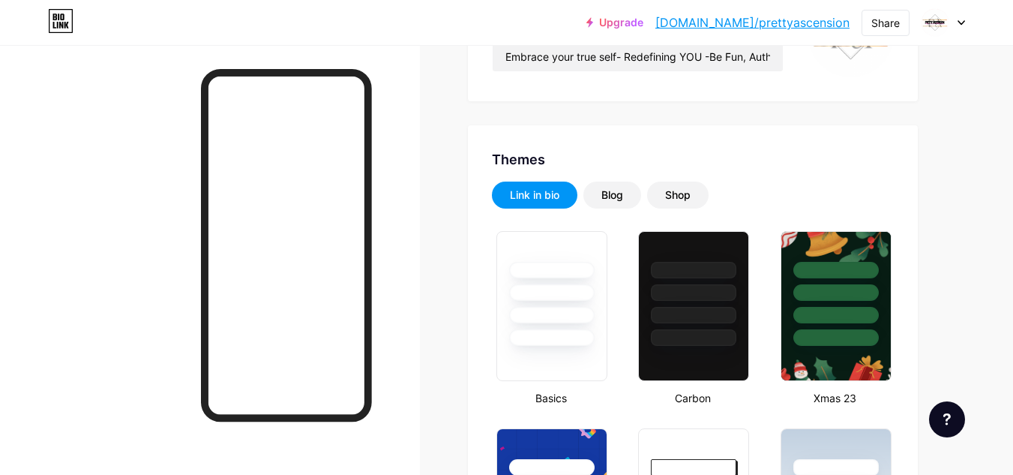
type input "#ffffff"
type input "#ffd1e7"
type input "#000000"
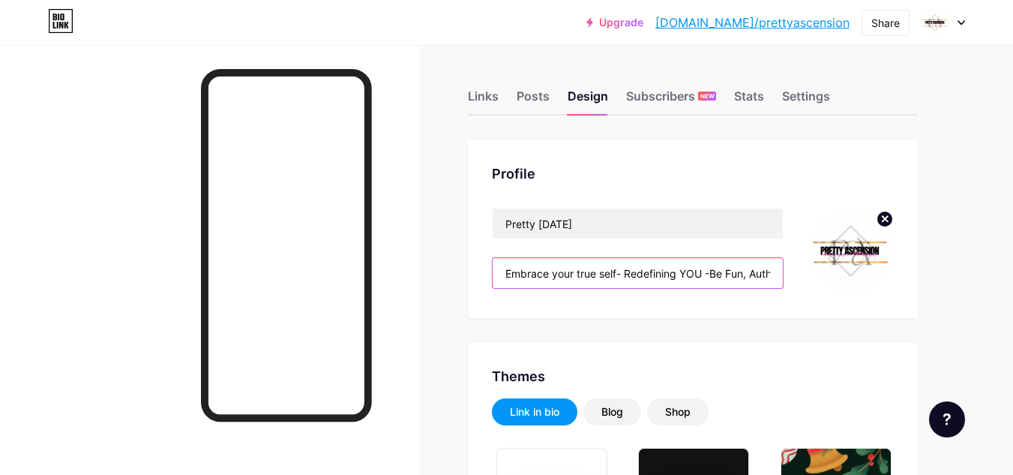
click at [720, 277] on input "Embrace your true self- Redefining YOU -Be Fun, Authentic, Classy 🇯🇲 💕" at bounding box center [638, 273] width 290 height 30
click at [703, 277] on input "Embrace your true self- Redefining YOU -Be Fun, Authentic, Classy 🇯🇲 💕" at bounding box center [638, 273] width 290 height 30
click at [713, 276] on input "Embrace your true self- Redefining YOU -Be Fun, Authentic, Classy 🇯🇲 💕" at bounding box center [638, 273] width 290 height 30
click at [736, 277] on input "Embrace your true self- Redefining YOU -Be Fun, Authentic, Classy 🇯🇲 💕" at bounding box center [638, 273] width 290 height 30
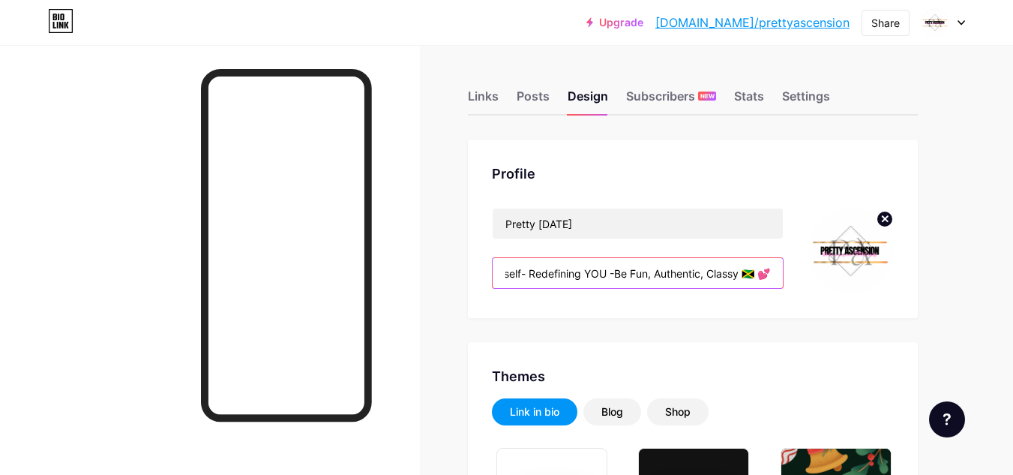
click at [745, 280] on input "Embrace your true self- Redefining YOU -Be Fun, Authentic, Classy 🇯🇲 💕" at bounding box center [638, 273] width 290 height 30
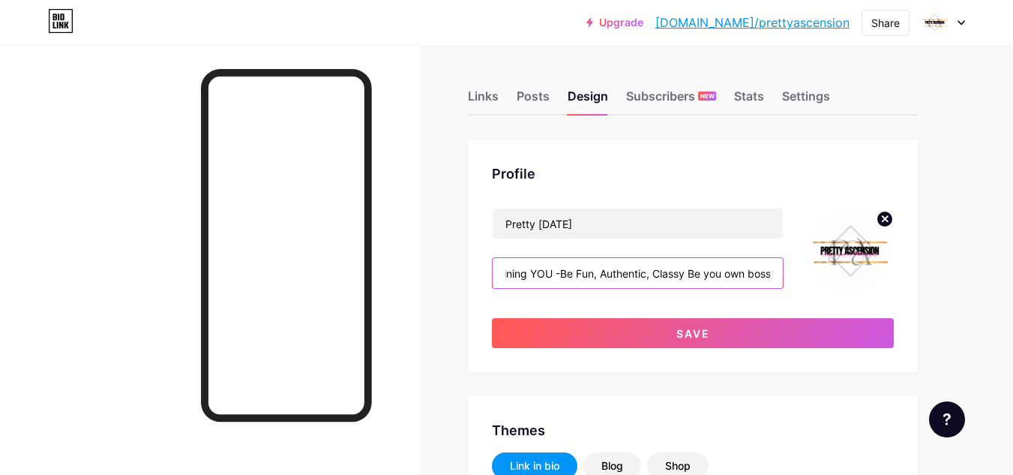
scroll to position [0, 155]
click at [685, 274] on input "Embrace your true self- Redefining YOU -Be Fun, Authentic, Classy Be you own bo…" at bounding box center [638, 273] width 290 height 30
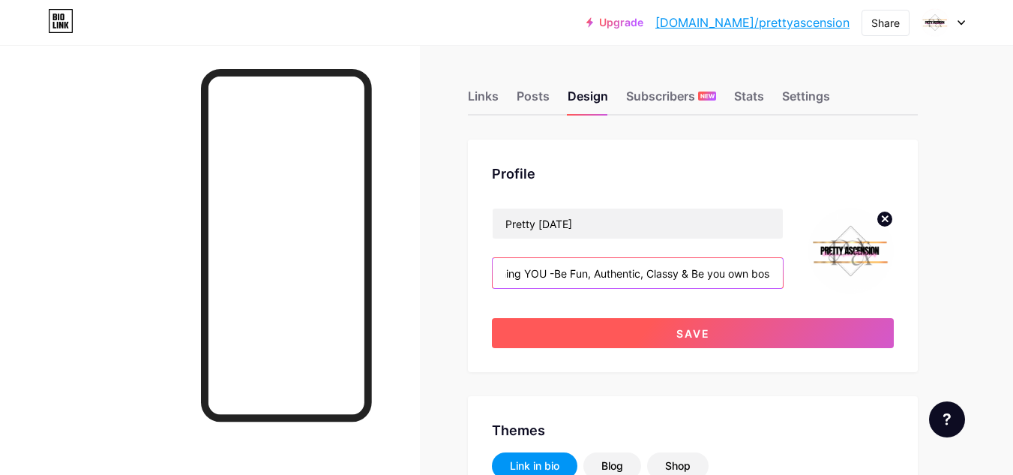
type input "Embrace your true self- Redefining YOU -Be Fun, Authentic, Classy & Be you own …"
click at [740, 330] on button "Save" at bounding box center [693, 333] width 402 height 30
type input "#ffffff"
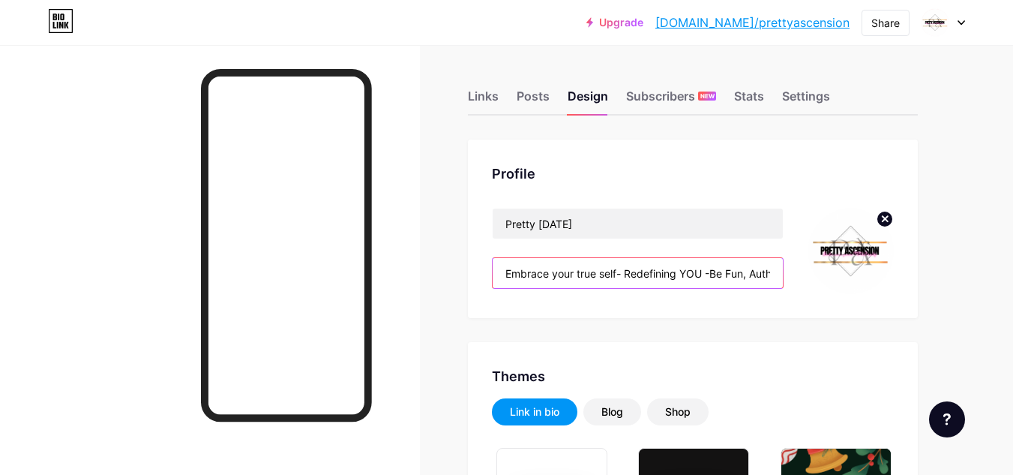
click at [751, 272] on input "Embrace your true self- Redefining YOU -Be Fun, Authentic, Classy & Be you own …" at bounding box center [638, 273] width 290 height 30
drag, startPoint x: 739, startPoint y: 275, endPoint x: 717, endPoint y: 277, distance: 22.5
click at [717, 277] on input "Embrace your true self- Redefining YOU -Be Fun, Authentic, Classy & Be you own …" at bounding box center [638, 273] width 290 height 30
click at [742, 276] on input "Embrace your true self- Redefining YOU -Be Fun, Authentic, Classy & Be you own …" at bounding box center [638, 273] width 290 height 30
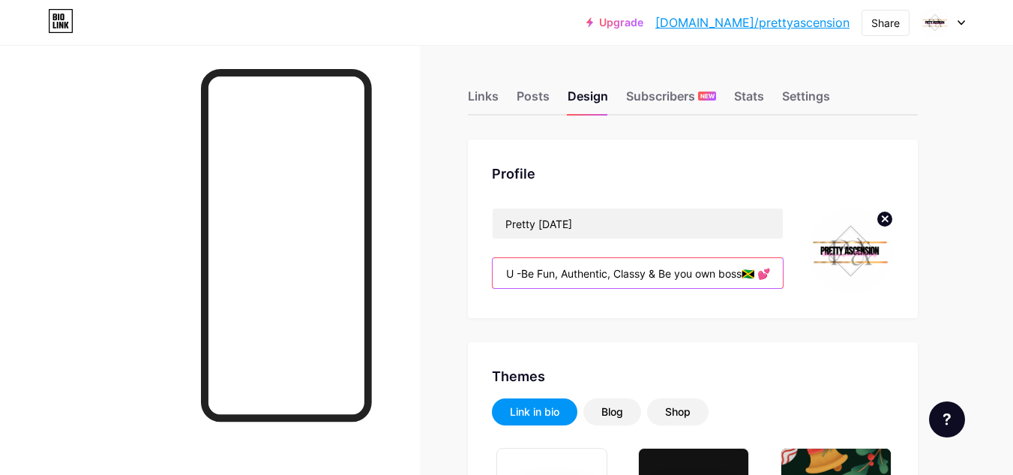
drag, startPoint x: 742, startPoint y: 276, endPoint x: 661, endPoint y: 278, distance: 81.0
click at [661, 278] on input "Embrace your true self- Redefining YOU -Be Fun, Authentic, Classy & Be you own …" at bounding box center [638, 273] width 290 height 30
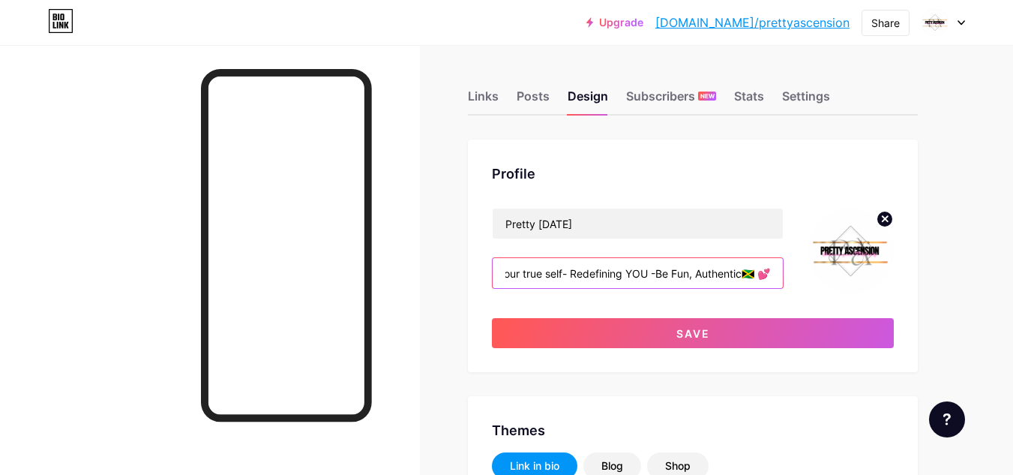
scroll to position [0, 56]
click at [692, 280] on input "Embrace your true self- Redefining YOU -Be Fun, Authentic 🇯🇲 💕" at bounding box center [638, 273] width 290 height 30
click at [695, 279] on input "Embrace your true self- Redefining YOU -Be Fun, Authentic 🇯🇲 💕" at bounding box center [638, 273] width 290 height 30
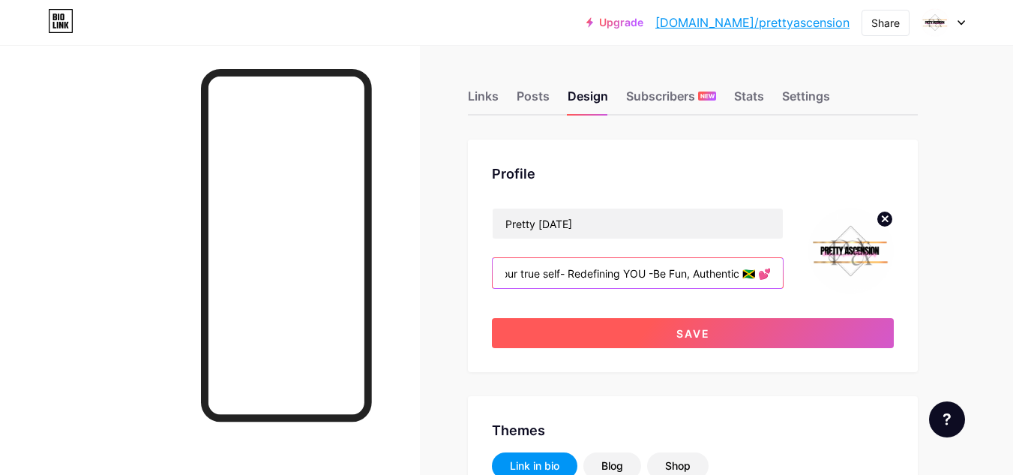
type input "Embrace your true self- Redefining YOU -Be Fun, Authentic 🇯🇲 💕"
click at [673, 338] on button "Save" at bounding box center [693, 333] width 402 height 30
type input "#ffffff"
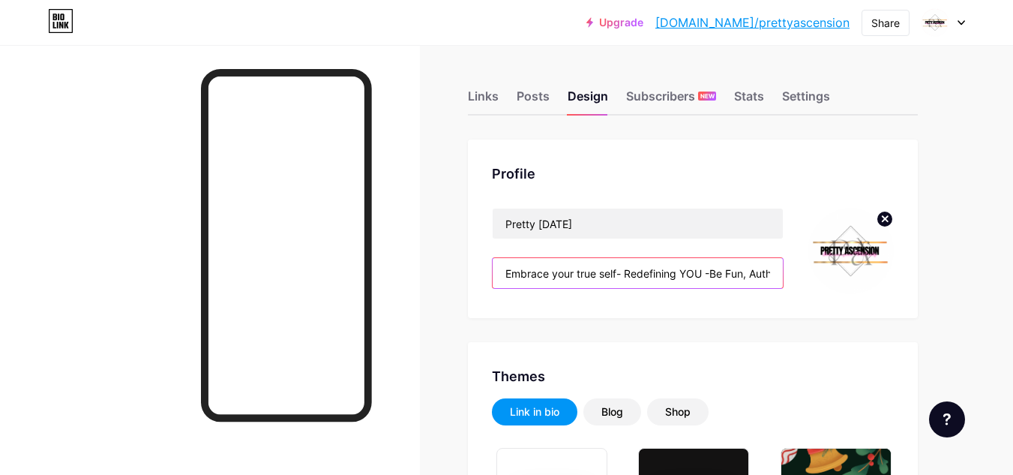
click at [760, 279] on input "Embrace your true self- Redefining YOU -Be Fun, Authentic 🇯🇲 💕" at bounding box center [638, 273] width 290 height 30
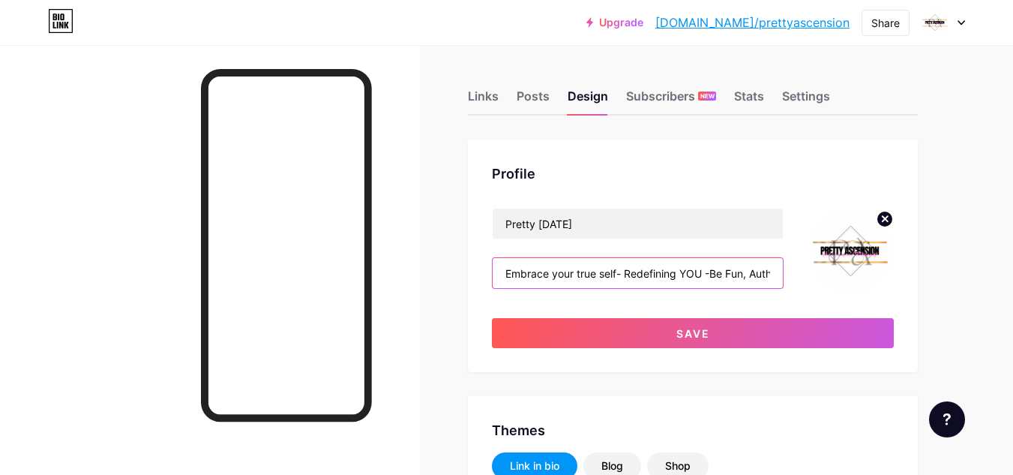
click at [679, 274] on input "Embrace your true self- Redefining YOU -Be Fun, Authentic 🇯🇲 💕 Become your own …" at bounding box center [638, 273] width 290 height 30
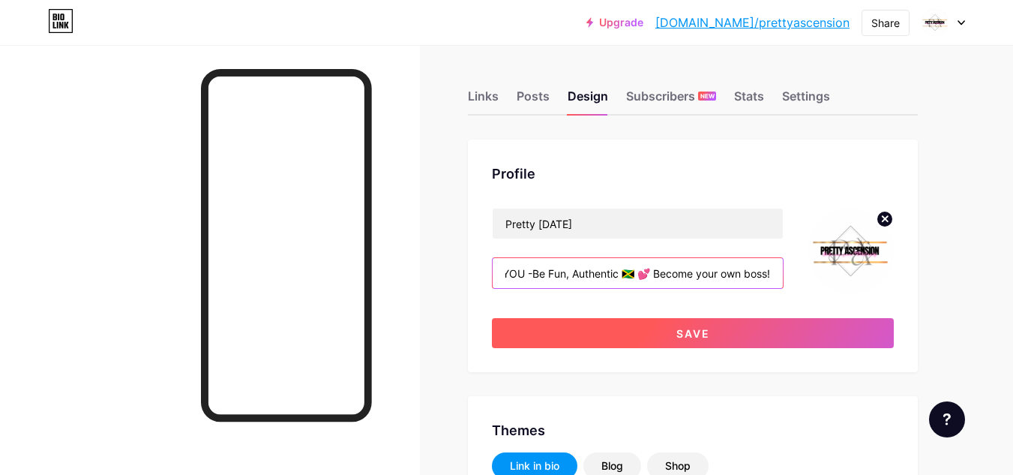
type input "Embrace your true self- Redefining YOU -Be Fun, Authentic 🇯🇲 💕 Become your own …"
click at [744, 332] on button "Save" at bounding box center [693, 333] width 402 height 30
type input "#ffffff"
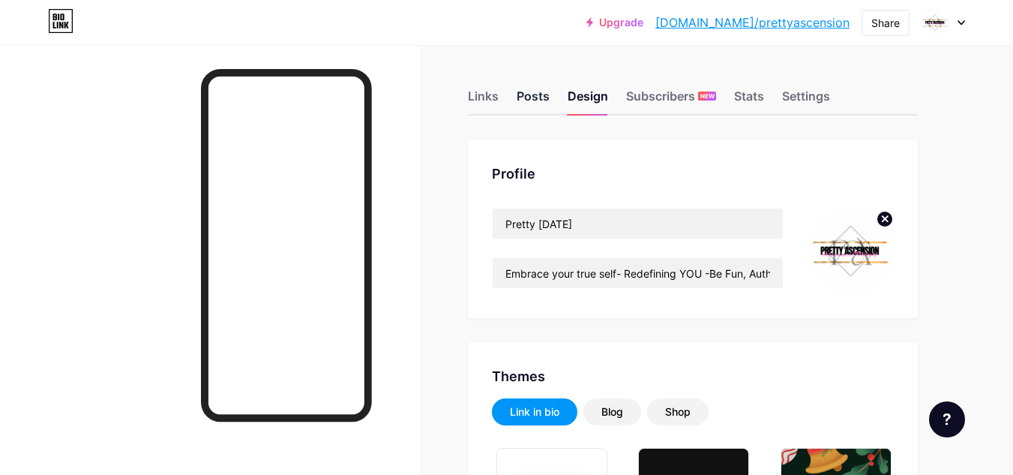
click at [549, 97] on div "Posts" at bounding box center [533, 100] width 33 height 27
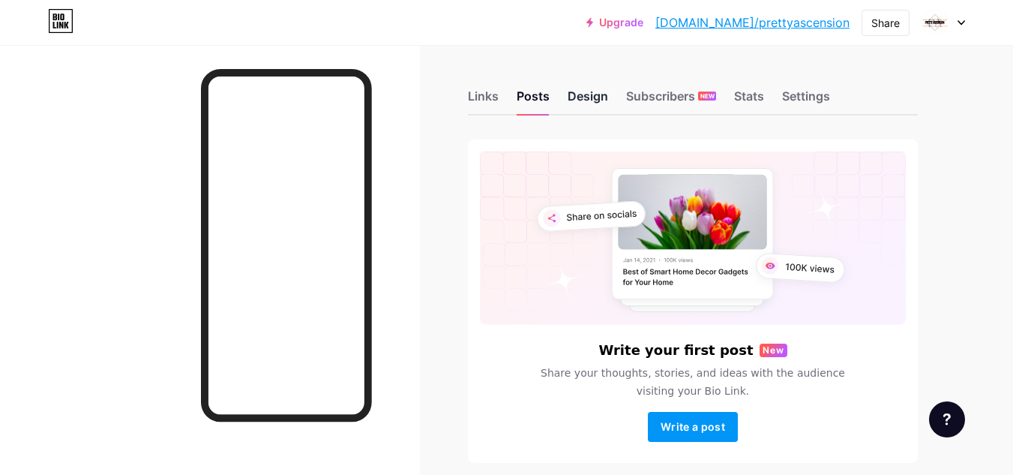
click at [590, 100] on div "Design" at bounding box center [588, 100] width 40 height 27
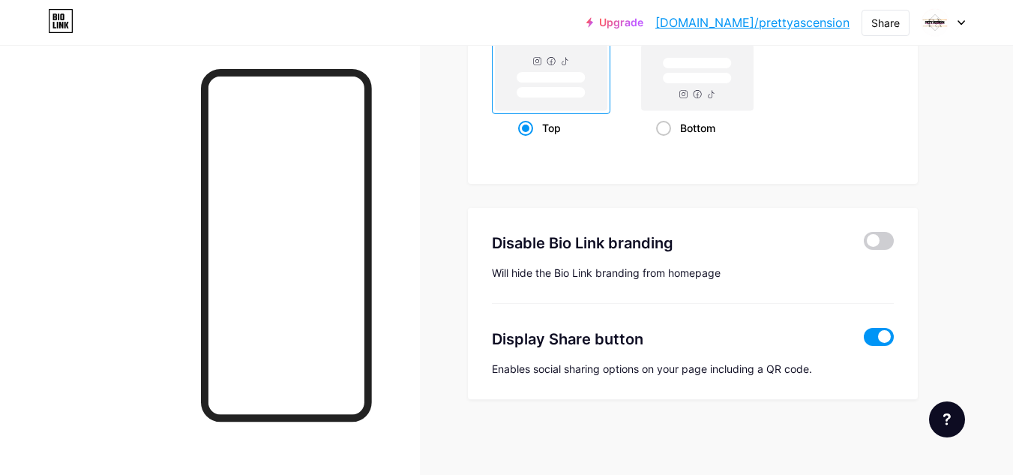
scroll to position [3032, 0]
type input "#ffffff"
type input "#ffd1e7"
type input "#000000"
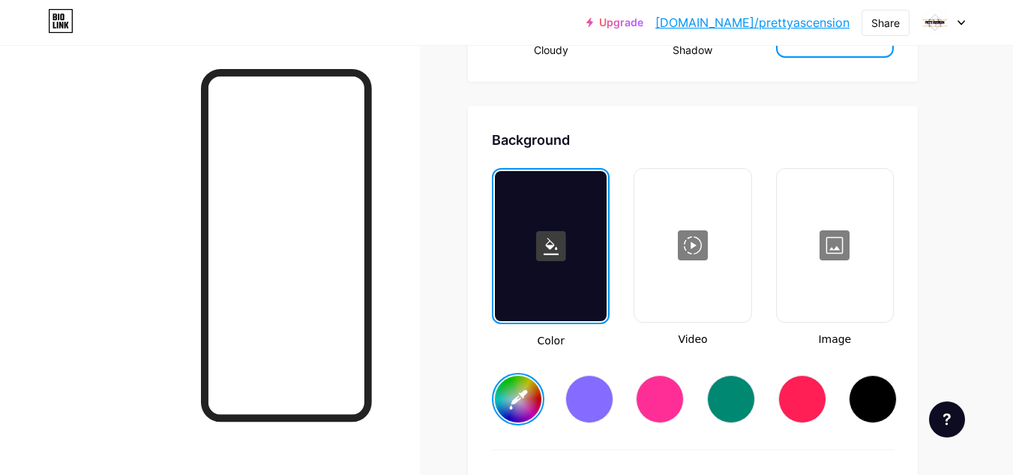
scroll to position [1963, 0]
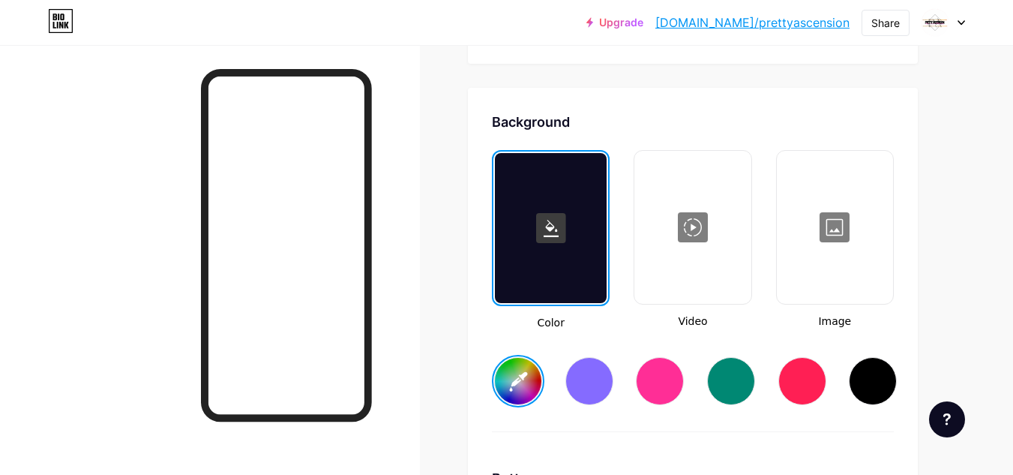
click at [843, 236] on div at bounding box center [834, 227] width 113 height 150
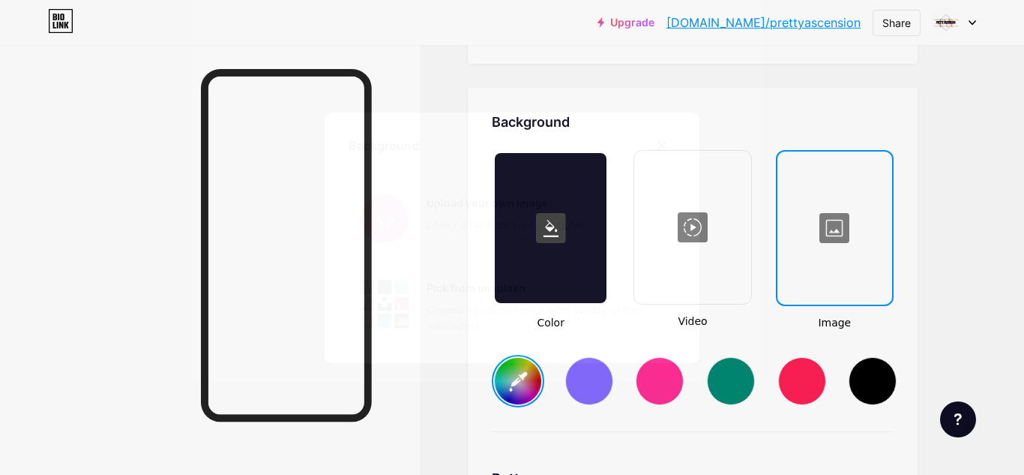
click at [625, 233] on input "file" at bounding box center [512, 219] width 327 height 84
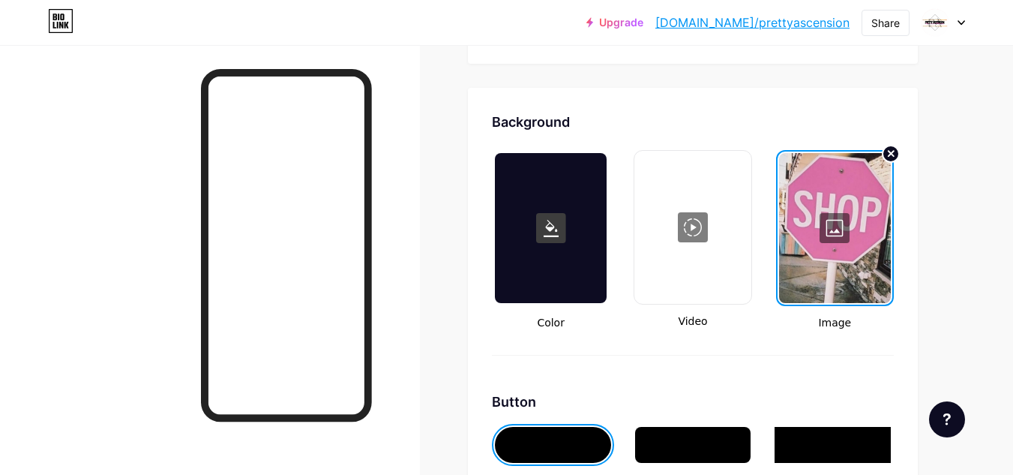
click at [409, 148] on div at bounding box center [210, 282] width 420 height 475
click at [832, 236] on div at bounding box center [835, 228] width 112 height 150
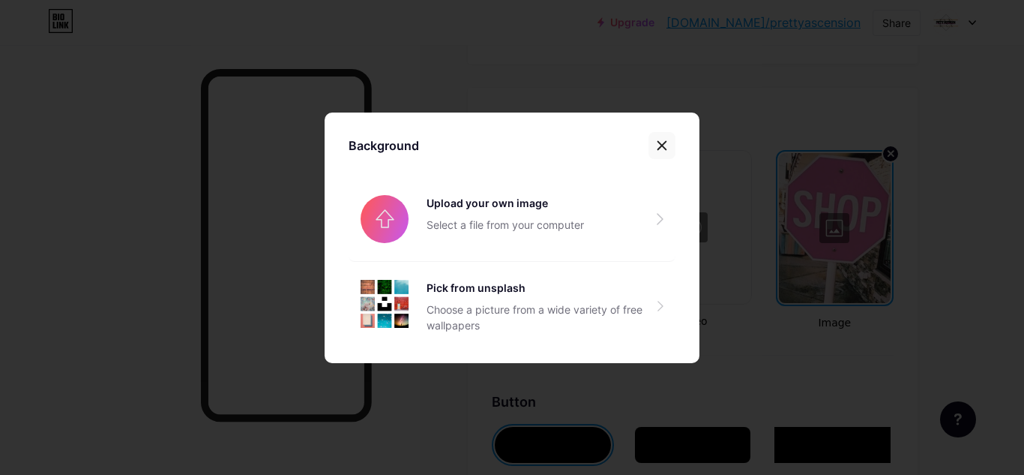
click at [658, 148] on icon at bounding box center [662, 145] width 8 height 8
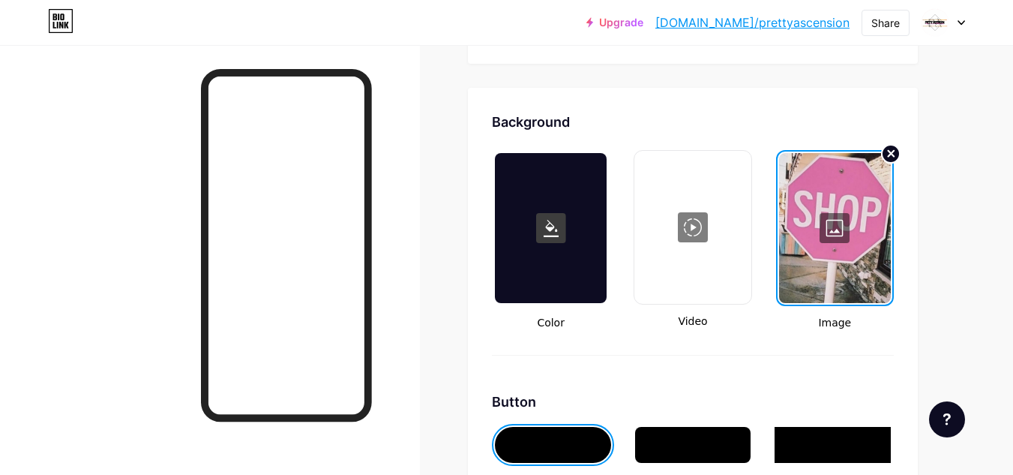
click at [895, 153] on circle at bounding box center [891, 154] width 18 height 18
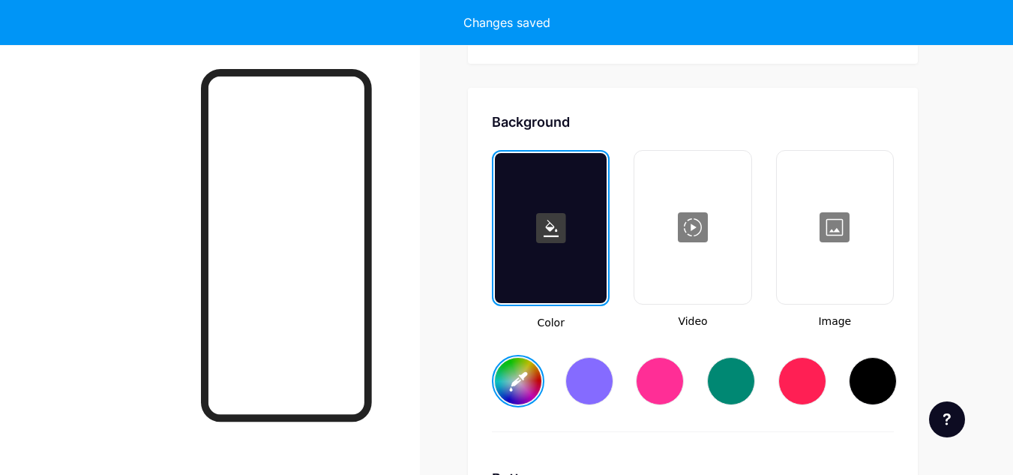
type input "#ffffff"
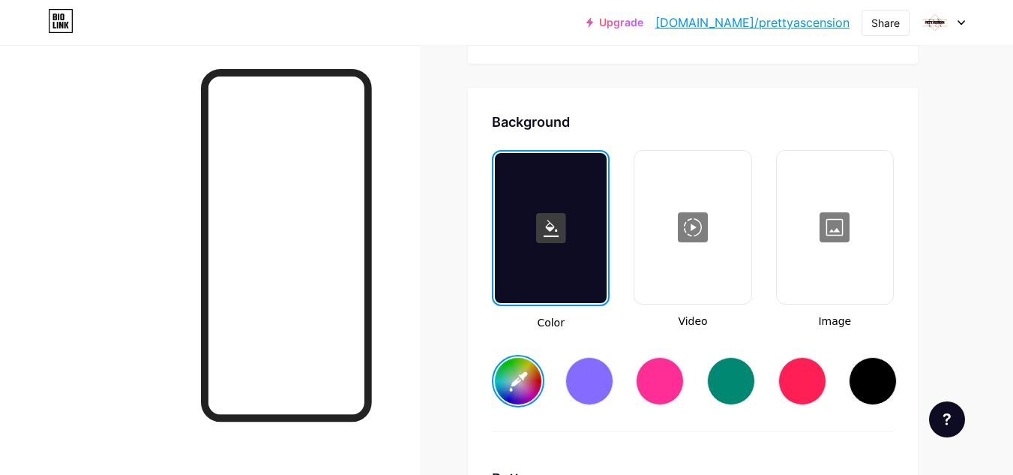
click at [842, 225] on div at bounding box center [834, 227] width 113 height 150
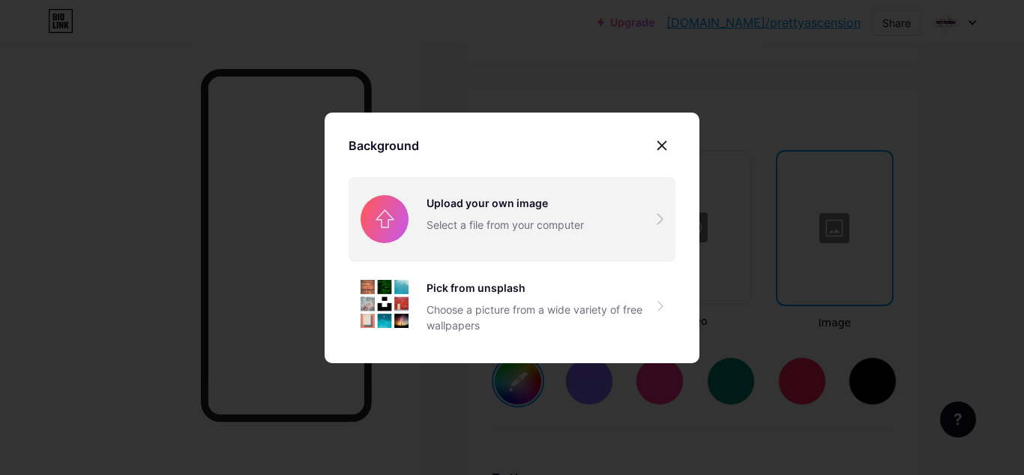
click at [624, 224] on input "file" at bounding box center [512, 219] width 327 height 84
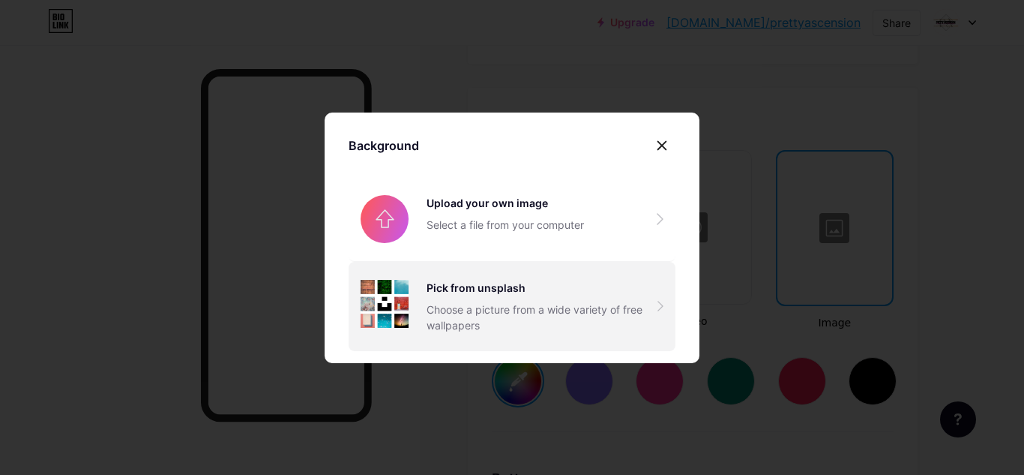
click at [517, 312] on div "Choose a picture from a wide variety of free wallpapers" at bounding box center [542, 316] width 231 height 31
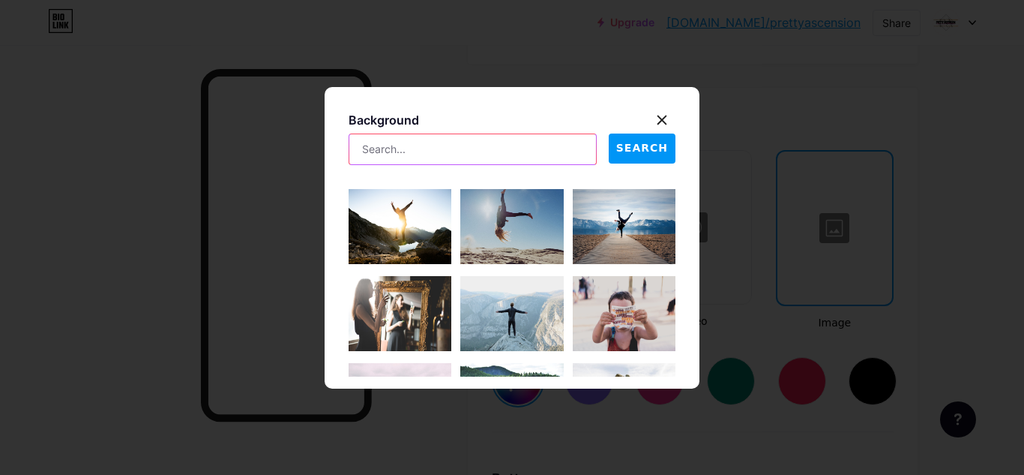
click at [426, 153] on input "text" at bounding box center [472, 149] width 247 height 30
type input "luxury"
click at [633, 149] on span "SEARCH" at bounding box center [642, 148] width 52 height 16
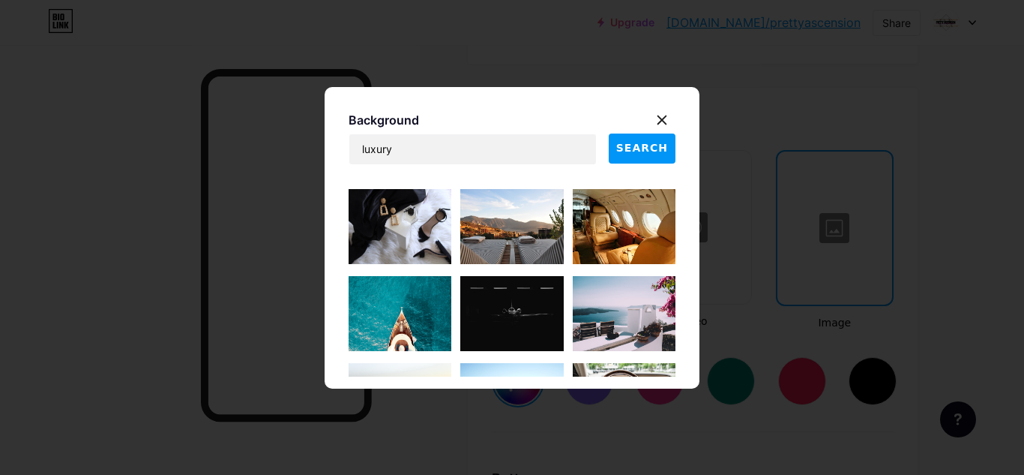
click at [409, 226] on img at bounding box center [400, 226] width 103 height 75
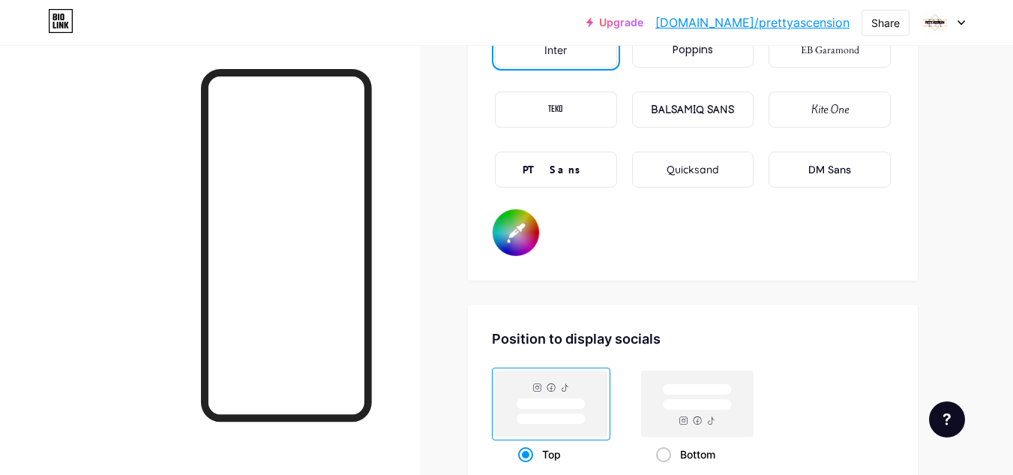
scroll to position [2612, 0]
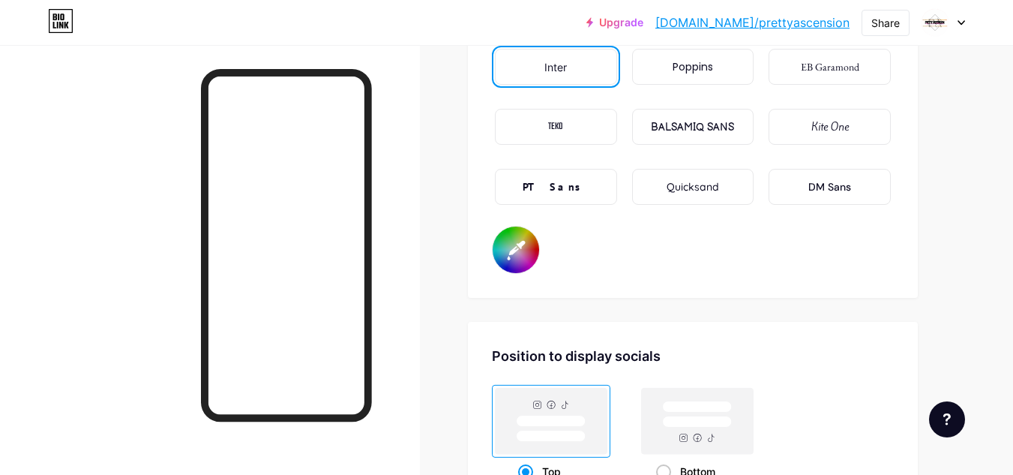
click at [511, 257] on input "#000000" at bounding box center [516, 249] width 46 height 46
click at [750, 337] on div "Position to display socials Top Bottom" at bounding box center [693, 424] width 450 height 205
click at [499, 248] on input "#000000" at bounding box center [516, 249] width 46 height 46
click at [530, 256] on input "#ffffff" at bounding box center [516, 249] width 46 height 46
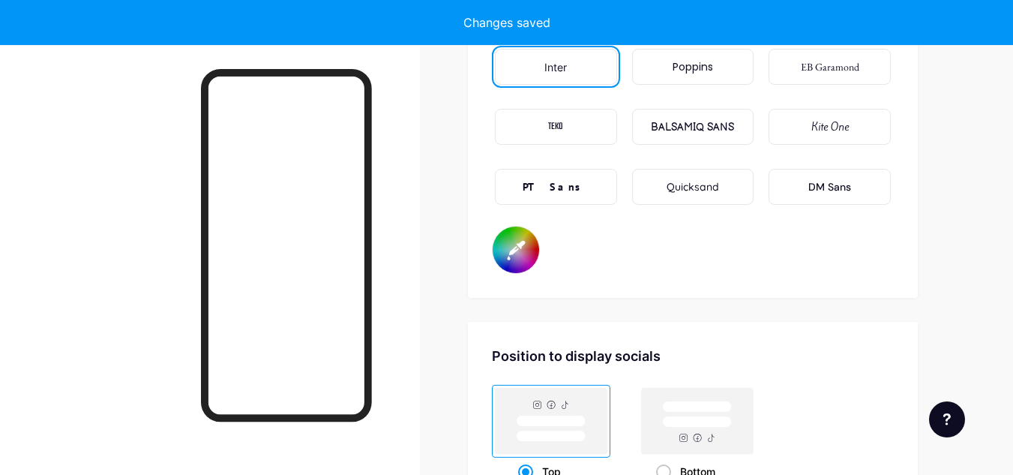
type input "#ffffff"
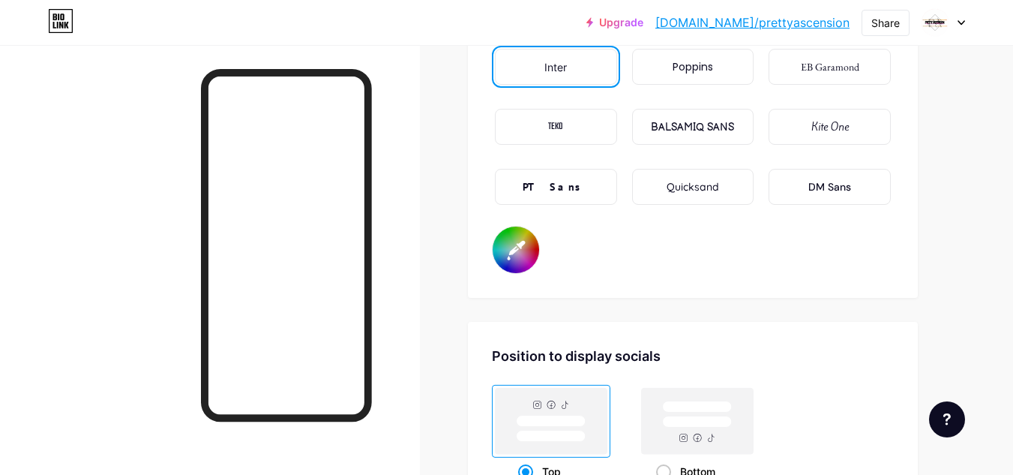
click at [817, 262] on div "Font Inter Poppins EB Garamond TEKO BALSAMIQ SANS Kite One PT Sans Quicksand DM…" at bounding box center [693, 143] width 402 height 260
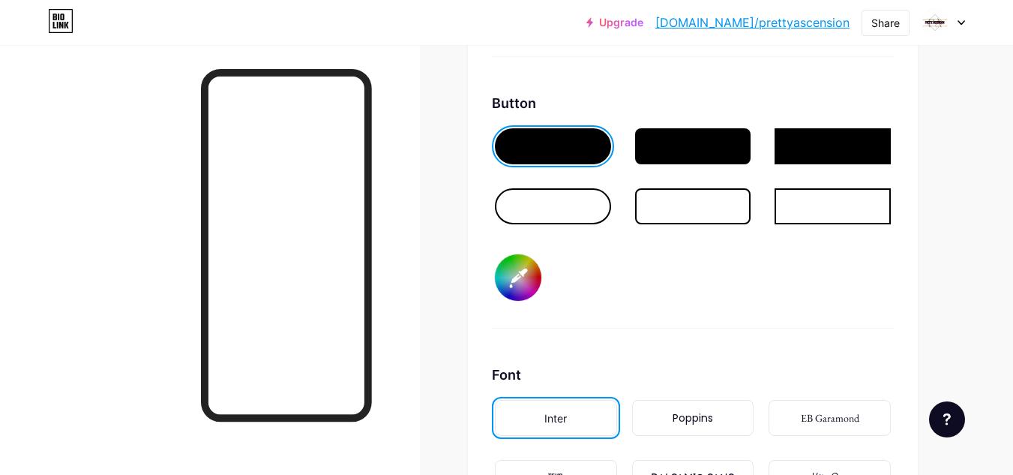
scroll to position [2256, 0]
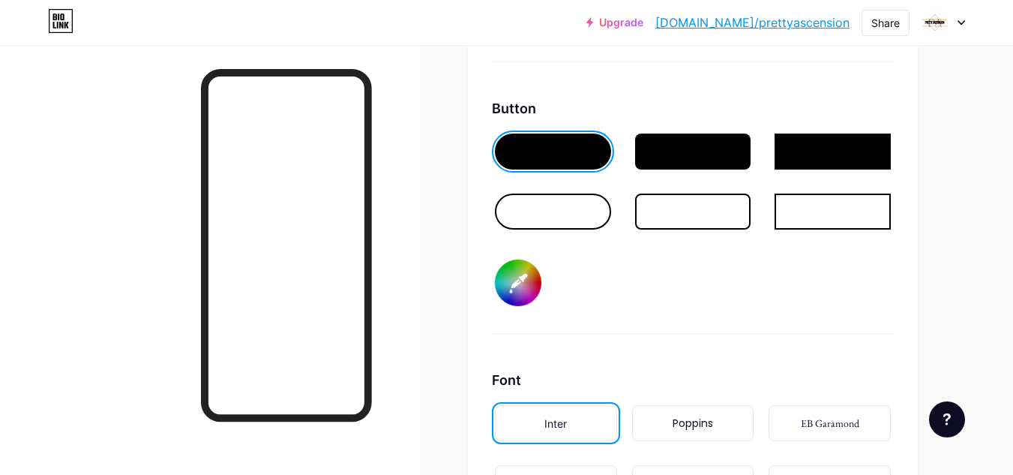
click at [532, 269] on input "#ffd1e7" at bounding box center [518, 282] width 46 height 46
type input "#ffd6ea"
click at [713, 342] on div "Background Color Video Image Button #ffd6ea Font Inter Poppins EB Garamond TEKO…" at bounding box center [693, 224] width 402 height 811
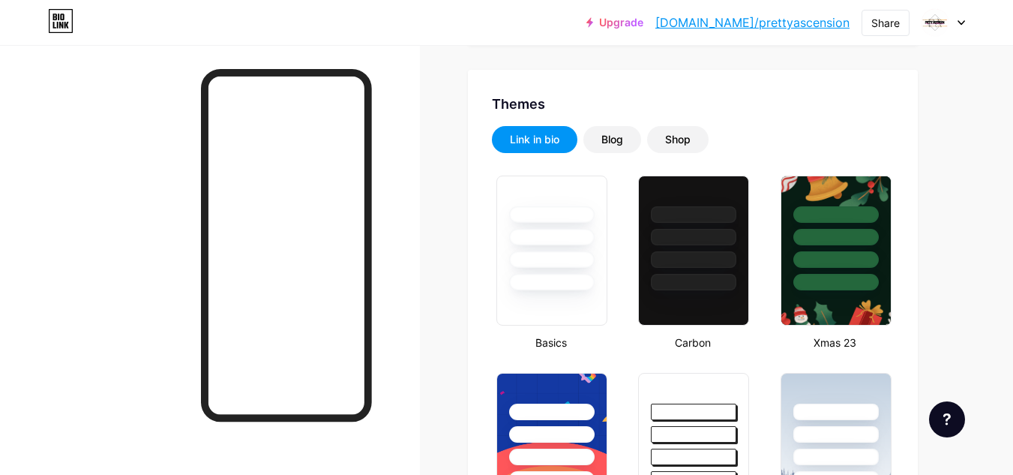
scroll to position [0, 0]
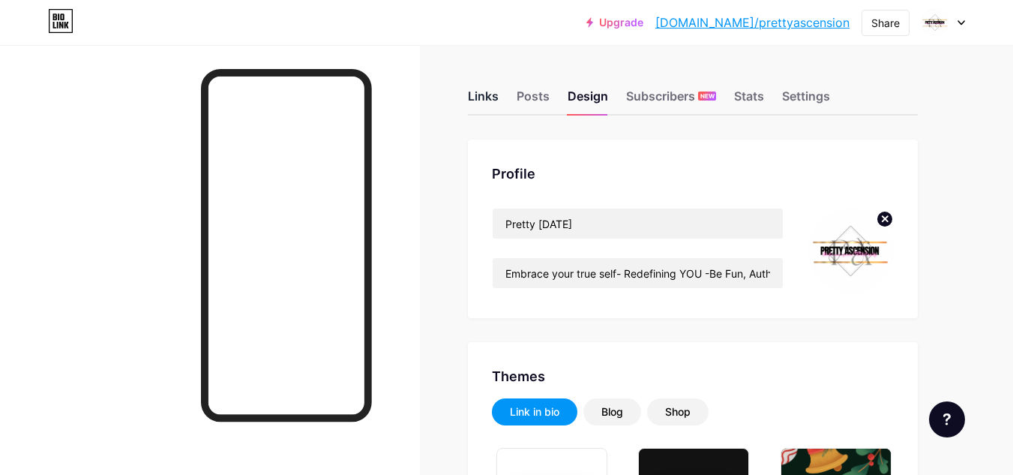
click at [495, 102] on div "Links" at bounding box center [483, 100] width 31 height 27
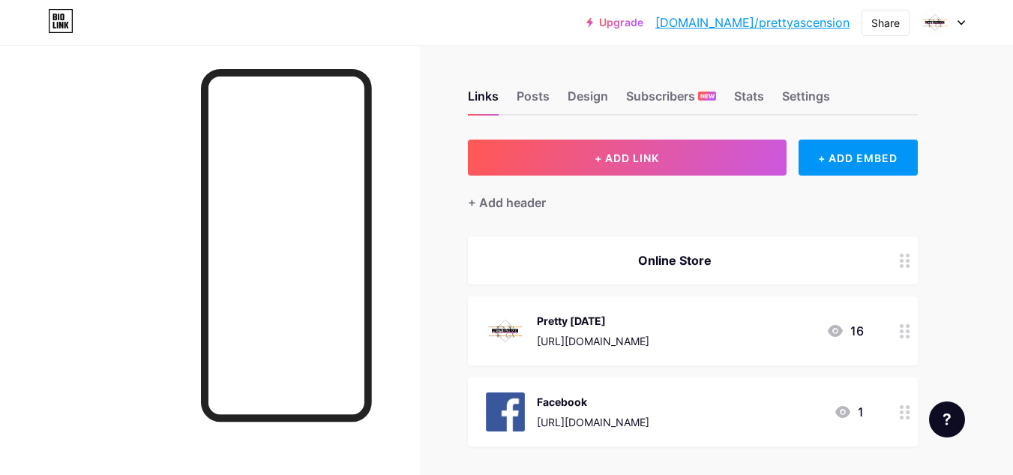
click at [963, 26] on div at bounding box center [942, 22] width 43 height 27
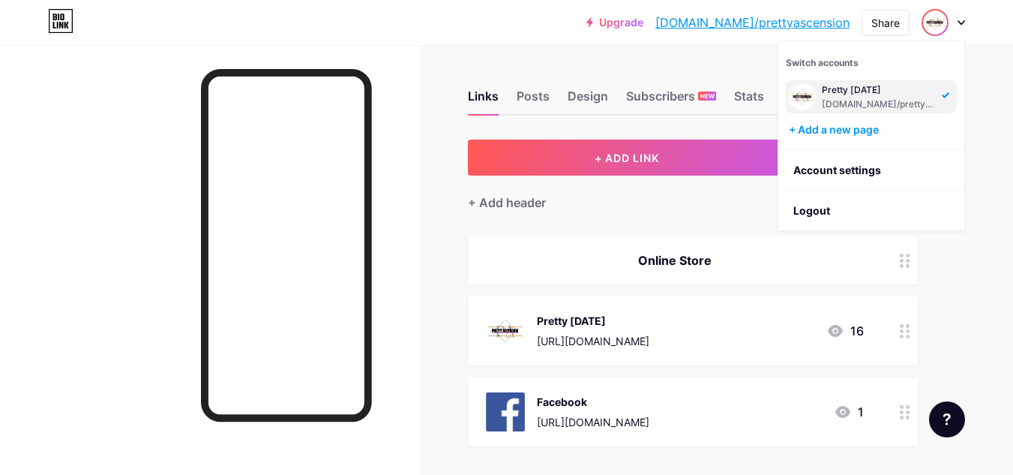
click at [996, 139] on div "Upgrade [DOMAIN_NAME]/pretty... [DOMAIN_NAME]/prettyascension Share Switch acco…" at bounding box center [506, 355] width 1013 height 711
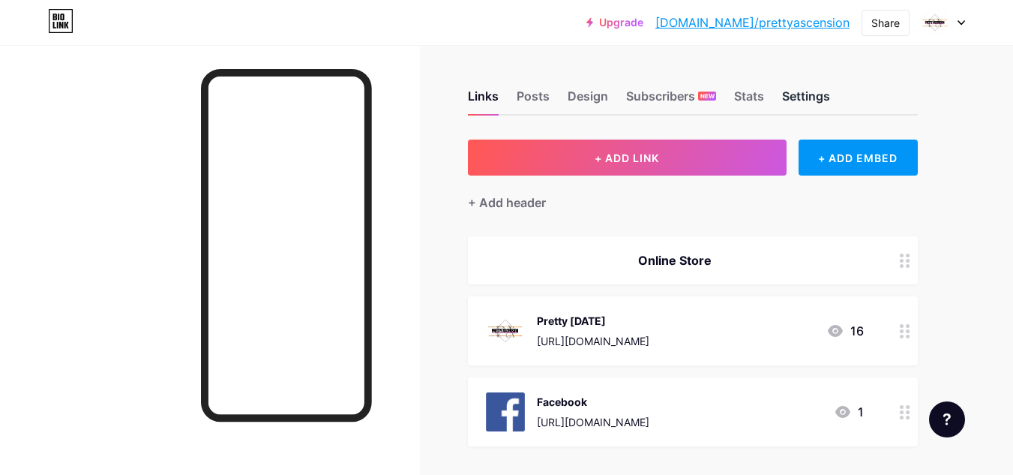
click at [802, 104] on div "Settings" at bounding box center [806, 100] width 48 height 27
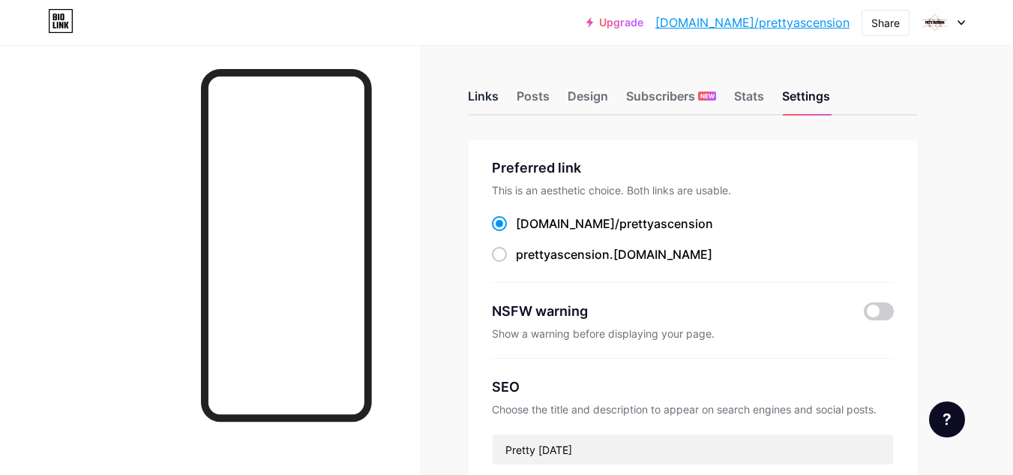
click at [486, 100] on div "Links" at bounding box center [483, 100] width 31 height 27
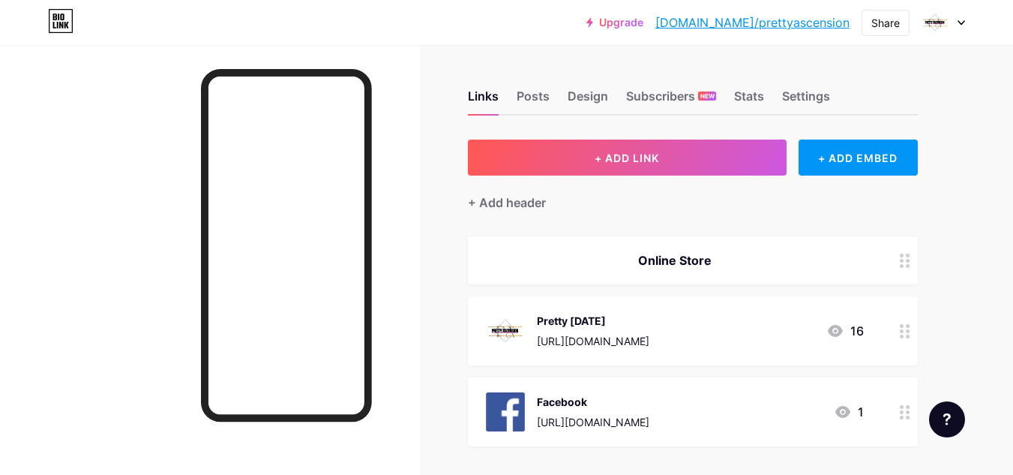
click at [854, 335] on div "16" at bounding box center [844, 331] width 37 height 18
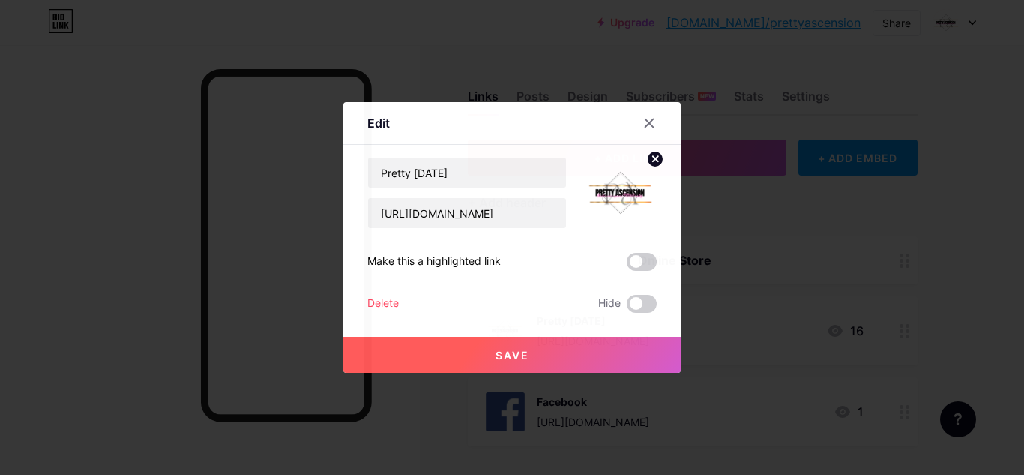
click at [638, 271] on div "Pretty Ascension https://instagram.com/prettyascension?utm_medium=copy_link Mak…" at bounding box center [511, 235] width 289 height 156
click at [634, 259] on span at bounding box center [642, 262] width 30 height 18
click at [627, 265] on input "checkbox" at bounding box center [627, 265] width 0 height 0
click at [517, 352] on span "Save" at bounding box center [513, 355] width 34 height 13
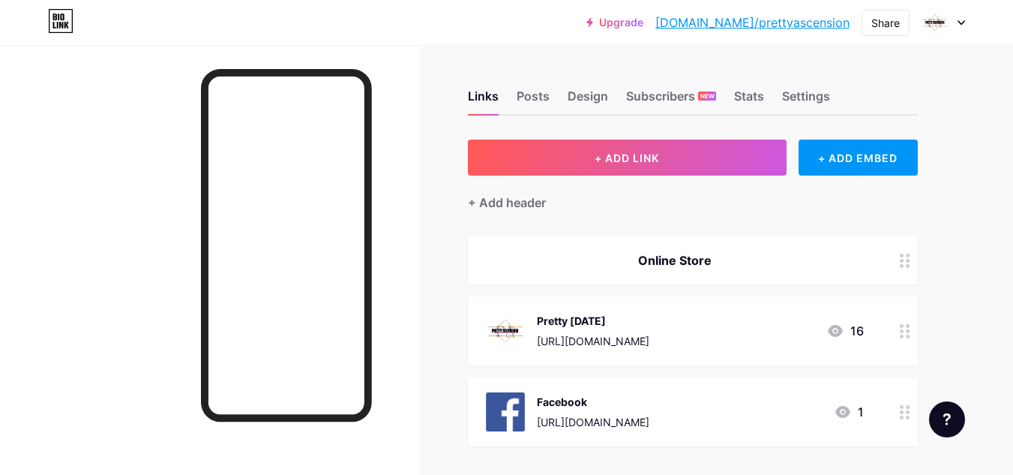
click at [778, 24] on link "[DOMAIN_NAME]/prettyascension" at bounding box center [752, 22] width 194 height 18
click at [524, 205] on div "+ Add header" at bounding box center [507, 202] width 78 height 18
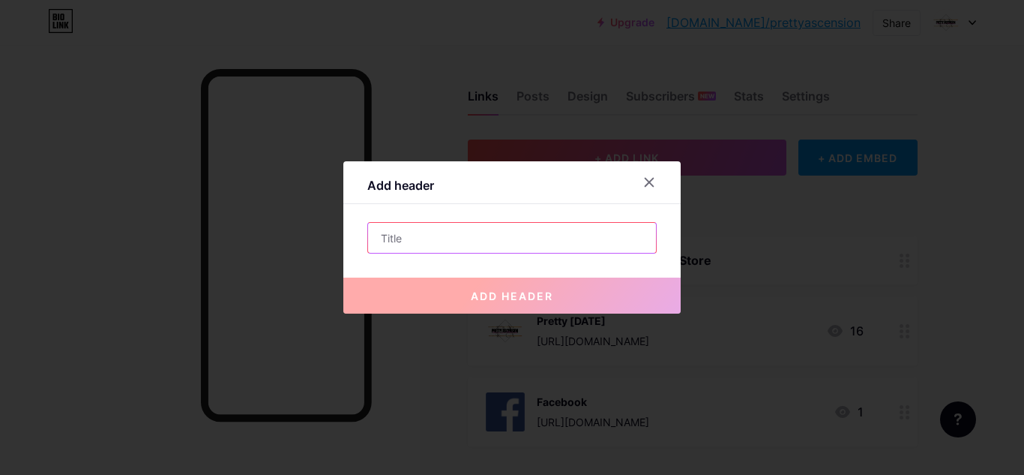
click at [461, 237] on input "text" at bounding box center [512, 238] width 288 height 30
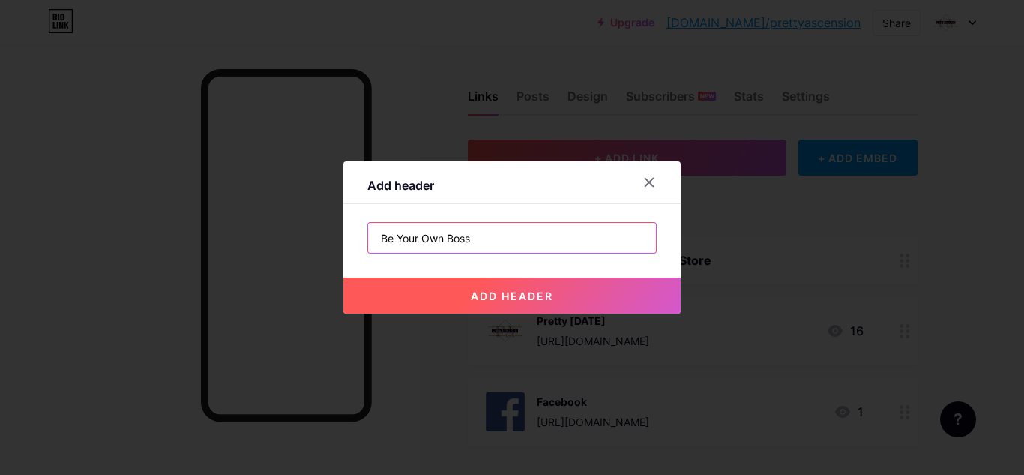
type input "Be Your Own Boss"
click at [514, 293] on span "add header" at bounding box center [512, 295] width 82 height 13
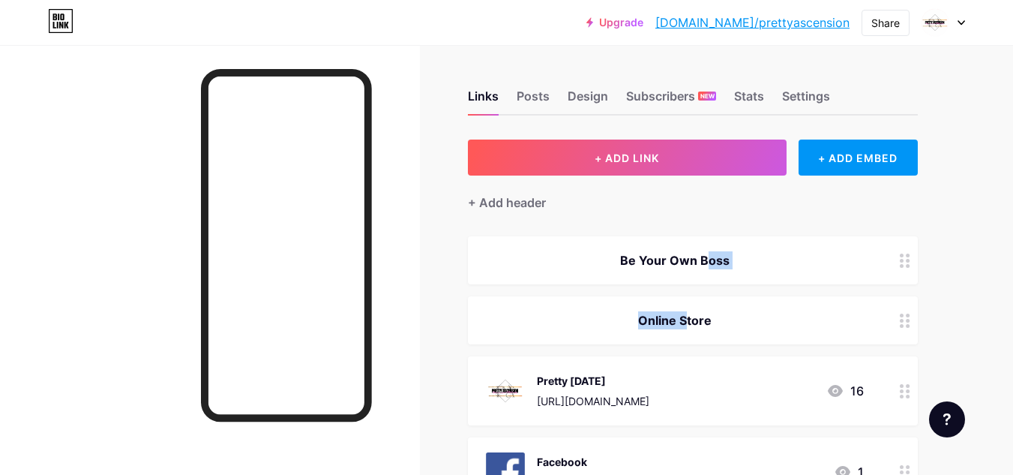
drag, startPoint x: 670, startPoint y: 325, endPoint x: 695, endPoint y: 280, distance: 51.3
click at [695, 280] on span "Be Your Own Boss Online Store Pretty Ascension https://instagram.com/prettyasce…" at bounding box center [693, 371] width 450 height 270
click at [912, 322] on div at bounding box center [904, 320] width 25 height 48
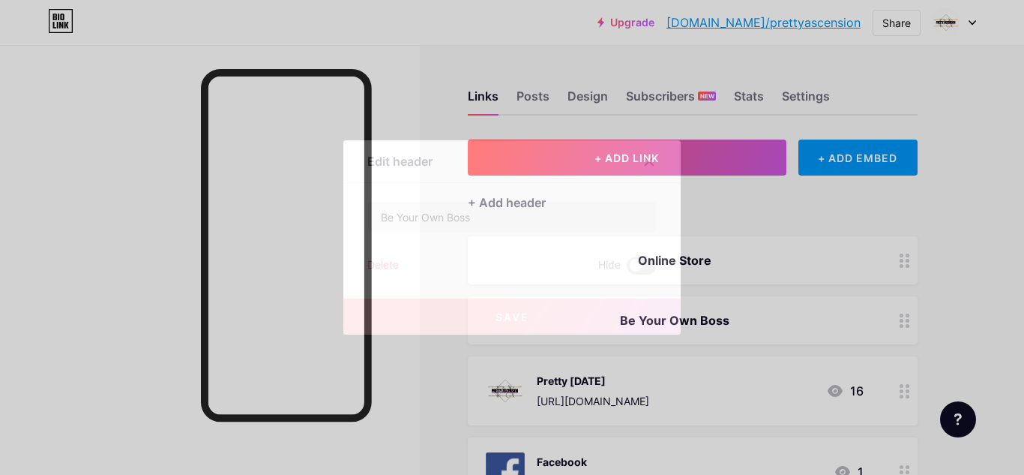
click at [912, 322] on div at bounding box center [512, 237] width 1024 height 475
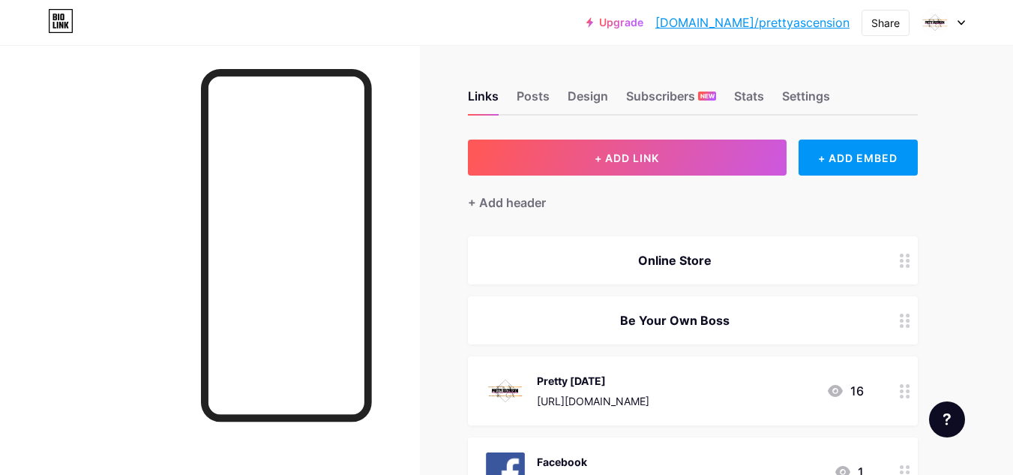
click at [912, 322] on div at bounding box center [904, 320] width 25 height 48
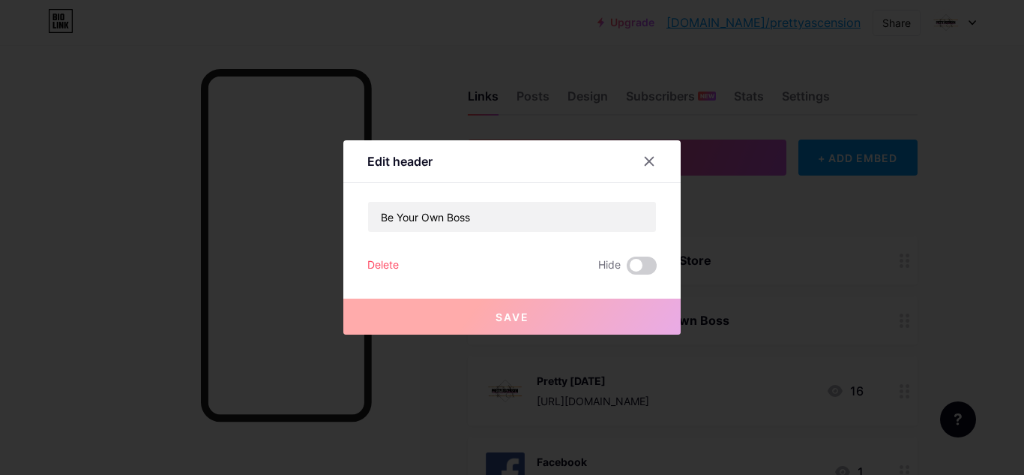
click at [382, 264] on div "Delete" at bounding box center [382, 265] width 31 height 18
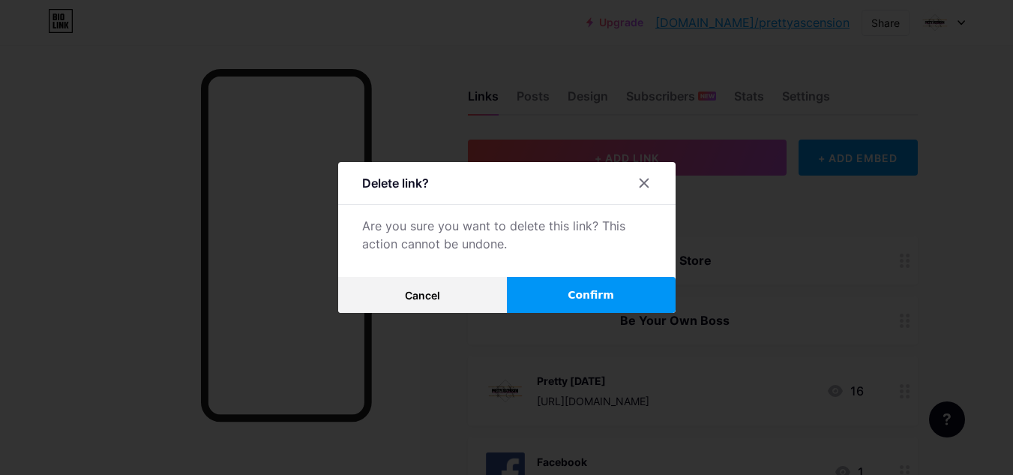
click at [591, 284] on button "Confirm" at bounding box center [591, 295] width 169 height 36
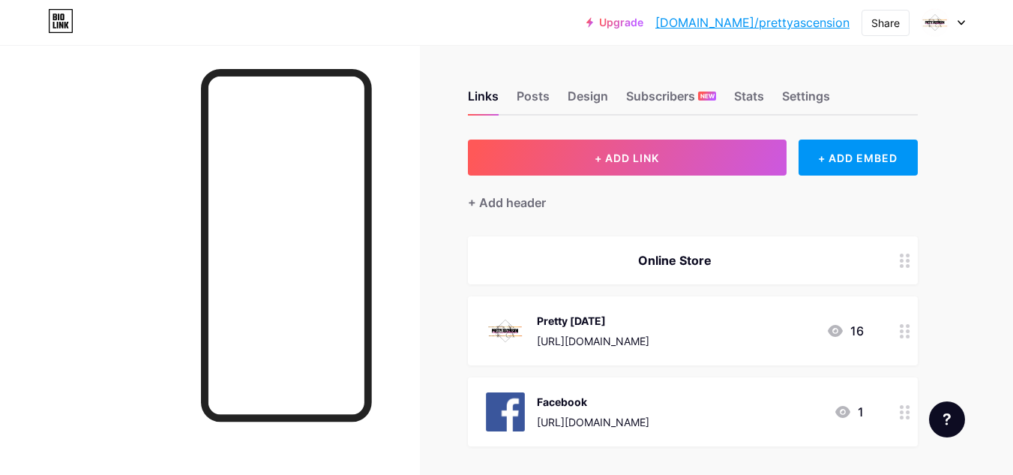
click at [703, 254] on div "Online Store" at bounding box center [675, 260] width 378 height 18
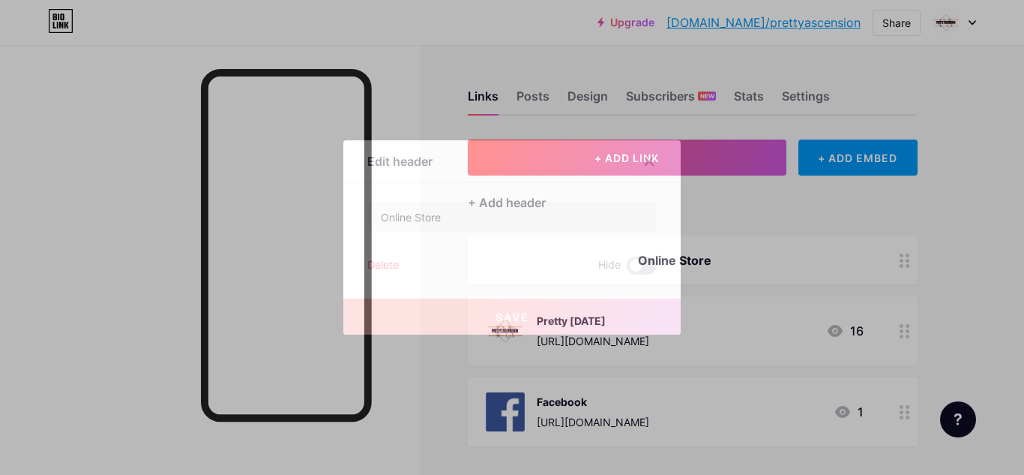
click at [752, 217] on div at bounding box center [512, 237] width 1024 height 475
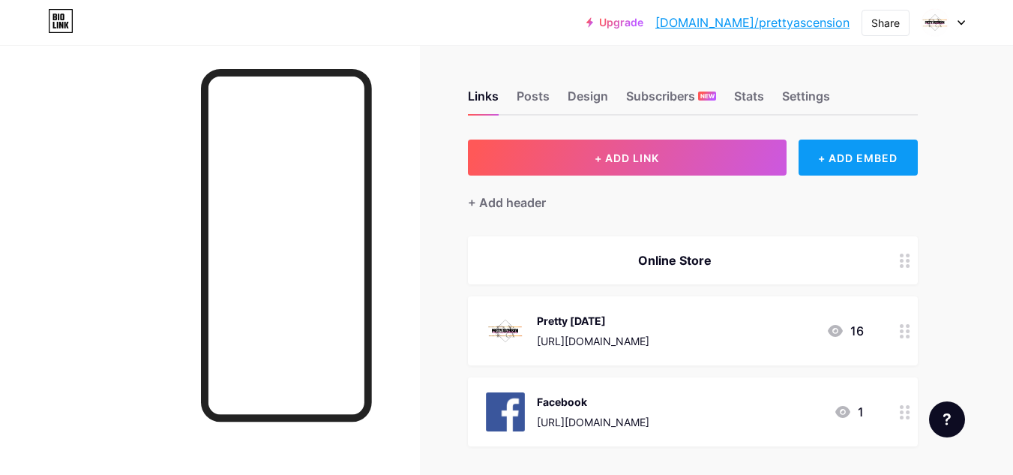
click at [900, 157] on div "+ ADD EMBED" at bounding box center [857, 157] width 119 height 36
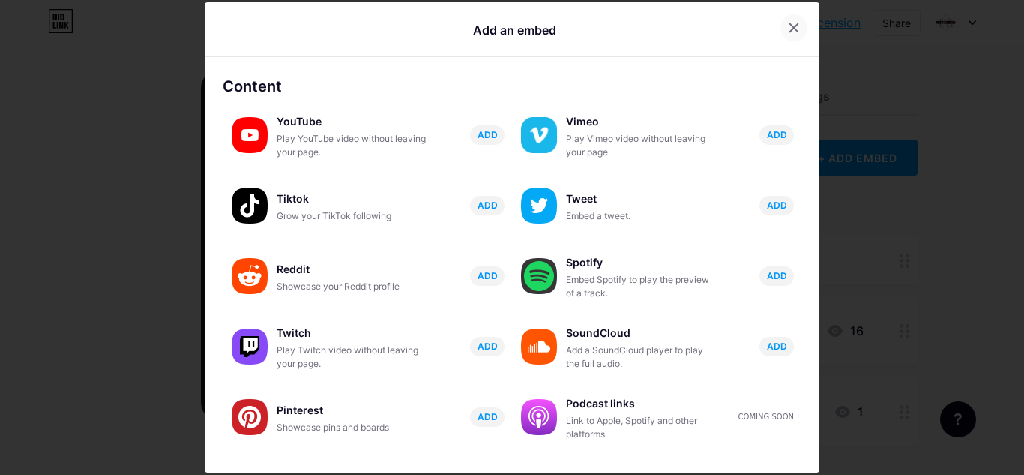
click at [788, 27] on icon at bounding box center [794, 28] width 12 height 12
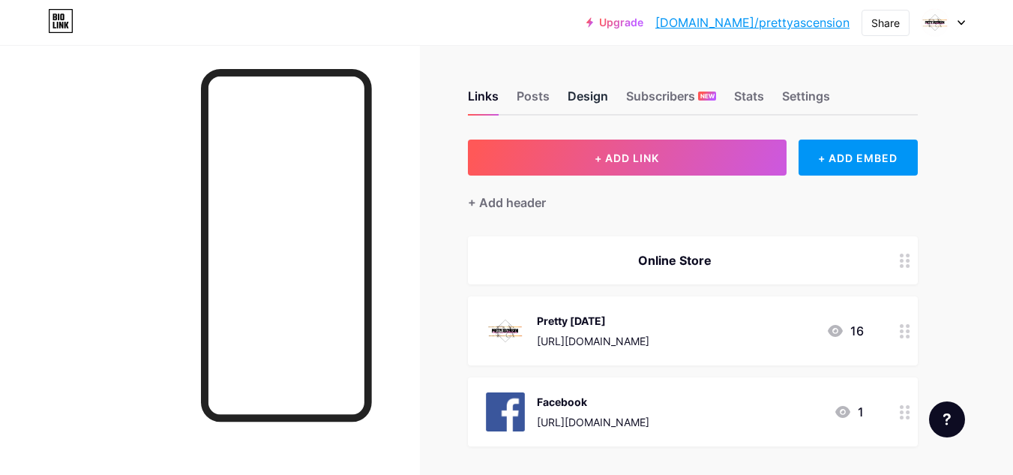
click at [569, 94] on div "Design" at bounding box center [588, 100] width 40 height 27
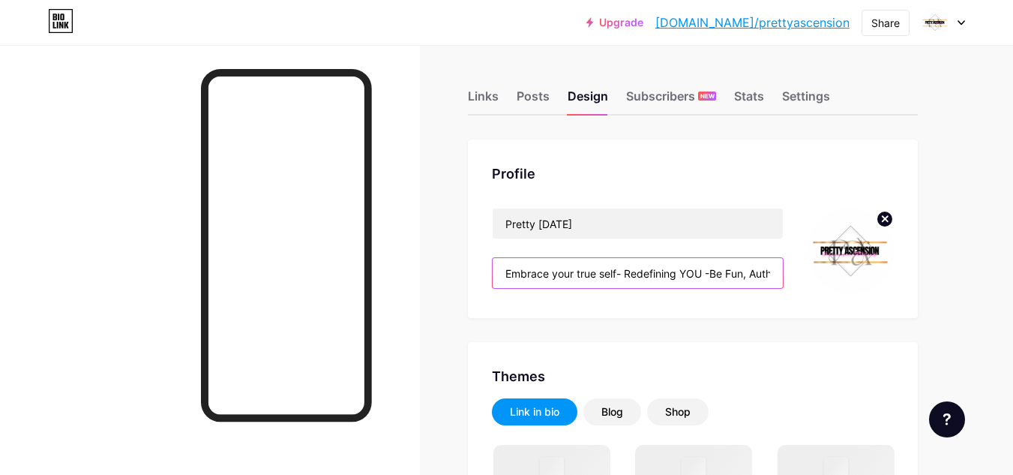
click at [730, 268] on input "Embrace your true self- Redefining YOU -Be Fun, Authentic 🇯🇲 💕 Become your own …" at bounding box center [638, 273] width 290 height 30
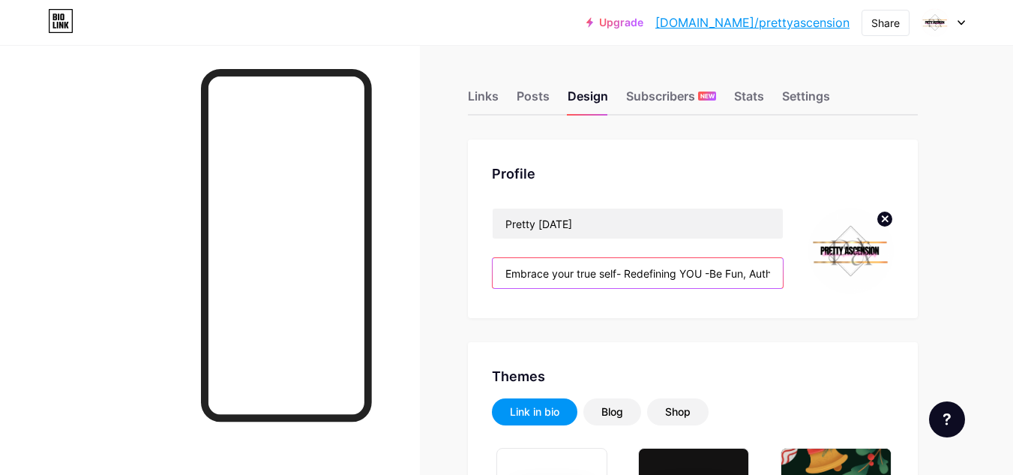
type input "#ffd6ea"
drag, startPoint x: 775, startPoint y: 274, endPoint x: 653, endPoint y: 274, distance: 121.5
click at [653, 274] on input "Embrace your true self- Redefining YOU -Be Fun, Authentic 🇯🇲 💕 Become your own …" at bounding box center [638, 273] width 290 height 30
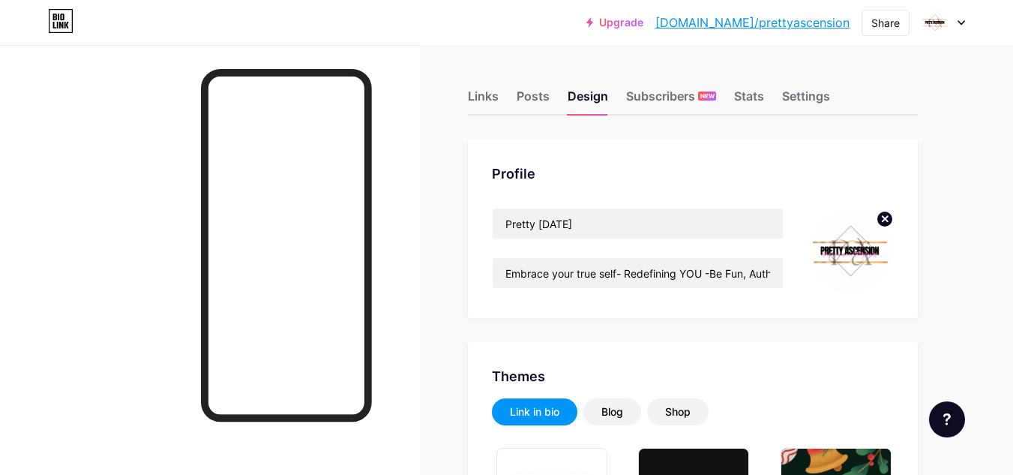
drag, startPoint x: 653, startPoint y: 274, endPoint x: 615, endPoint y: 322, distance: 61.4
click at [740, 275] on input "Embrace your true self- Redefining YOU -Be Fun, Authentic 🇯🇲 💕 Become your own …" at bounding box center [638, 273] width 290 height 30
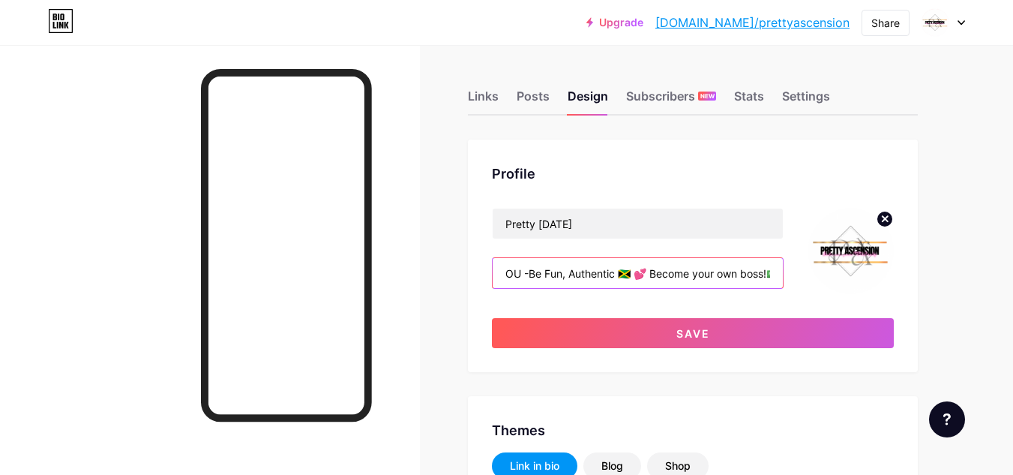
scroll to position [0, 195]
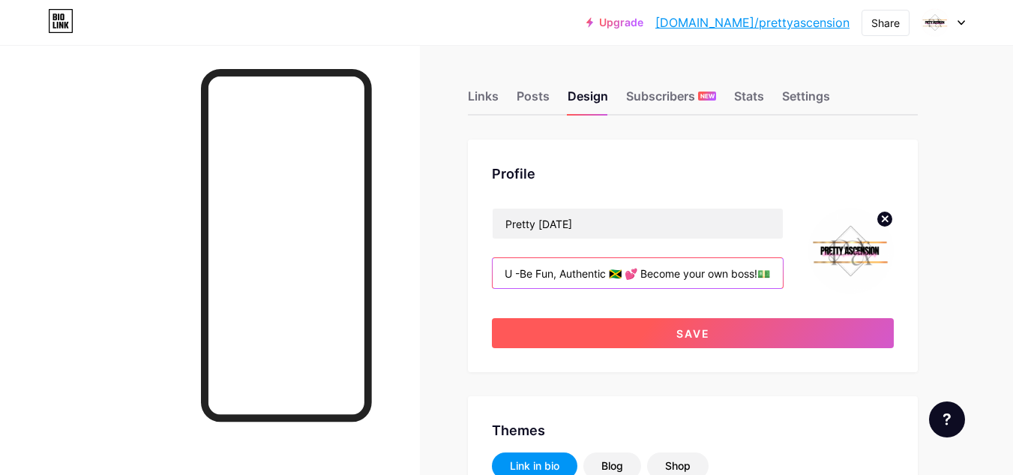
type input "Embrace your true self- Redefining YOU -Be Fun, Authentic 🇯🇲 💕 Become your own …"
click at [682, 323] on button "Save" at bounding box center [693, 333] width 402 height 30
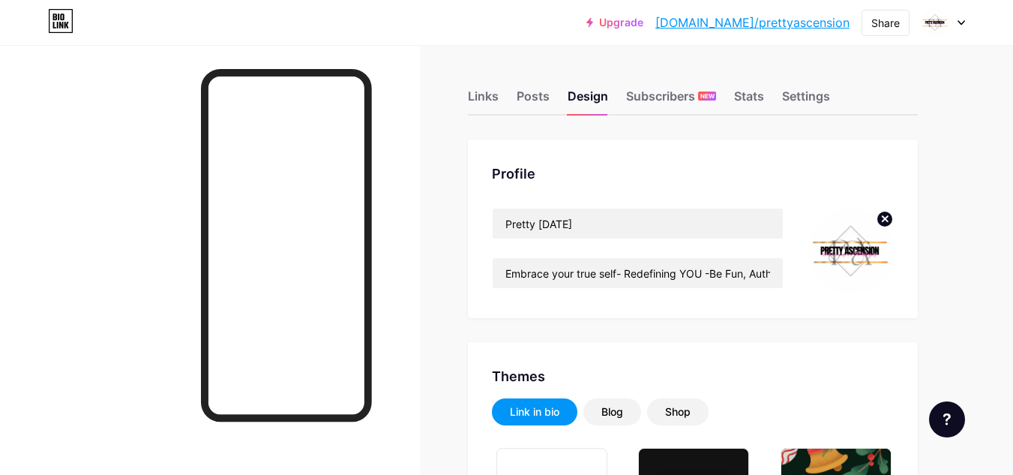
click at [963, 20] on icon at bounding box center [960, 22] width 7 height 5
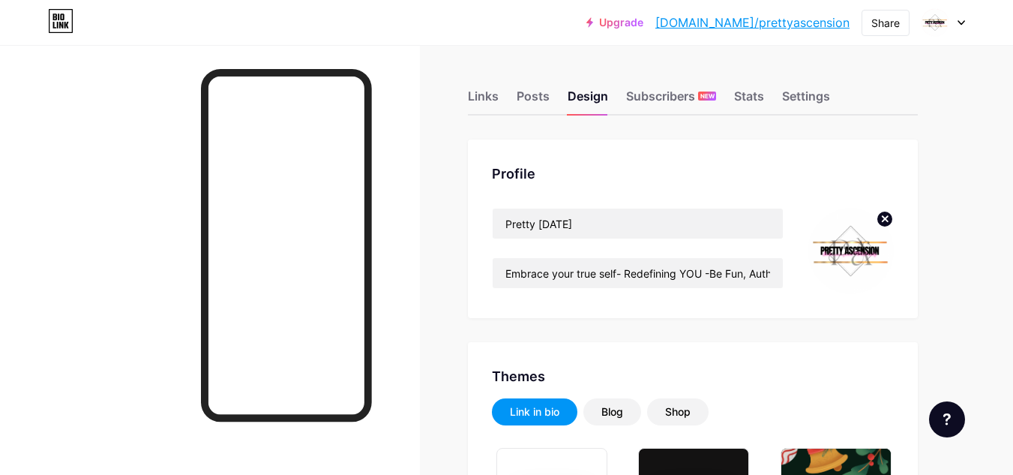
click at [957, 21] on icon at bounding box center [960, 22] width 7 height 5
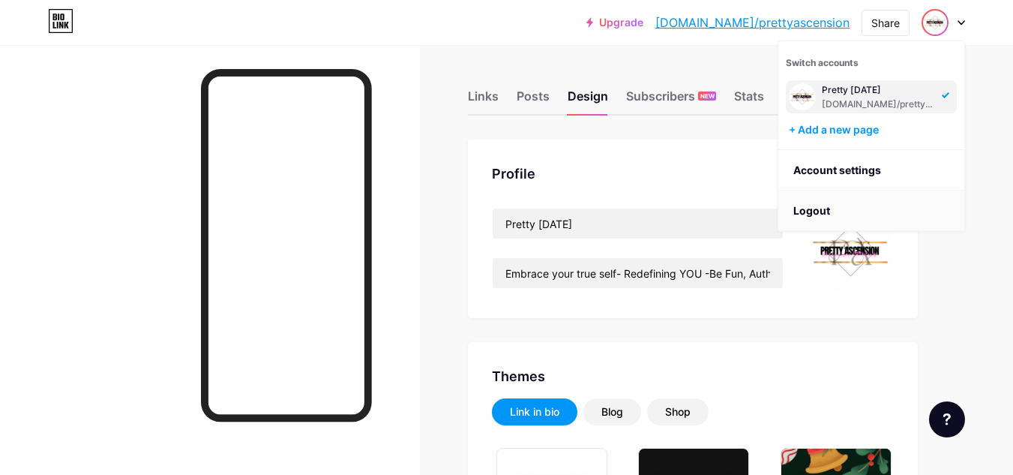
click at [805, 213] on li "Logout" at bounding box center [871, 210] width 186 height 40
